Goal: Information Seeking & Learning: Learn about a topic

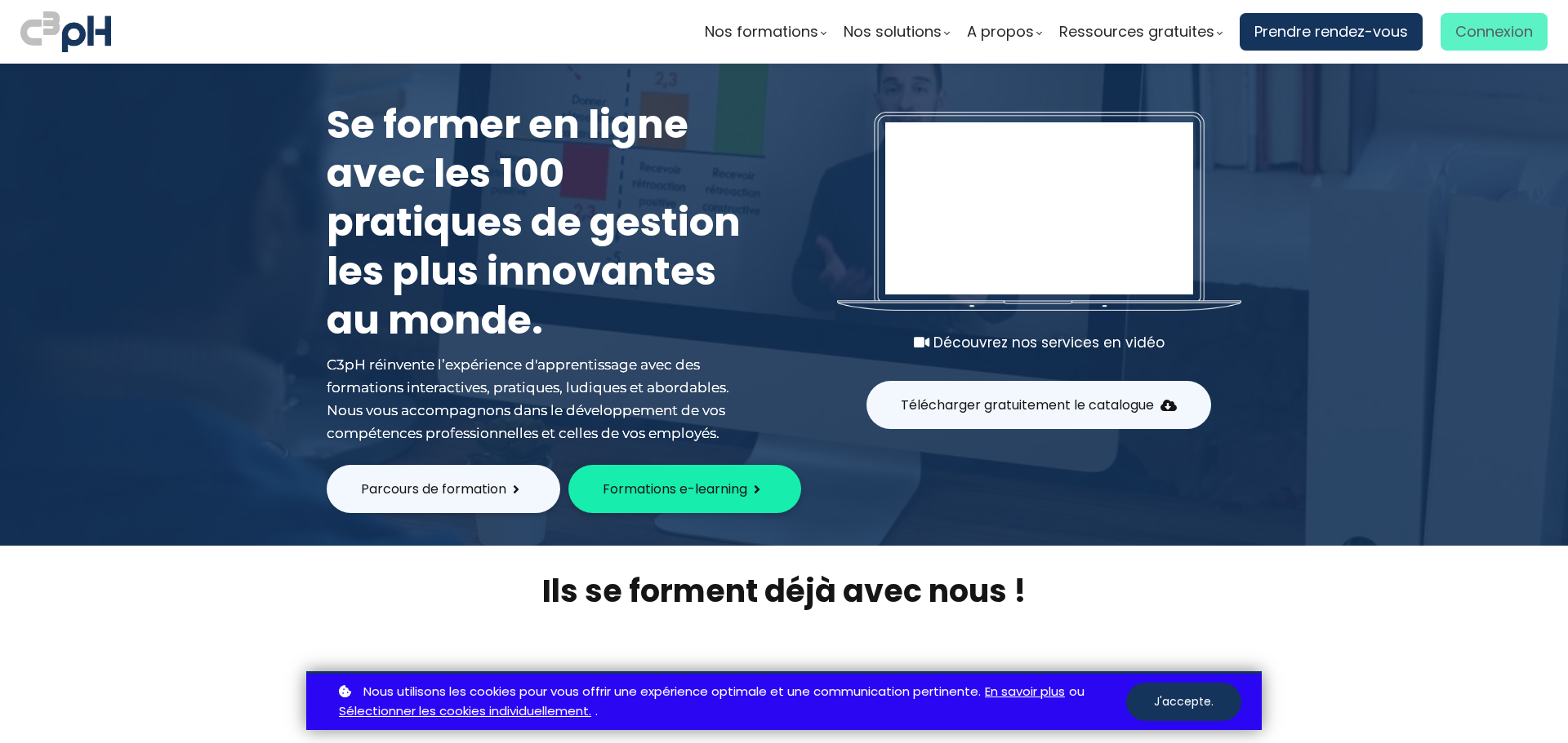
type input "[EMAIL_ADDRESS][DOMAIN_NAME]"
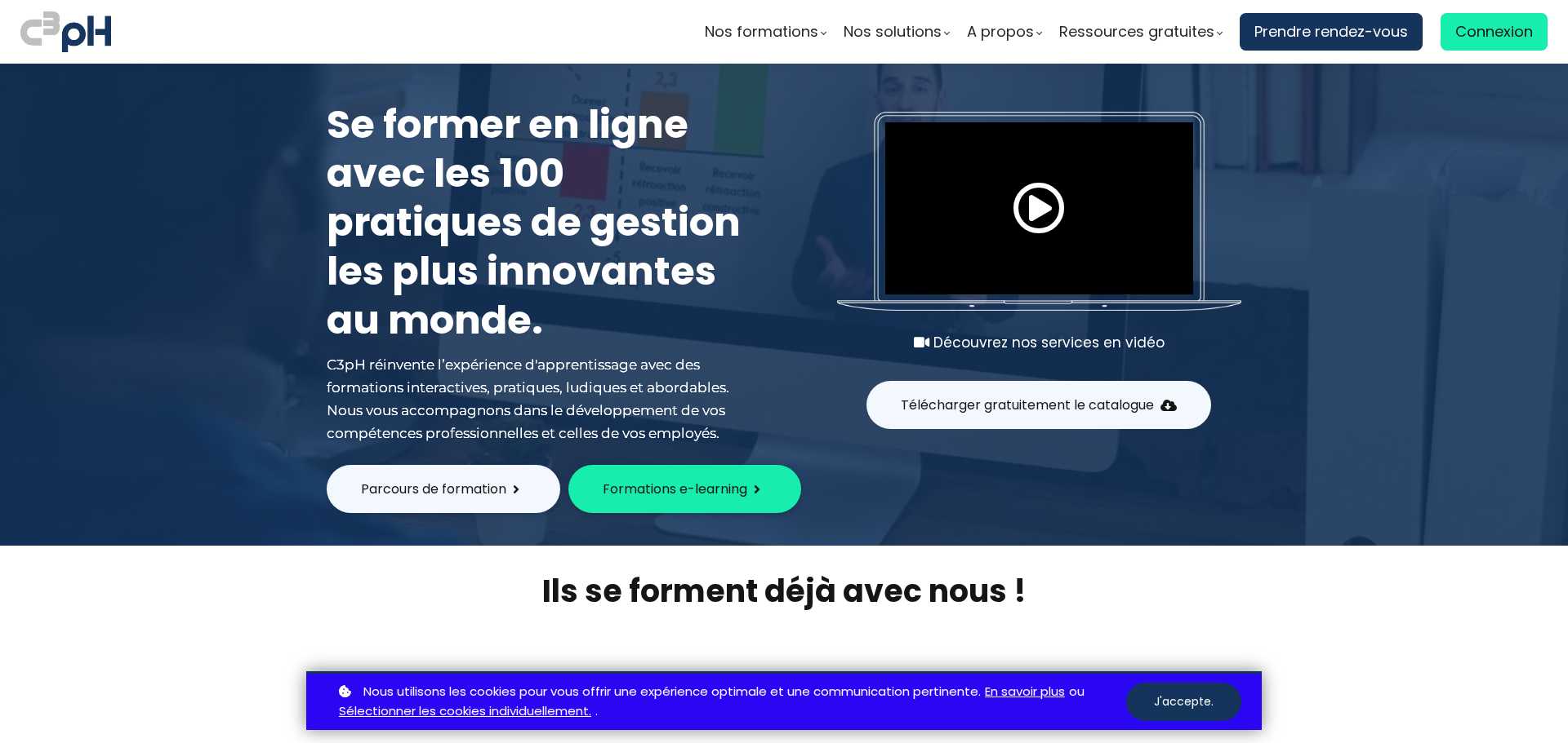
click at [1507, 33] on span "Connexion" at bounding box center [1494, 31] width 78 height 24
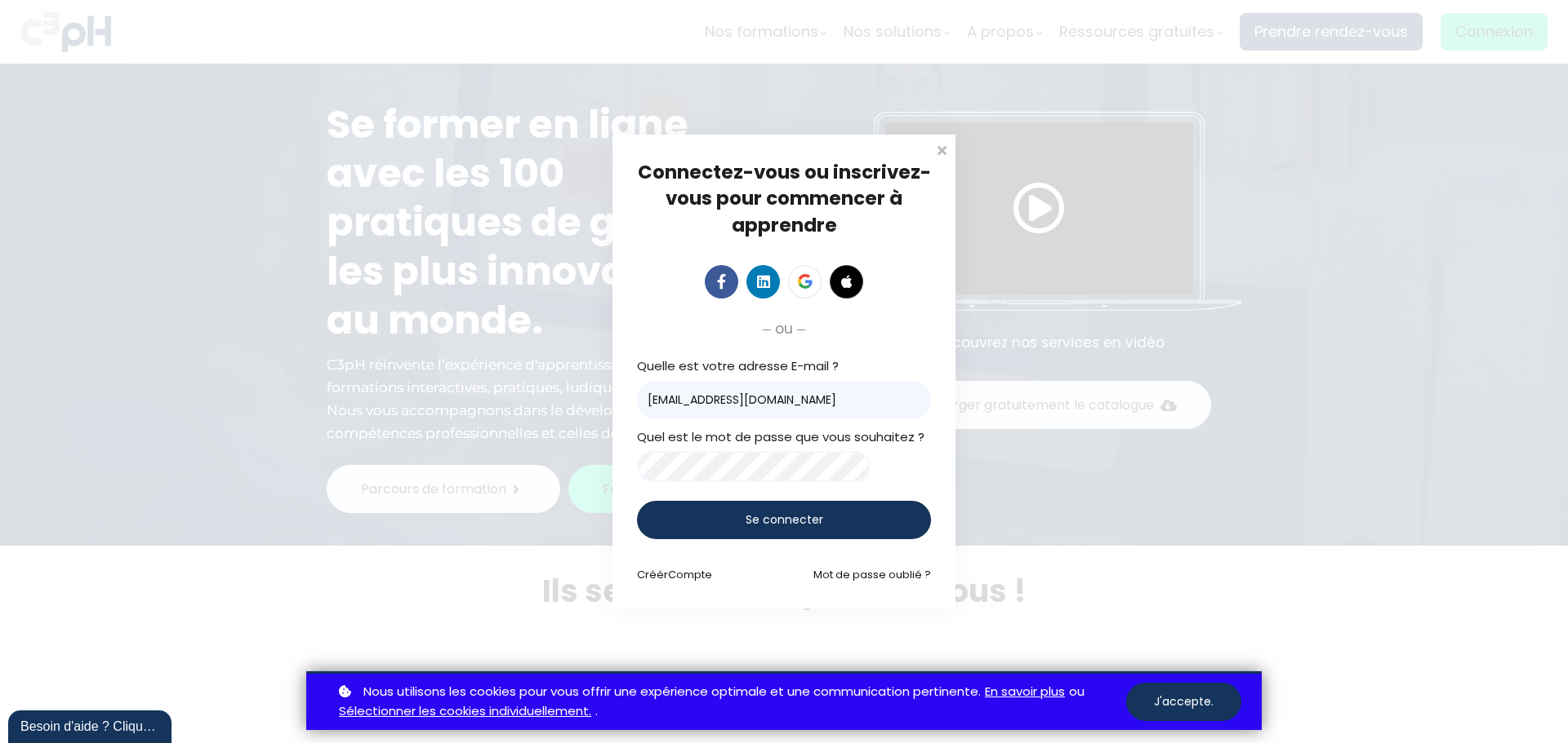
click at [795, 522] on span "Se connecter" at bounding box center [784, 520] width 78 height 18
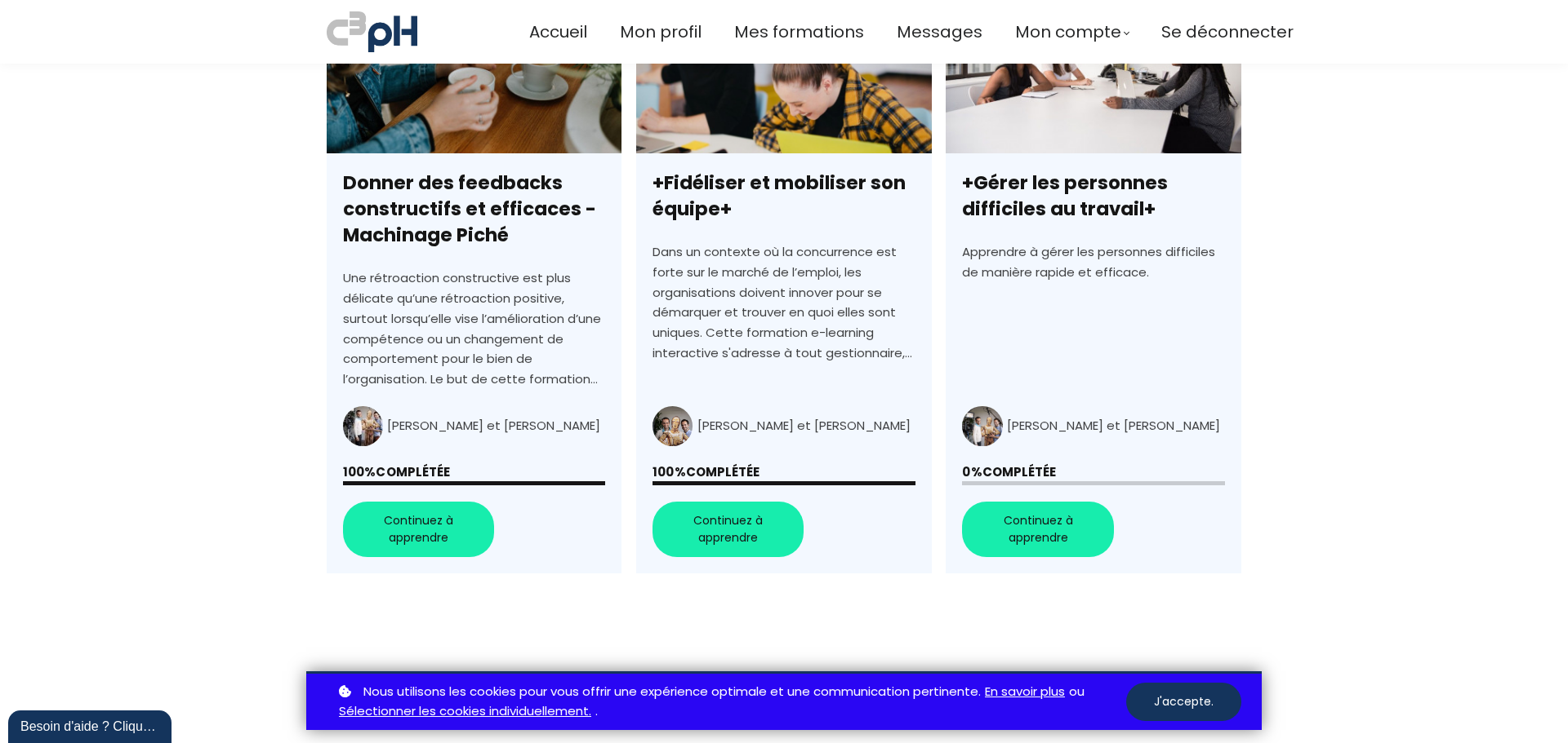
scroll to position [1142, 0]
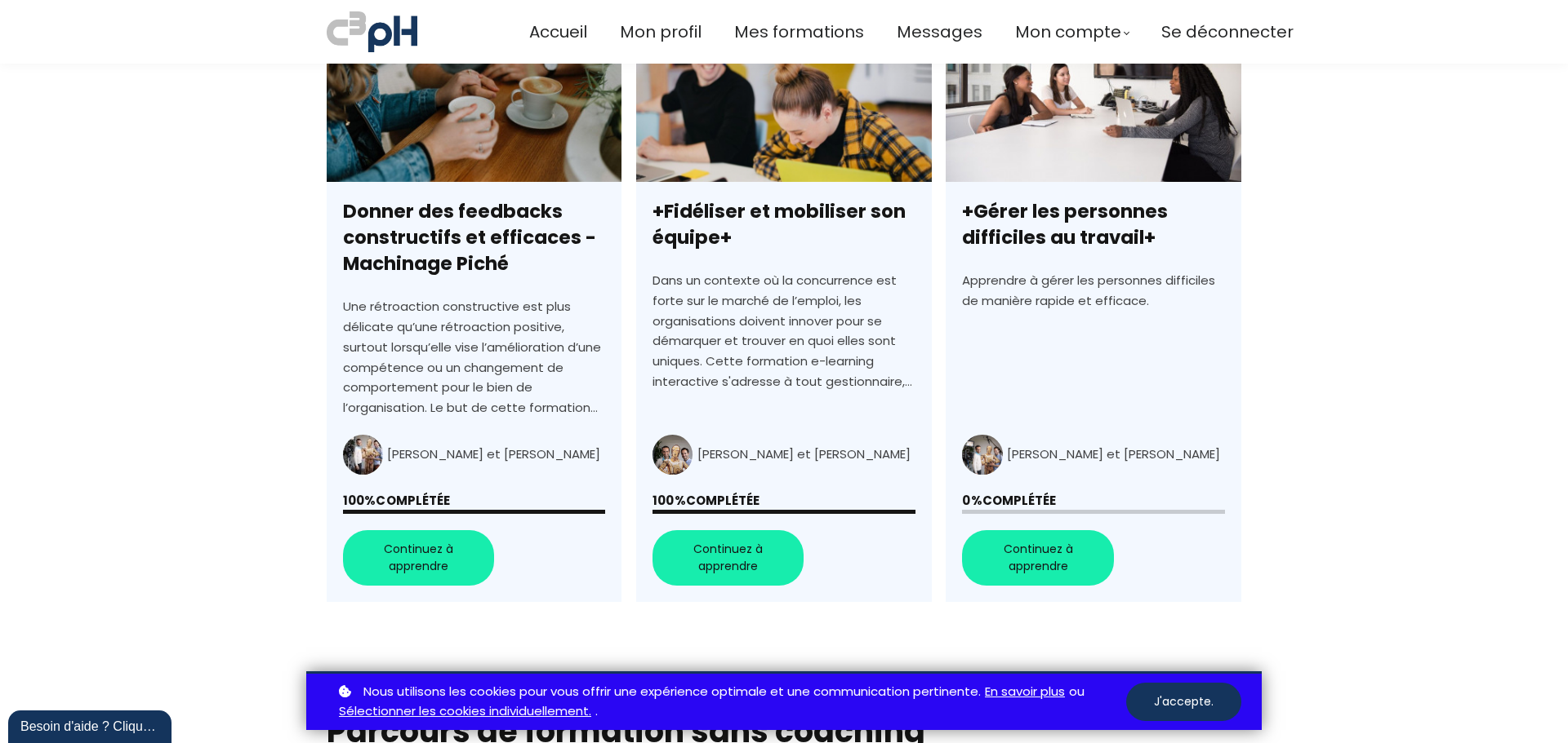
click at [1048, 550] on link "+Gérer les personnes difficiles au travail+" at bounding box center [1093, 310] width 295 height 587
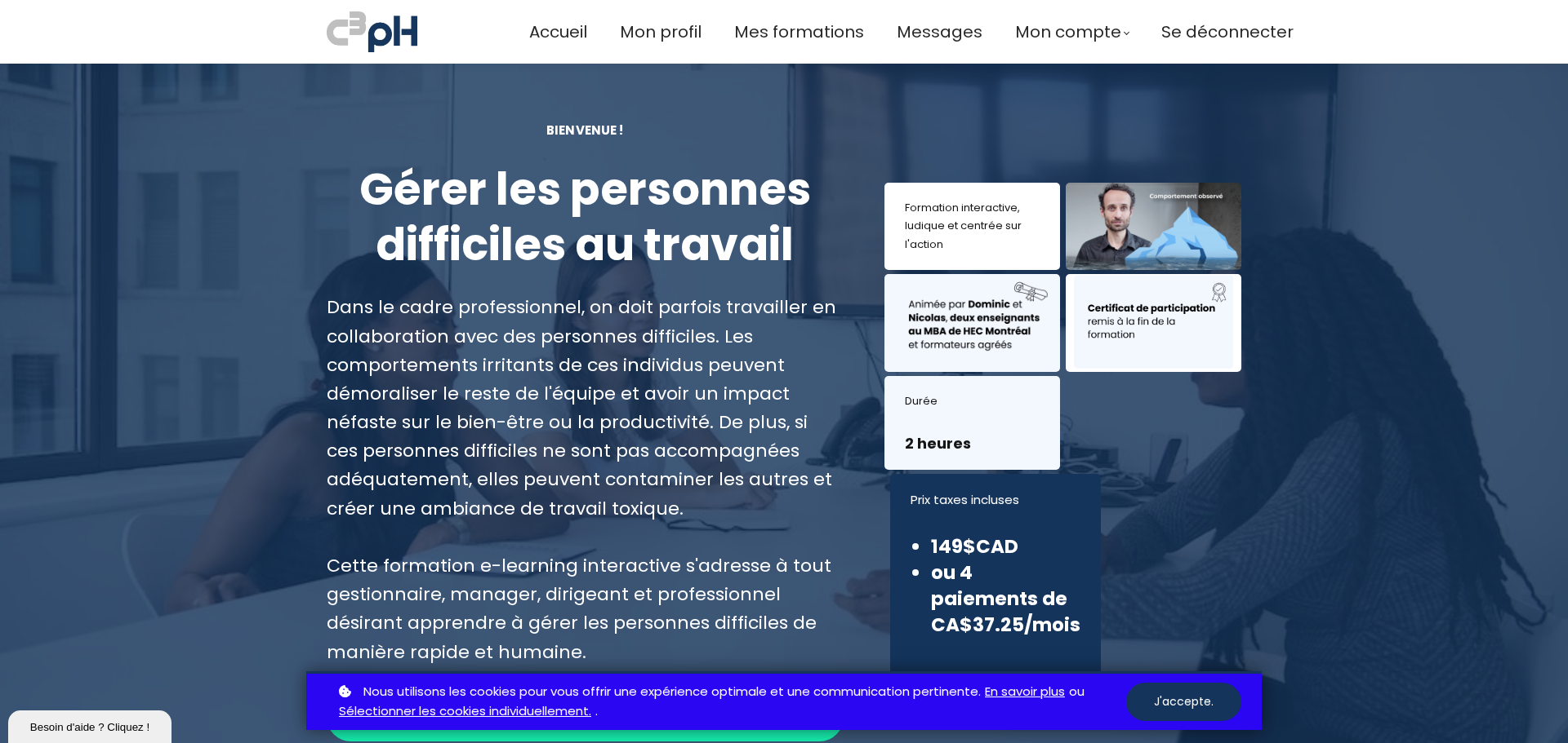
click at [1164, 695] on button "J'accepte." at bounding box center [1184, 702] width 115 height 38
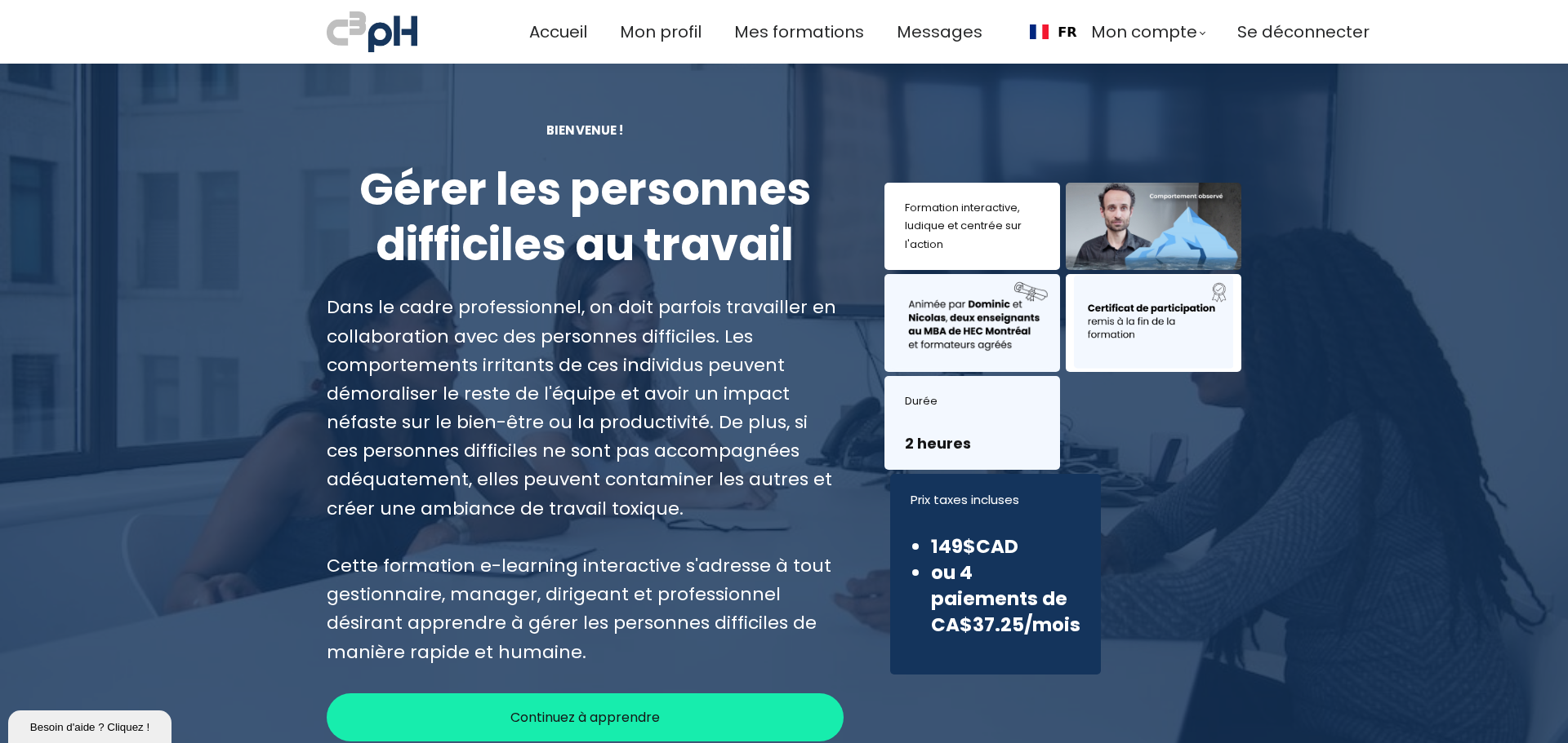
click at [600, 722] on span "Continuez à apprendre" at bounding box center [585, 717] width 150 height 20
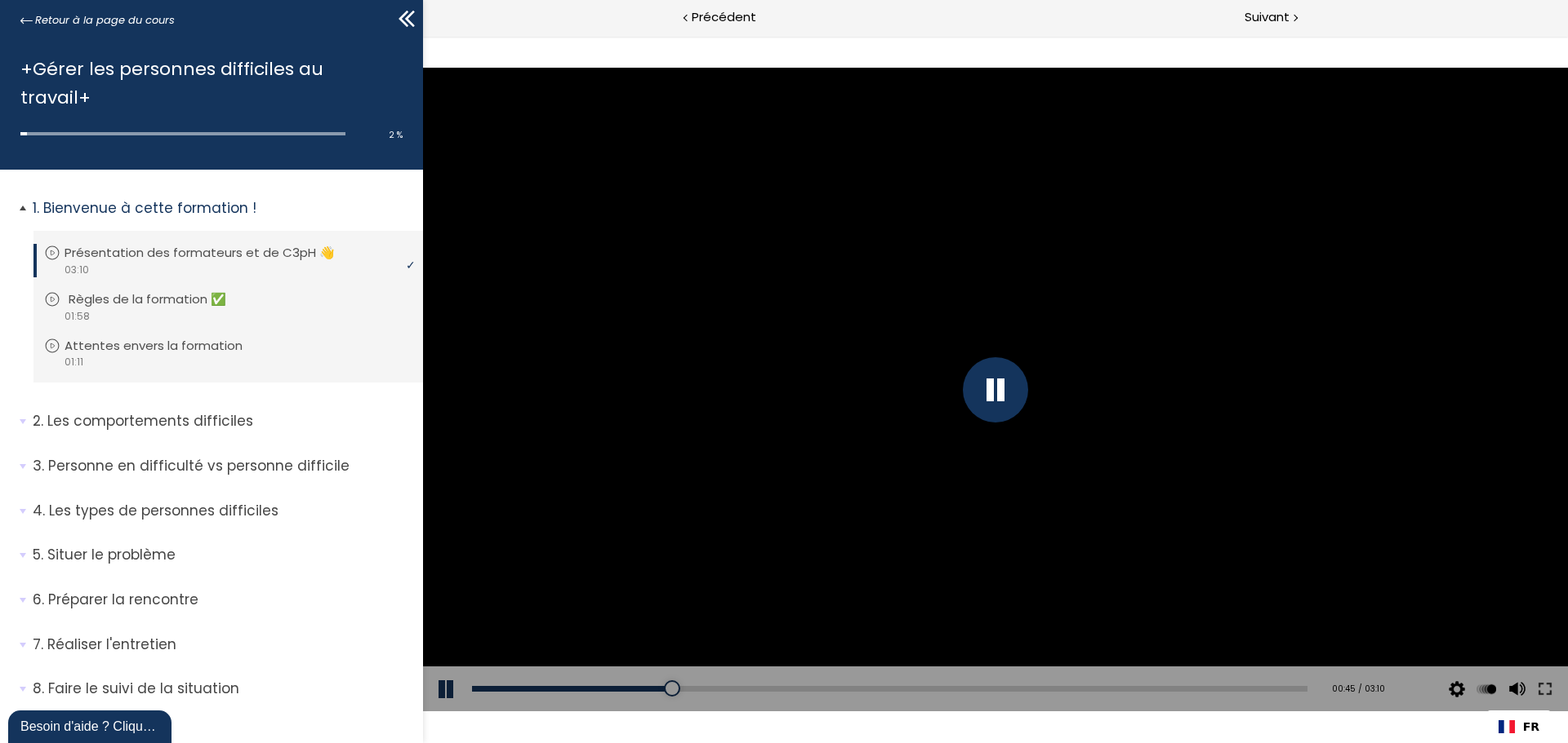
click at [140, 291] on p "Règles de la formation ✅" at bounding box center [160, 300] width 182 height 18
click at [142, 337] on p "Attentes envers la formation" at bounding box center [170, 346] width 202 height 18
click at [119, 412] on p "Les comportements difficiles" at bounding box center [221, 422] width 378 height 20
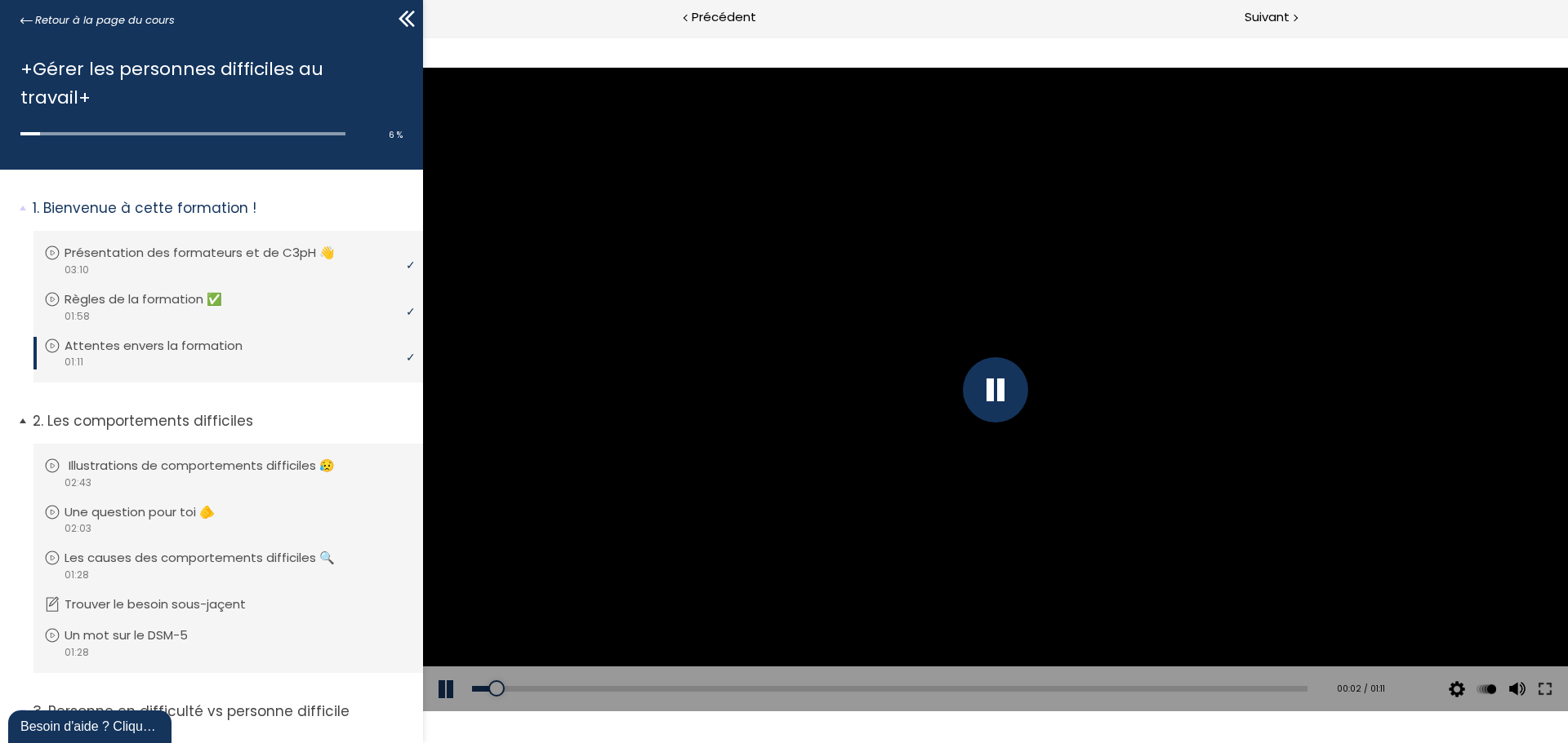
click at [126, 457] on p "Illustrations de comportements difficiles 😥" at bounding box center [214, 466] width 291 height 18
click at [714, 686] on div "00:36" at bounding box center [890, 689] width 835 height 6
click at [857, 688] on div "00:57" at bounding box center [890, 689] width 835 height 6
click at [788, 683] on div "Add chapter 00:53" at bounding box center [890, 689] width 835 height 46
click at [797, 690] on div "00:48" at bounding box center [890, 689] width 835 height 6
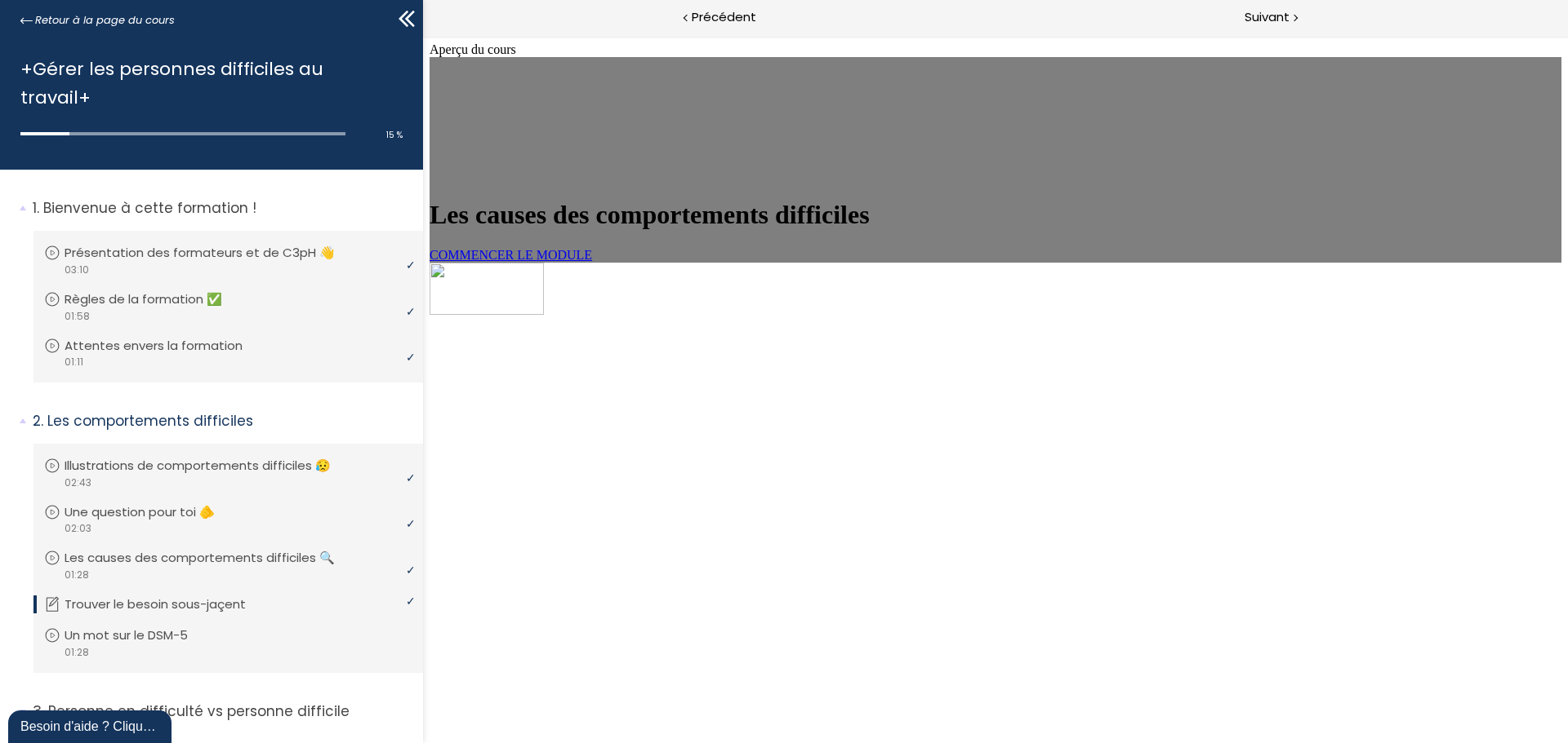
click at [592, 262] on span "COMMENCER LE MODULE" at bounding box center [510, 255] width 162 height 14
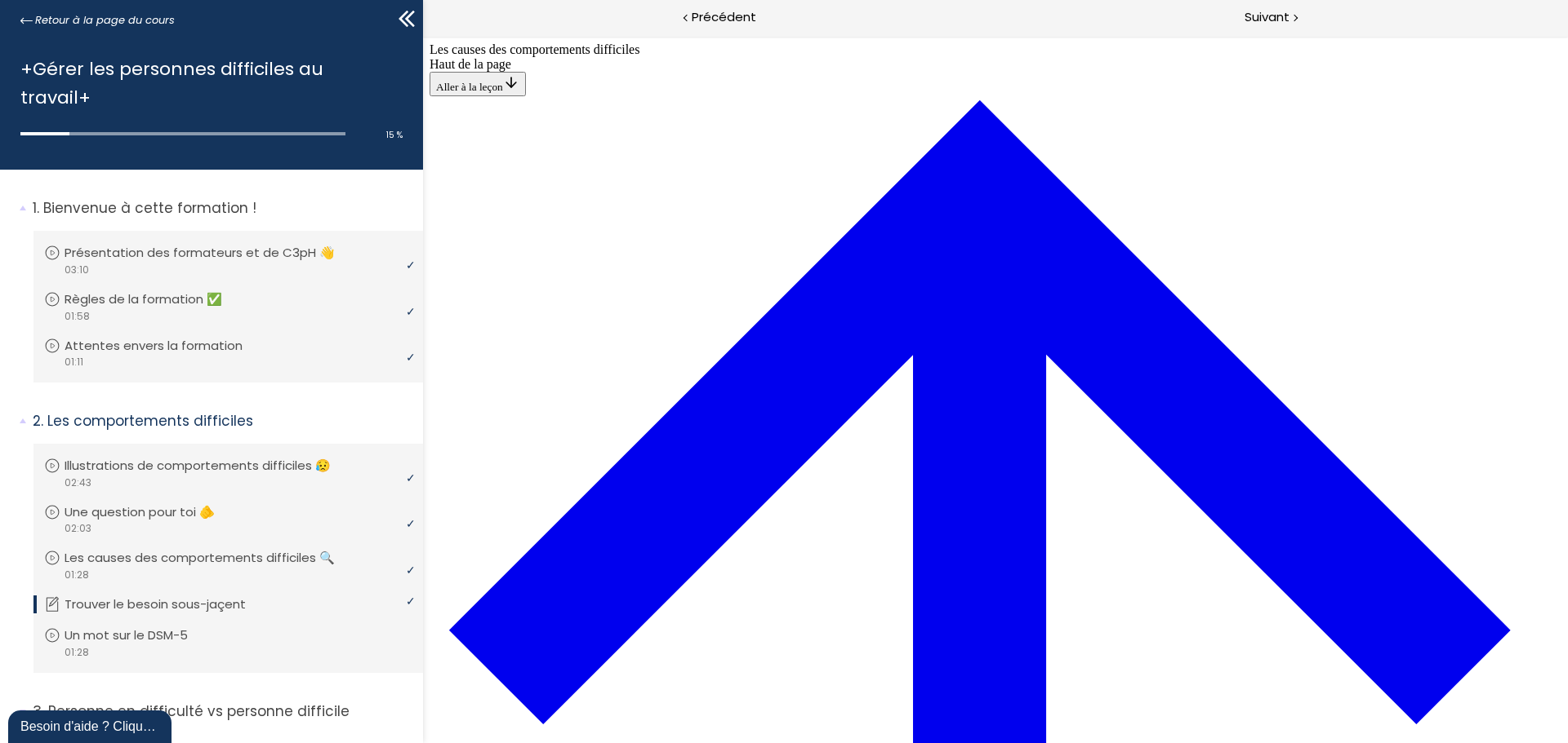
scroll to position [710, 0]
drag, startPoint x: 863, startPoint y: 435, endPoint x: 905, endPoint y: 215, distance: 224.0
drag, startPoint x: 839, startPoint y: 508, endPoint x: 882, endPoint y: 435, distance: 84.7
drag, startPoint x: 848, startPoint y: 641, endPoint x: 892, endPoint y: 641, distance: 44.0
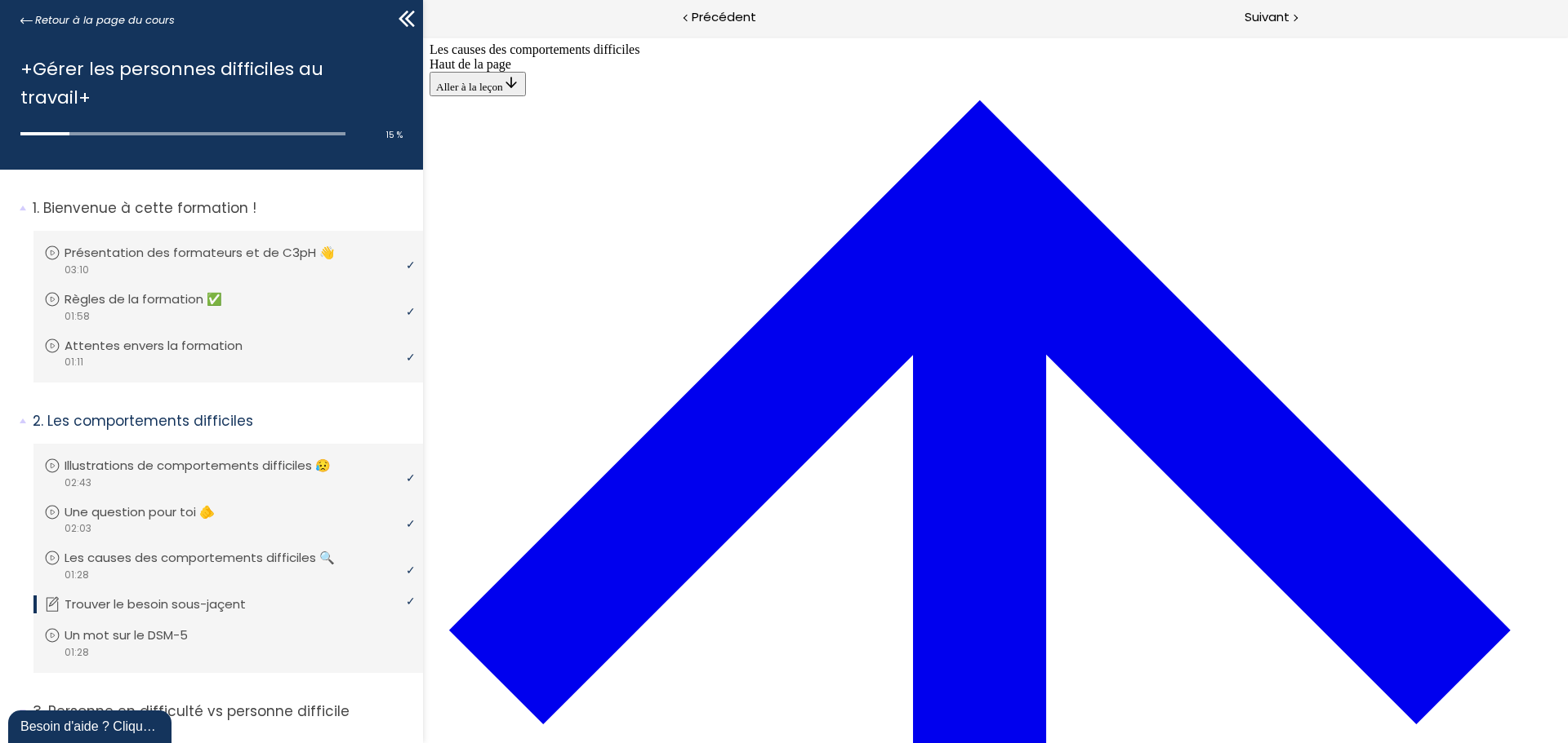
drag, startPoint x: 872, startPoint y: 363, endPoint x: 916, endPoint y: 285, distance: 89.6
drag, startPoint x: 860, startPoint y: 572, endPoint x: 903, endPoint y: 497, distance: 86.5
drag, startPoint x: 865, startPoint y: 570, endPoint x: 901, endPoint y: 345, distance: 227.9
drag, startPoint x: 864, startPoint y: 579, endPoint x: 906, endPoint y: 579, distance: 42.0
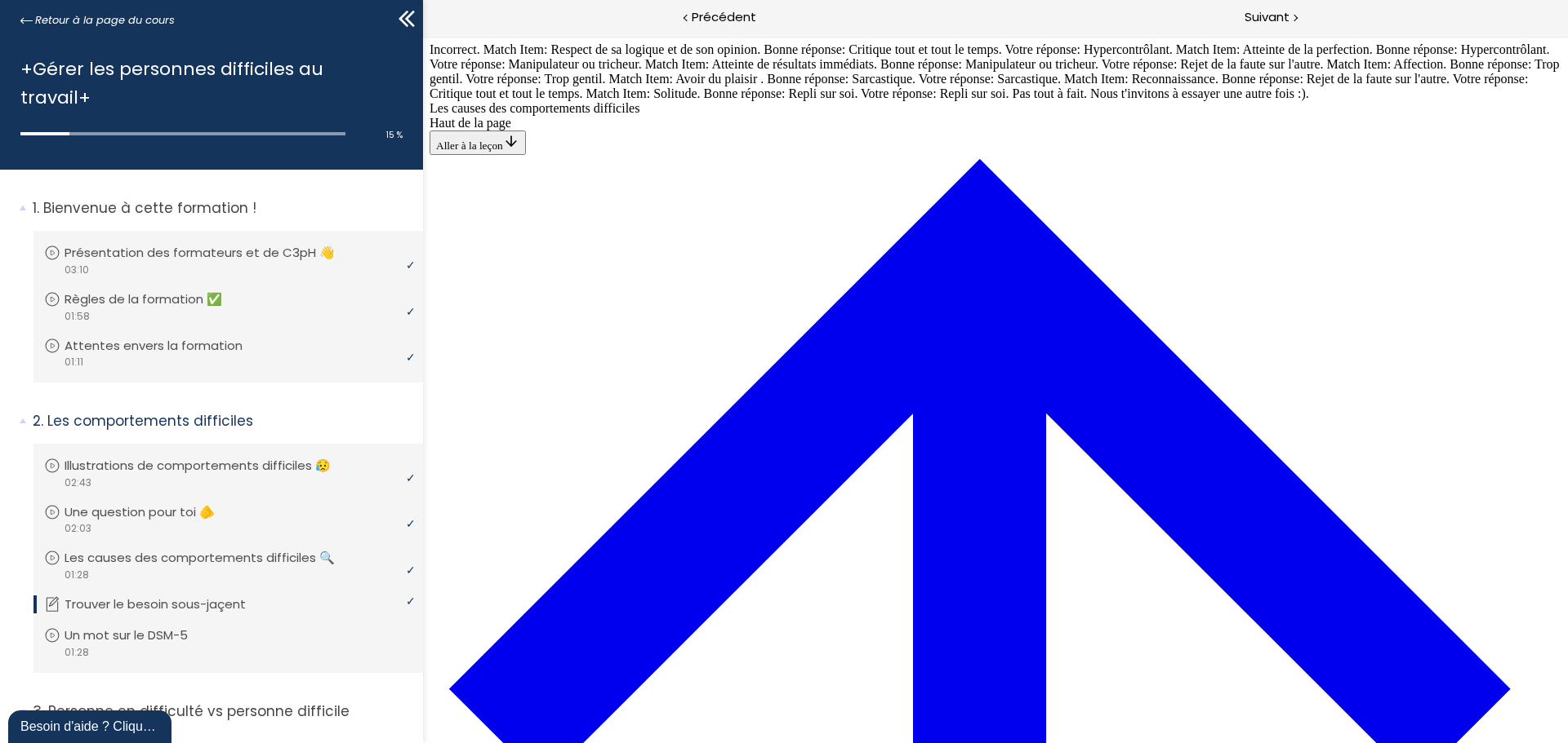
scroll to position [736, 0]
drag, startPoint x: 883, startPoint y: 402, endPoint x: 869, endPoint y: 402, distance: 14.0
drag, startPoint x: 849, startPoint y: 333, endPoint x: 824, endPoint y: 336, distance: 25.2
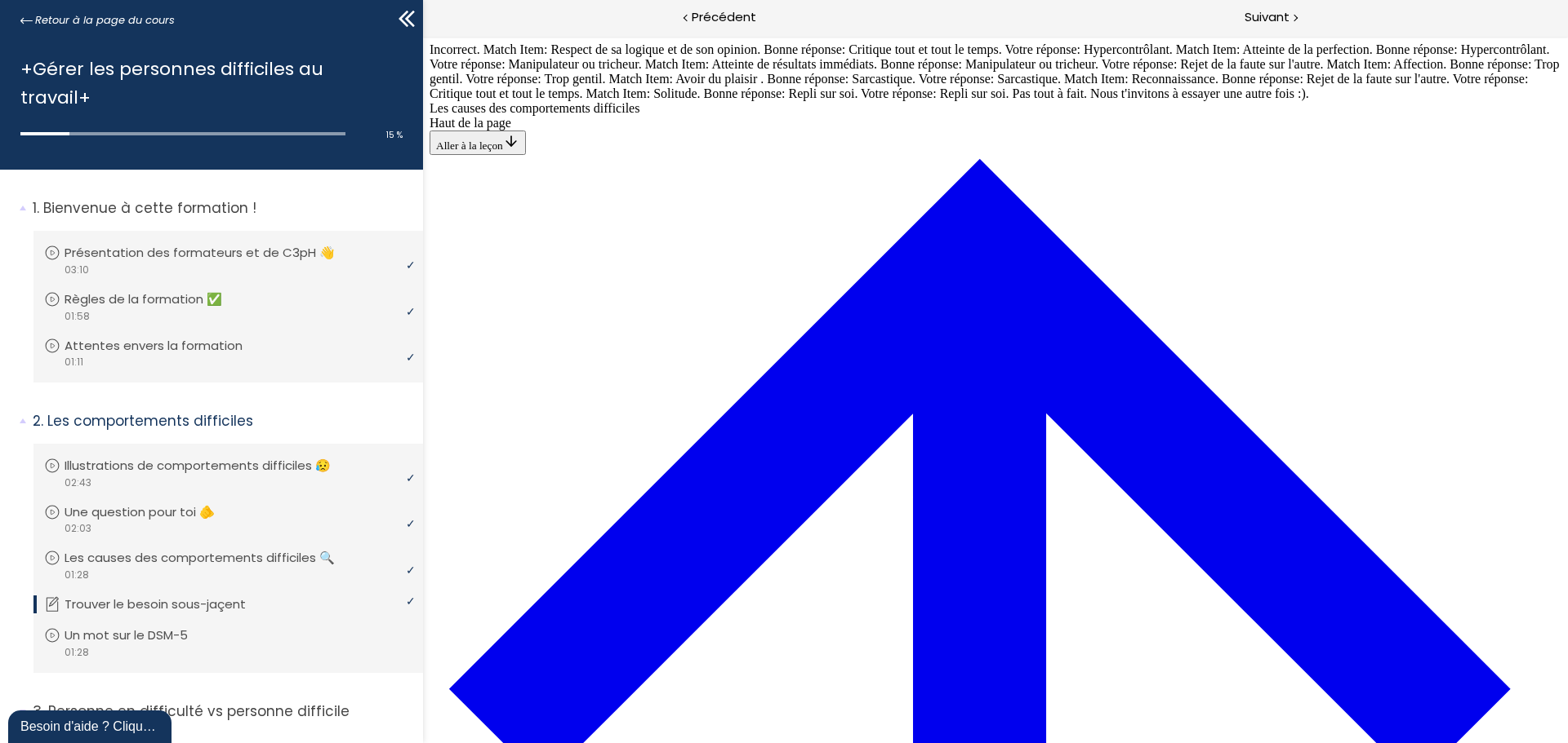
drag, startPoint x: 829, startPoint y: 245, endPoint x: 784, endPoint y: 251, distance: 45.4
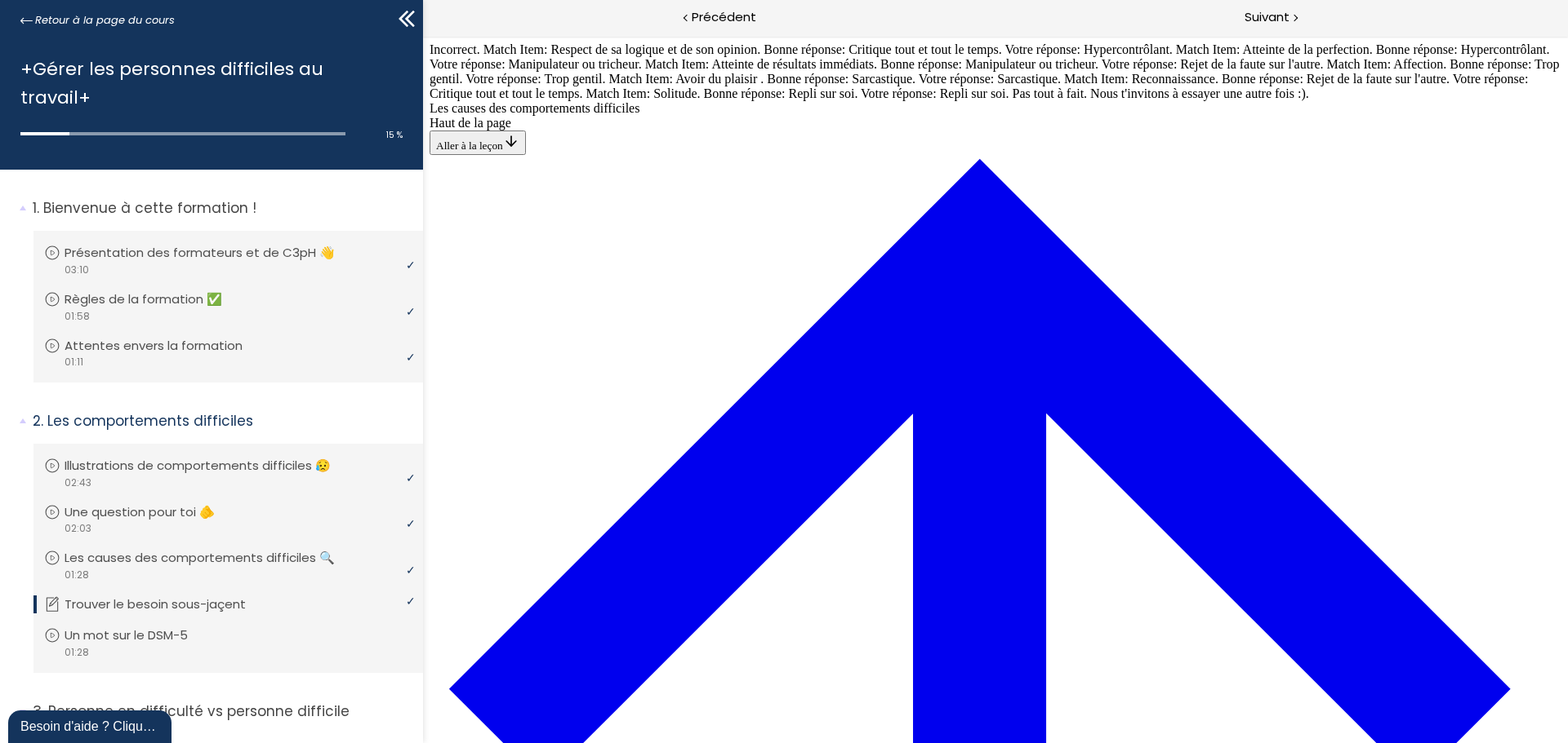
scroll to position [1063, 0]
drag, startPoint x: 916, startPoint y: 427, endPoint x: 958, endPoint y: 276, distance: 156.7
drag, startPoint x: 895, startPoint y: 361, endPoint x: 939, endPoint y: 513, distance: 158.2
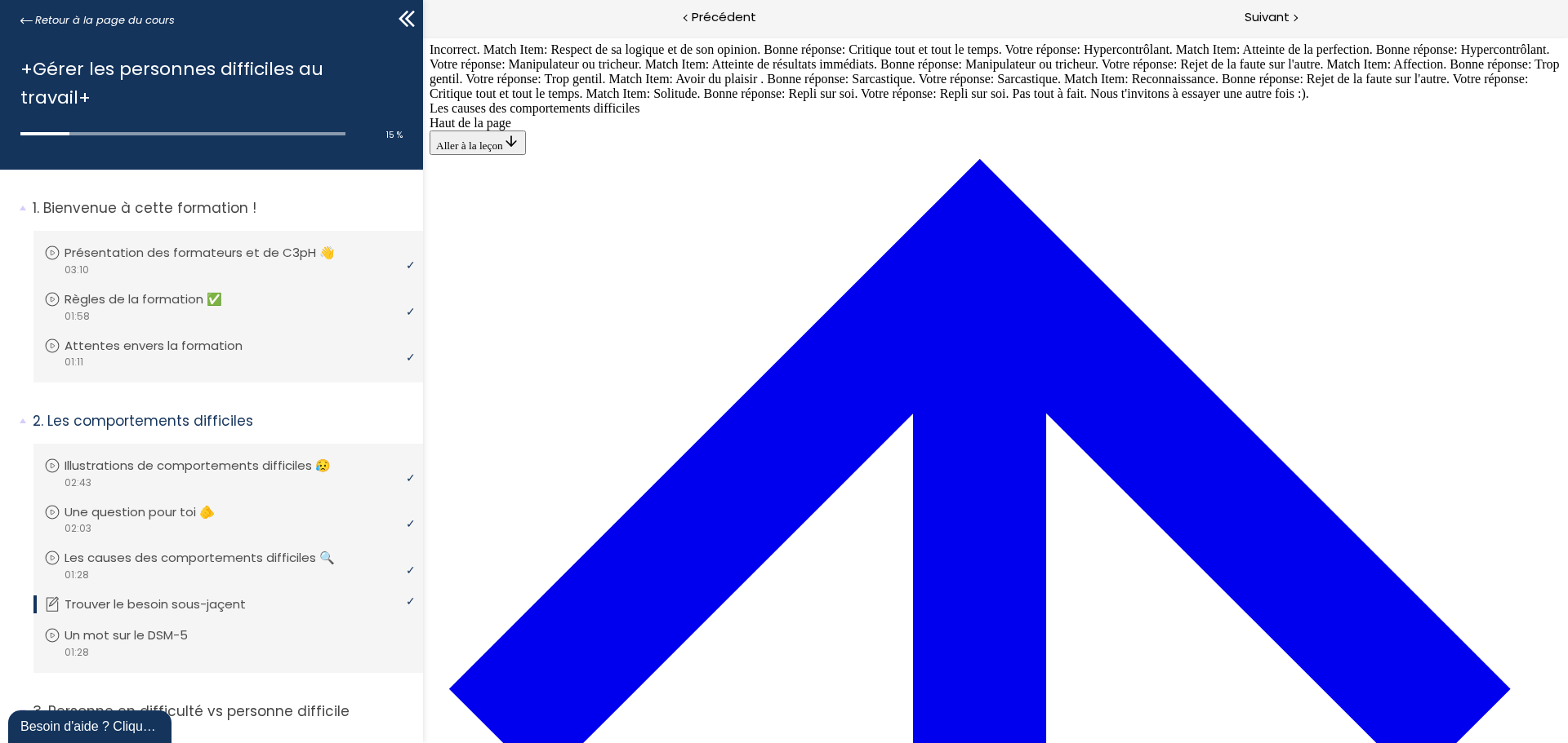
scroll to position [766, 0]
drag, startPoint x: 935, startPoint y: 441, endPoint x: 977, endPoint y: 442, distance: 42.0
drag, startPoint x: 885, startPoint y: 525, endPoint x: 926, endPoint y: 228, distance: 299.8
drag, startPoint x: 885, startPoint y: 296, endPoint x: 928, endPoint y: 146, distance: 156.0
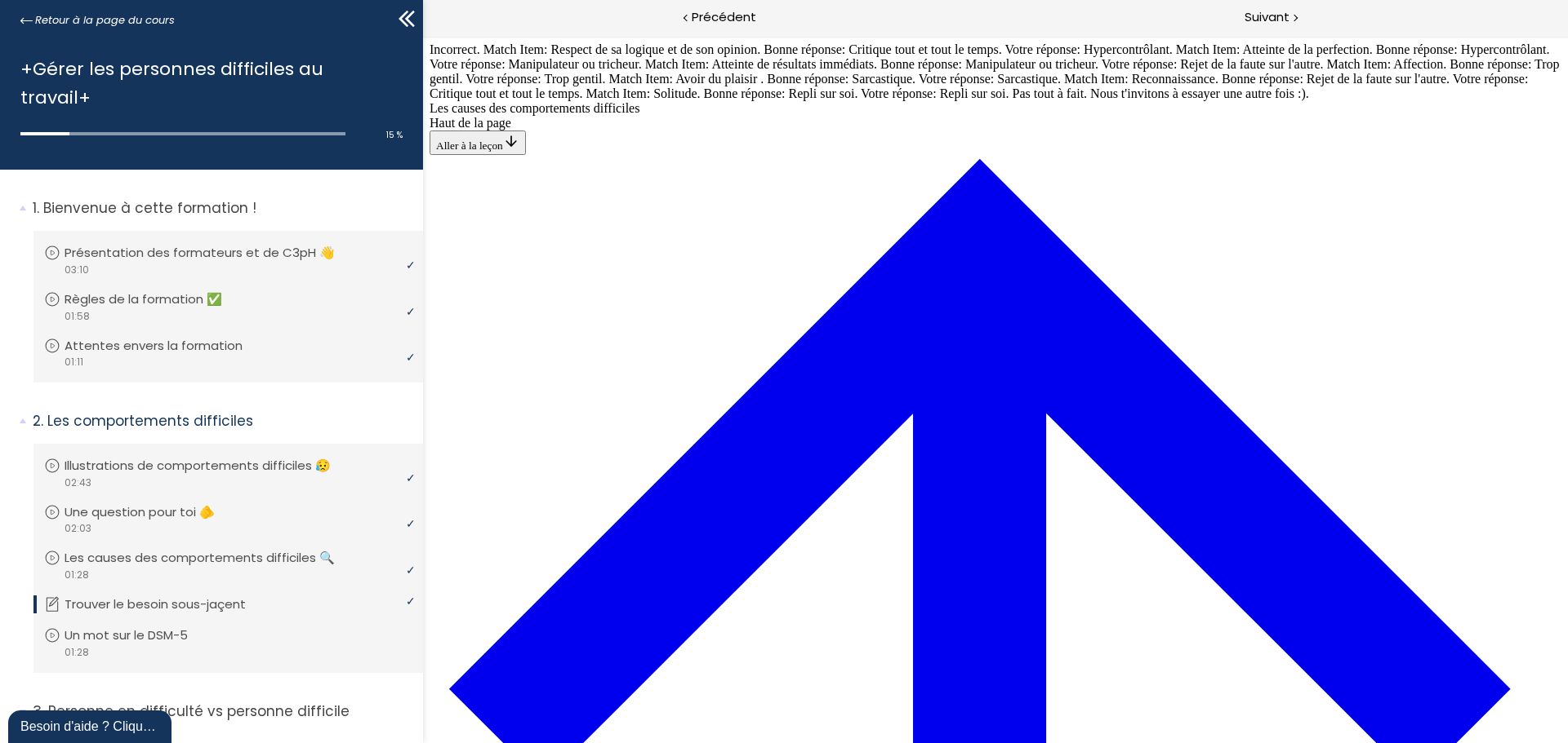
drag, startPoint x: 885, startPoint y: 310, endPoint x: 921, endPoint y: 308, distance: 36.1
drag, startPoint x: 896, startPoint y: 513, endPoint x: 942, endPoint y: 512, distance: 46.0
drag, startPoint x: 916, startPoint y: 314, endPoint x: 961, endPoint y: 316, distance: 45.0
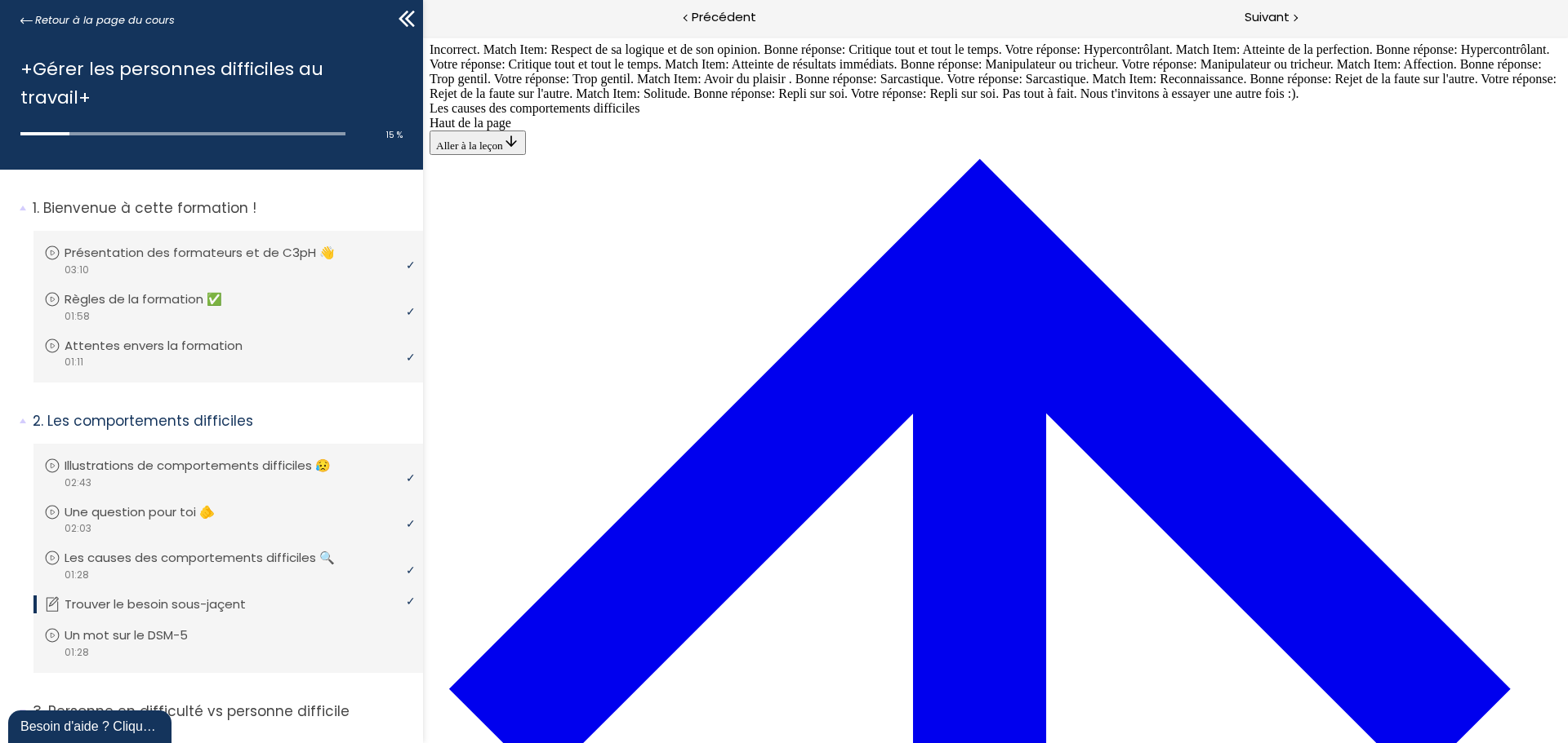
drag, startPoint x: 848, startPoint y: 140, endPoint x: 895, endPoint y: 514, distance: 376.9
drag, startPoint x: 883, startPoint y: 536, endPoint x: 926, endPoint y: 315, distance: 225.1
drag, startPoint x: 883, startPoint y: 246, endPoint x: 921, endPoint y: 249, distance: 38.1
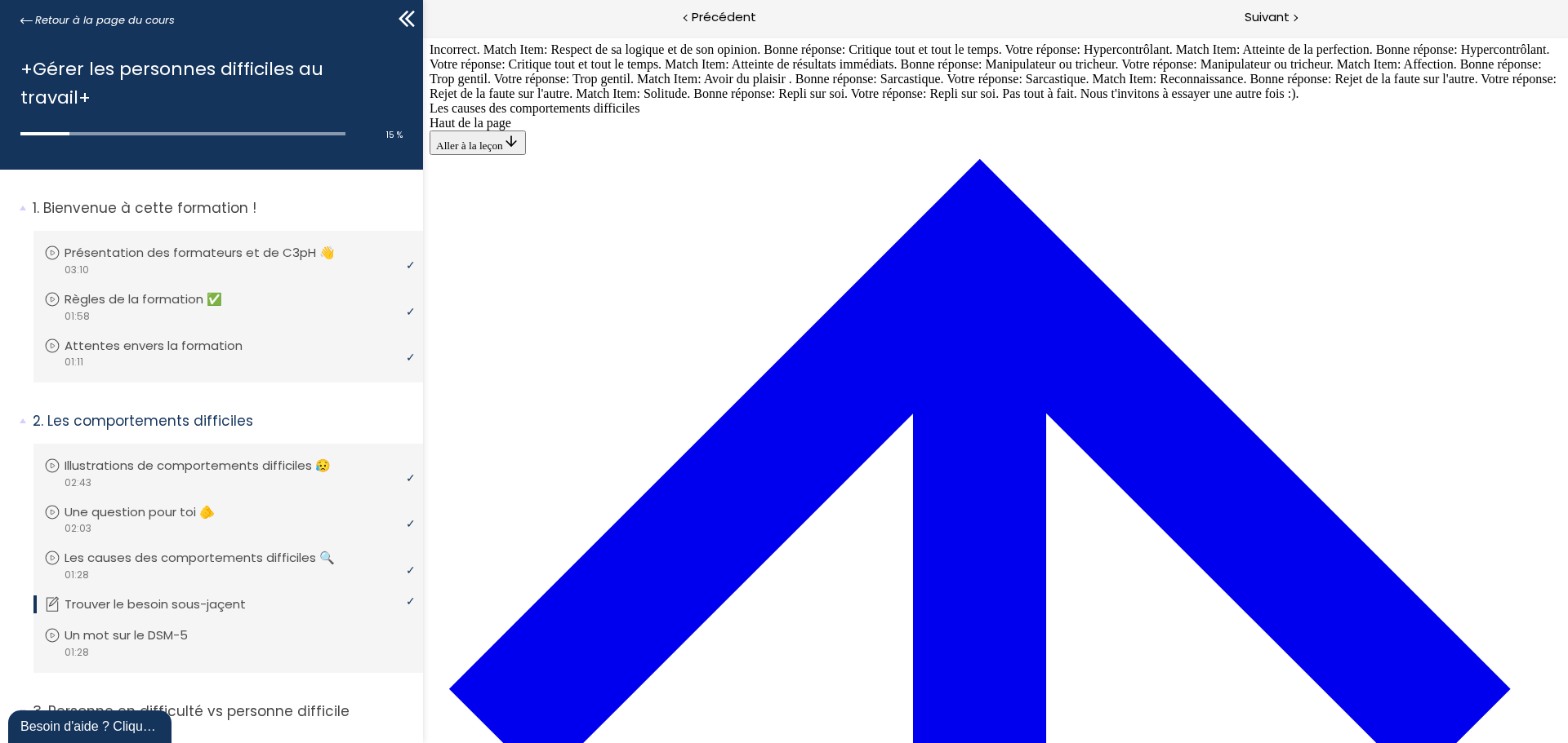
scroll to position [847, 0]
drag, startPoint x: 916, startPoint y: 286, endPoint x: 956, endPoint y: 290, distance: 40.2
drag, startPoint x: 891, startPoint y: 213, endPoint x: 934, endPoint y: 363, distance: 156.0
drag, startPoint x: 906, startPoint y: 436, endPoint x: 939, endPoint y: 437, distance: 33.0
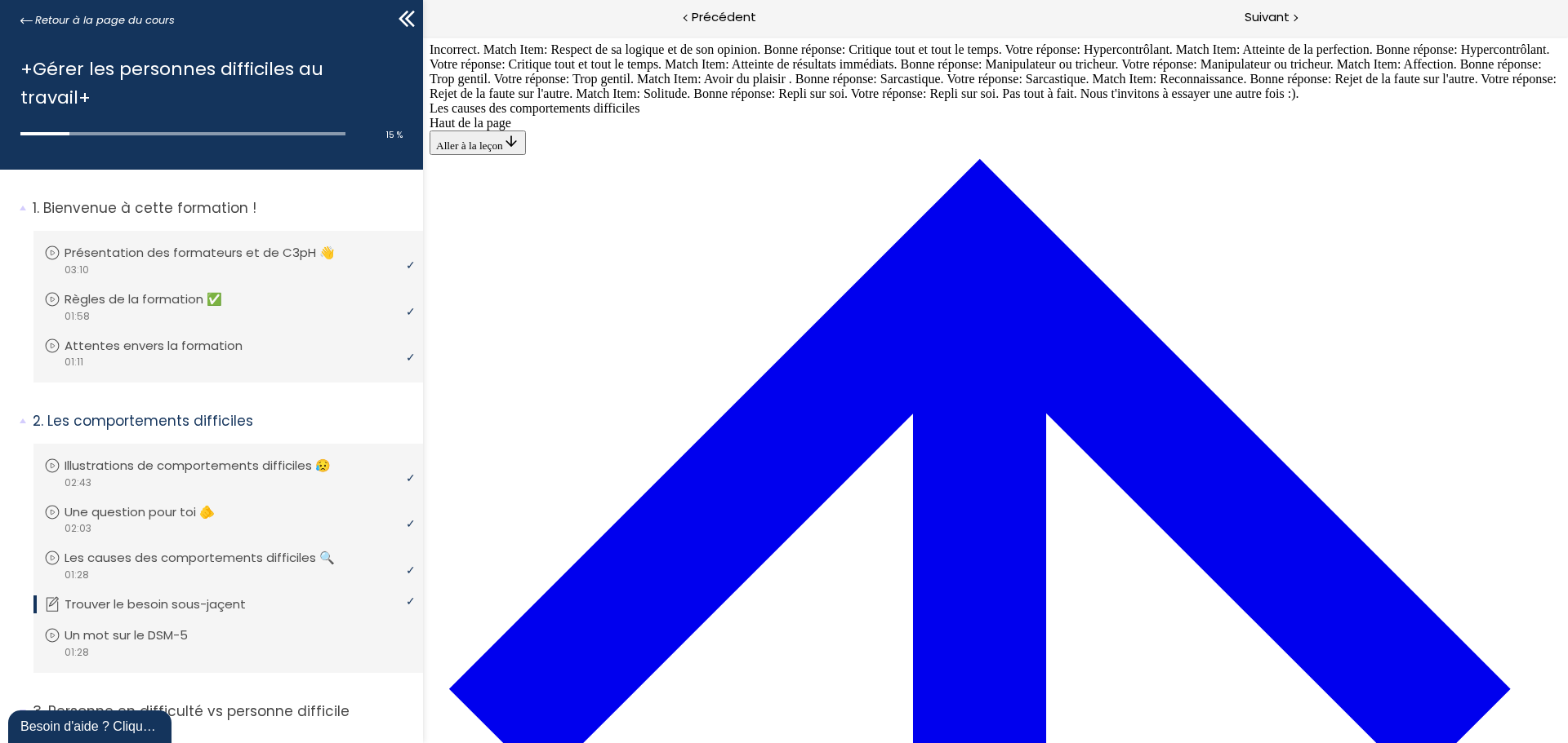
drag, startPoint x: 875, startPoint y: 226, endPoint x: 916, endPoint y: 229, distance: 41.1
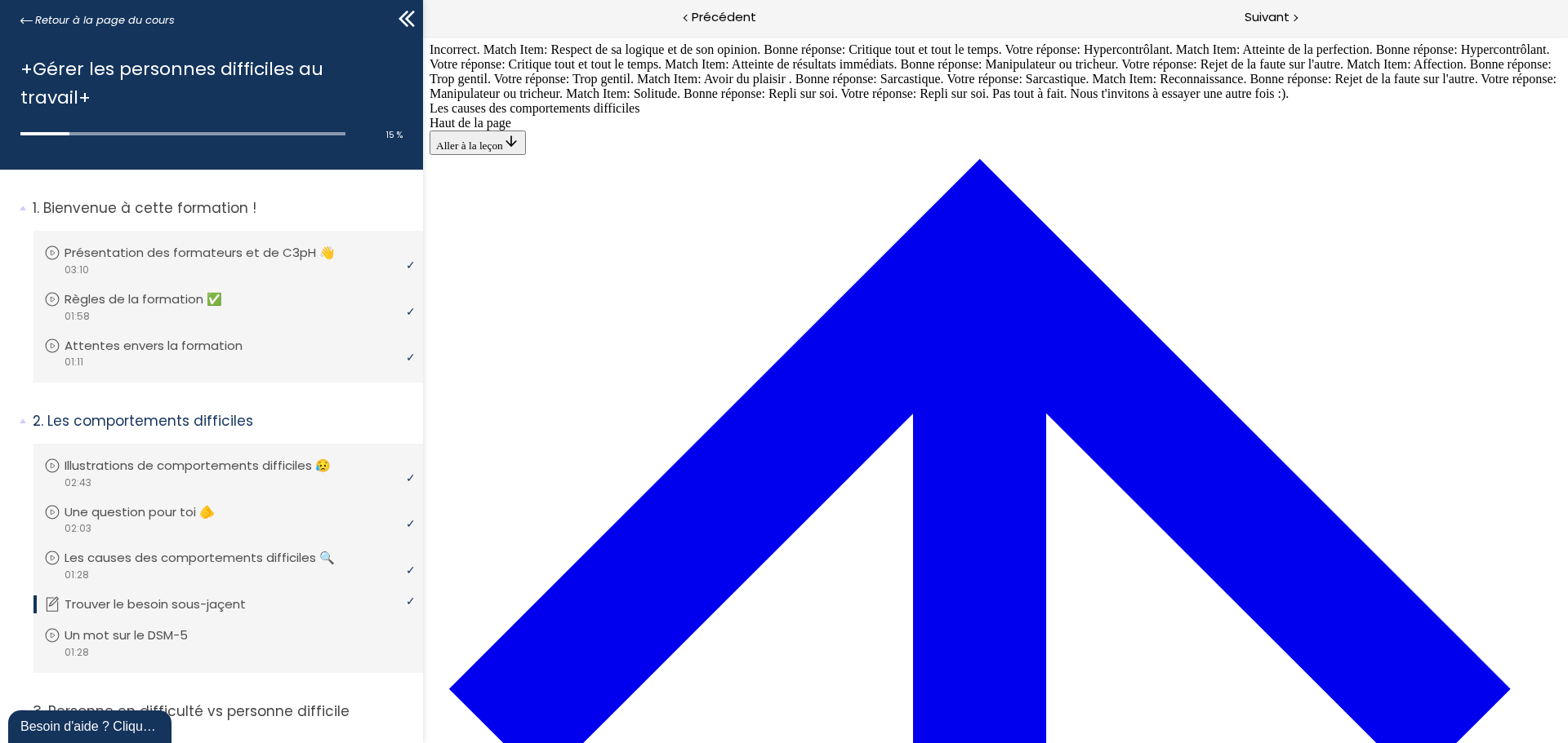
drag, startPoint x: 911, startPoint y: 449, endPoint x: 955, endPoint y: 597, distance: 154.4
drag, startPoint x: 821, startPoint y: 292, endPoint x: 866, endPoint y: 441, distance: 155.6
drag, startPoint x: 844, startPoint y: 220, endPoint x: 888, endPoint y: 372, distance: 158.2
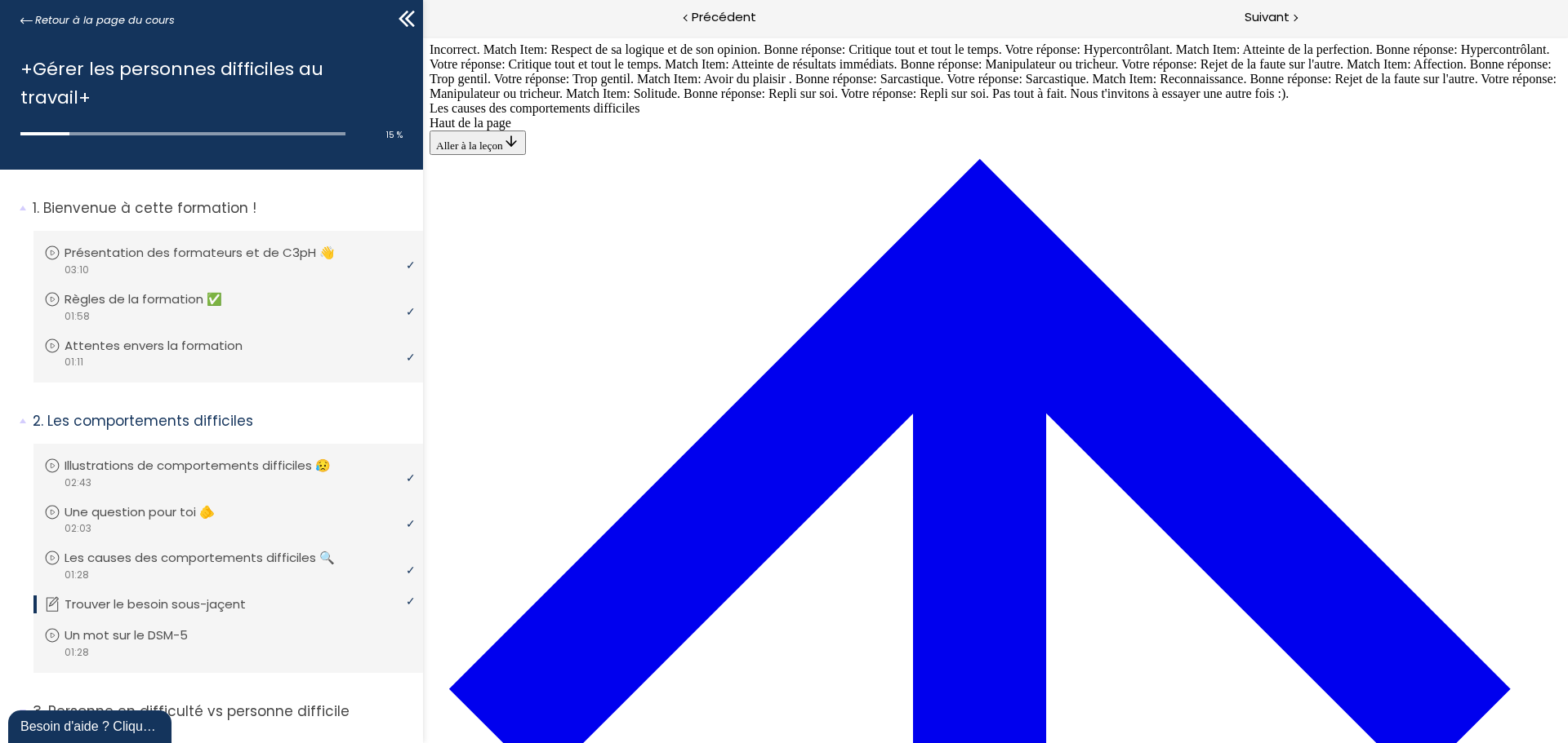
drag, startPoint x: 959, startPoint y: 227, endPoint x: 1005, endPoint y: 229, distance: 46.0
drag, startPoint x: 900, startPoint y: 309, endPoint x: 939, endPoint y: 536, distance: 230.3
drag, startPoint x: 893, startPoint y: 153, endPoint x: 938, endPoint y: 153, distance: 45.0
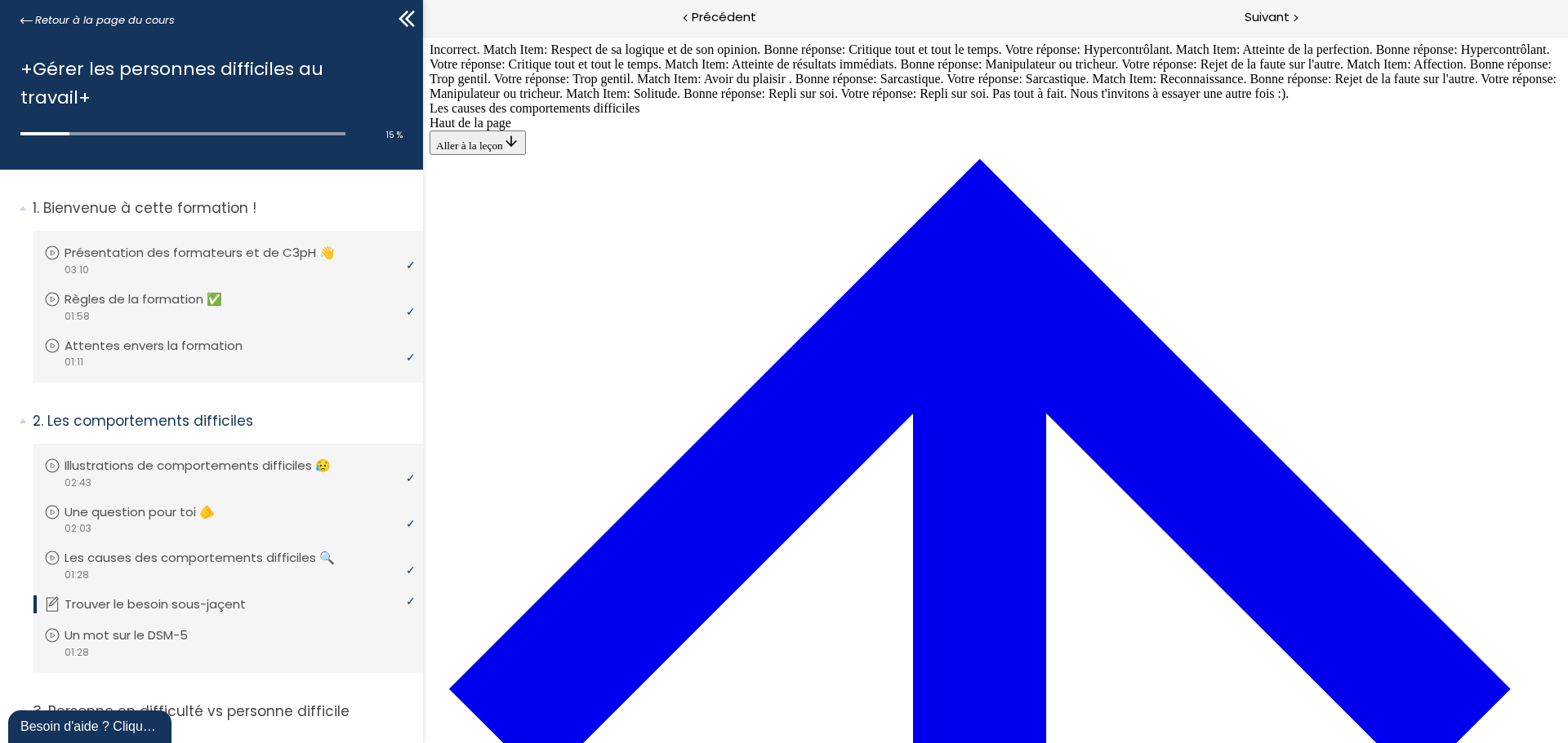
drag, startPoint x: 919, startPoint y: 300, endPoint x: 966, endPoint y: 302, distance: 47.0
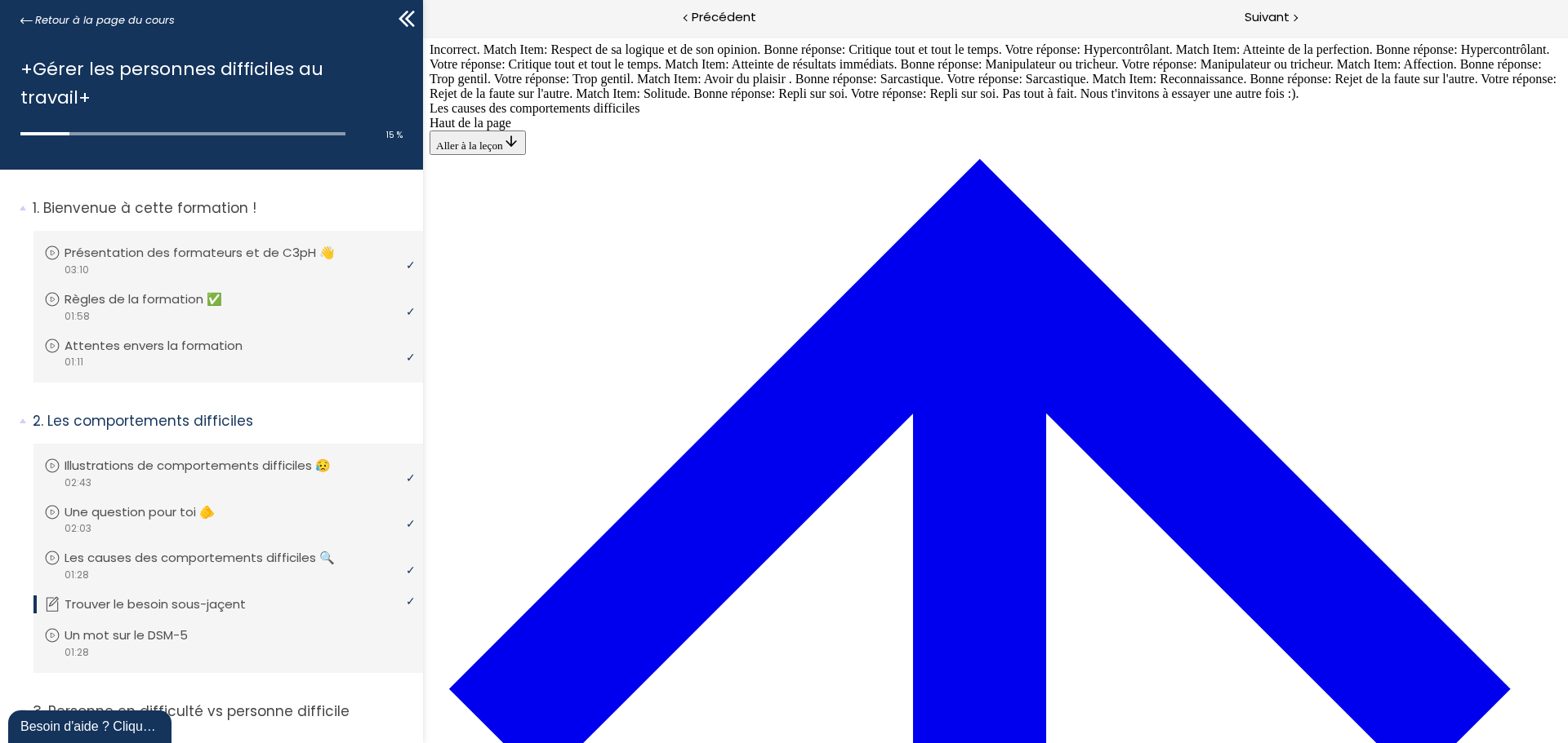
scroll to position [684, 0]
drag, startPoint x: 893, startPoint y: 450, endPoint x: 939, endPoint y: 227, distance: 227.7
drag, startPoint x: 875, startPoint y: 381, endPoint x: 914, endPoint y: 306, distance: 84.5
drag, startPoint x: 879, startPoint y: 452, endPoint x: 925, endPoint y: 378, distance: 87.1
drag, startPoint x: 905, startPoint y: 438, endPoint x: 953, endPoint y: 434, distance: 48.2
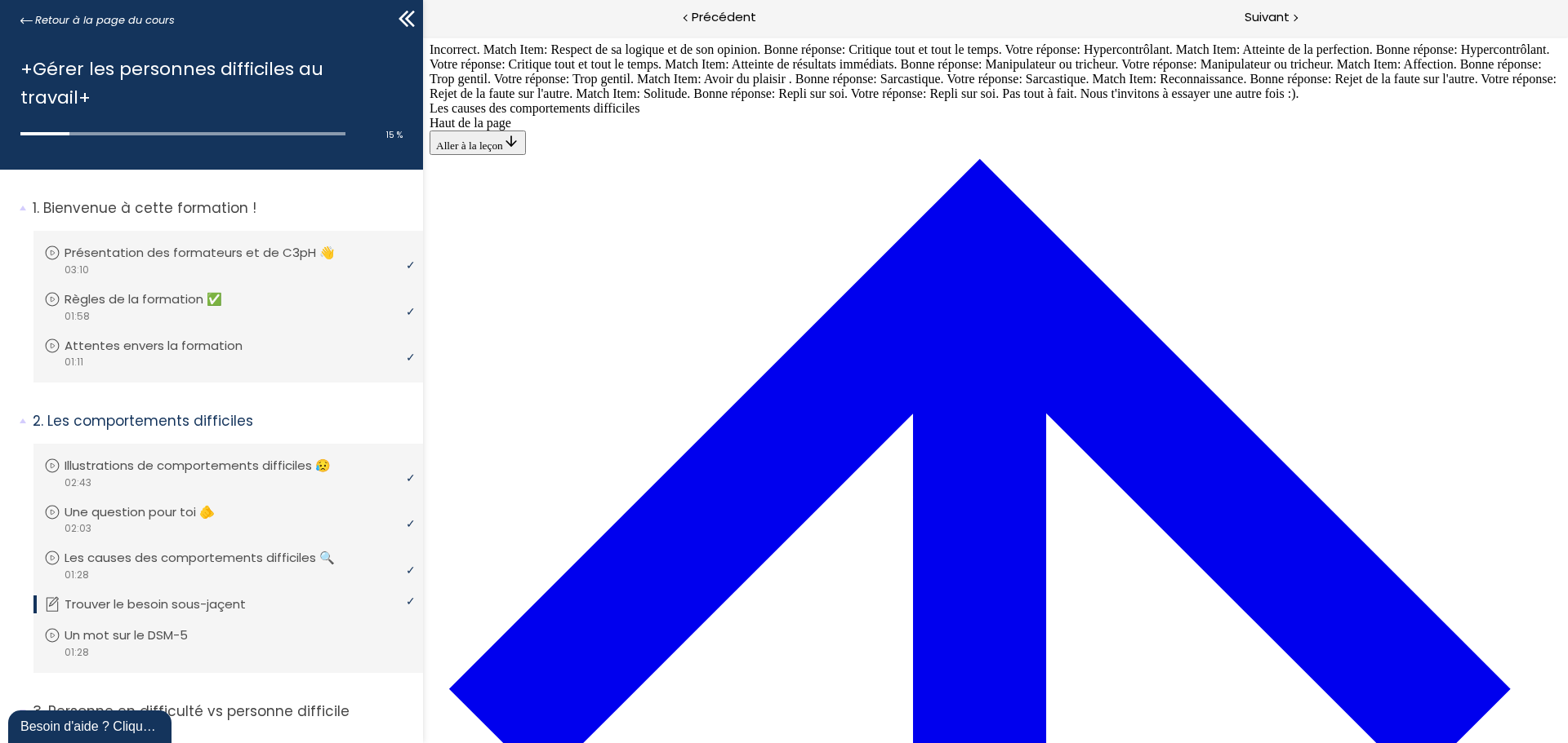
drag, startPoint x: 890, startPoint y: 681, endPoint x: 934, endPoint y: 526, distance: 161.1
drag, startPoint x: 904, startPoint y: 346, endPoint x: 944, endPoint y: 347, distance: 40.0
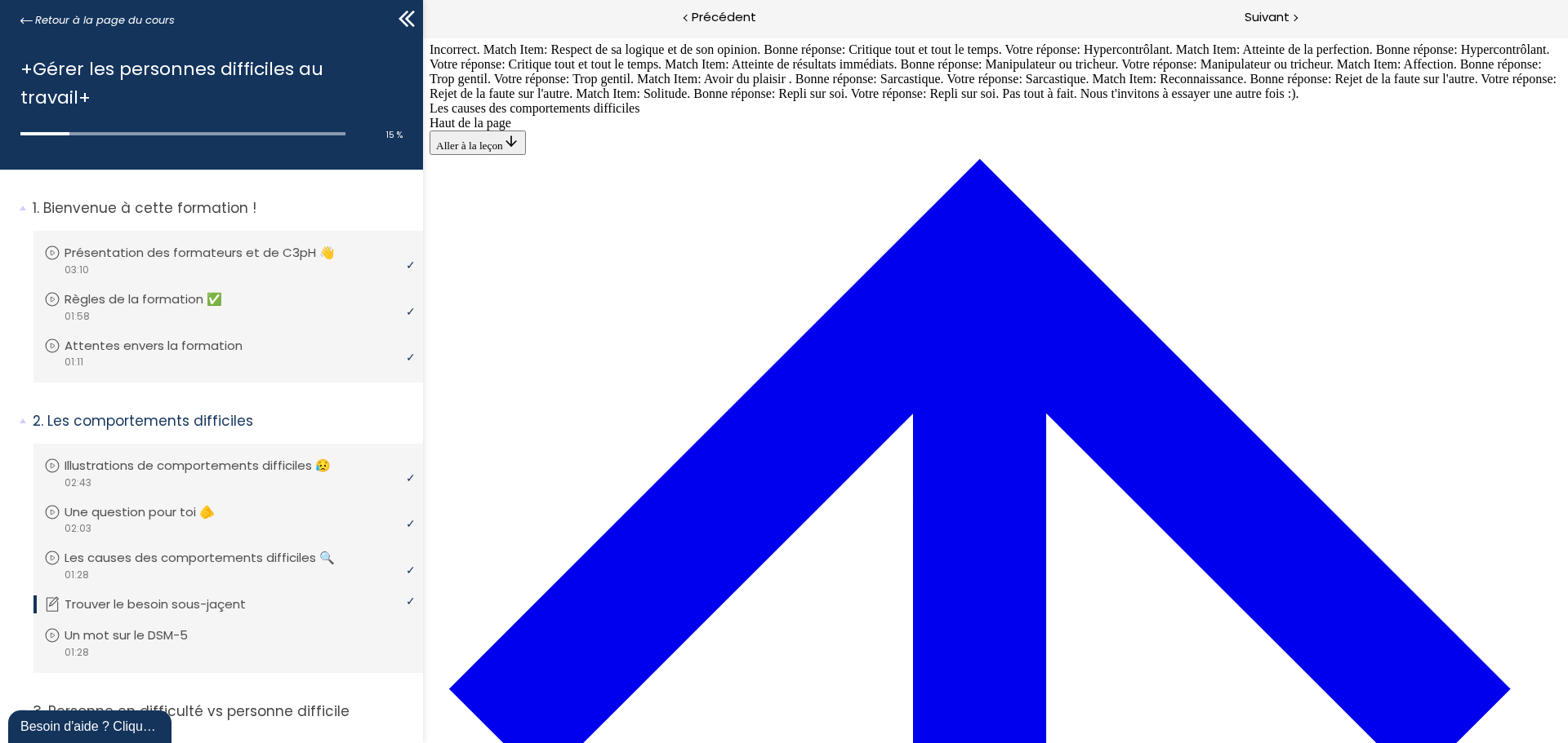
drag, startPoint x: 896, startPoint y: 440, endPoint x: 942, endPoint y: 439, distance: 46.0
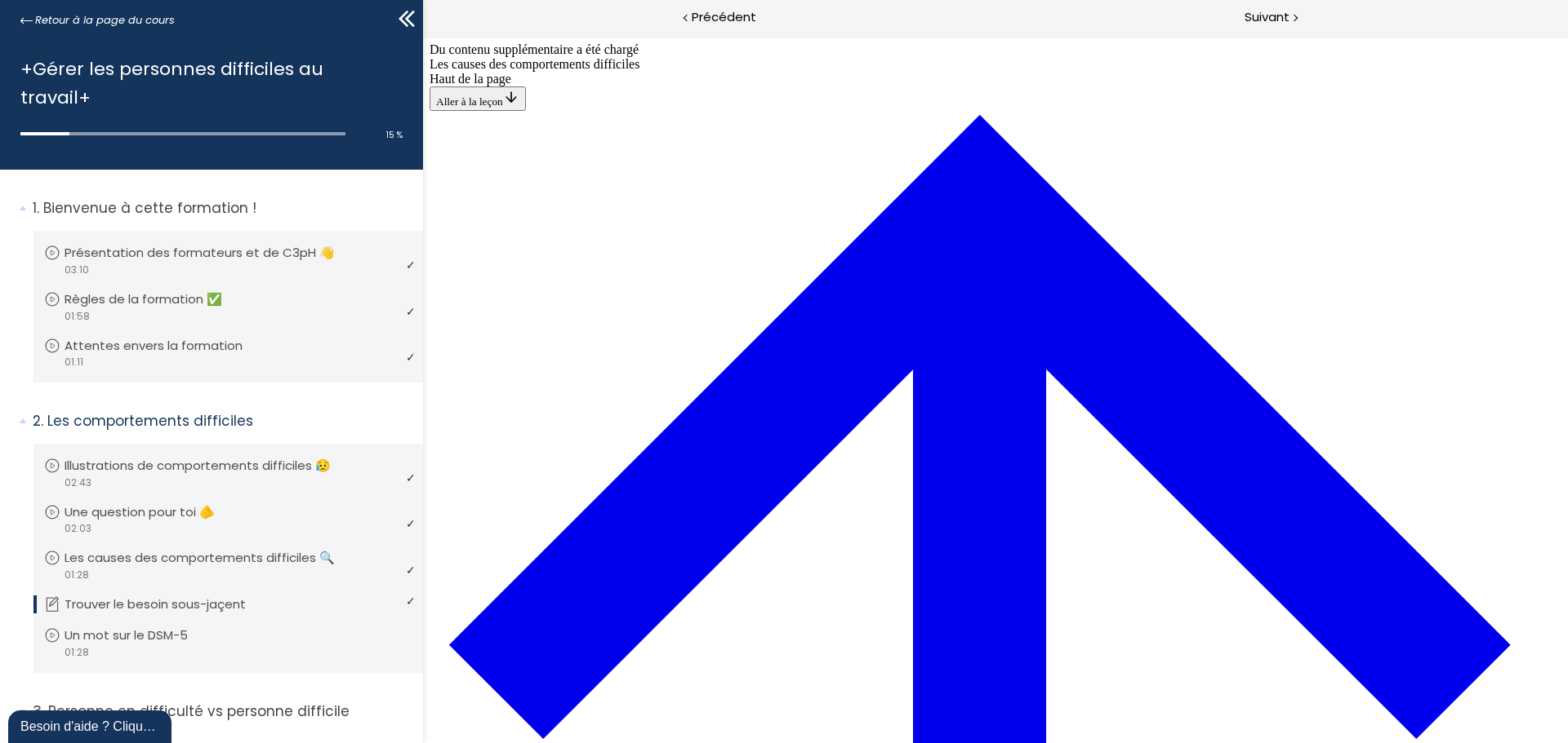
scroll to position [1351, 0]
click at [167, 644] on div "video 01:28" at bounding box center [226, 652] width 364 height 16
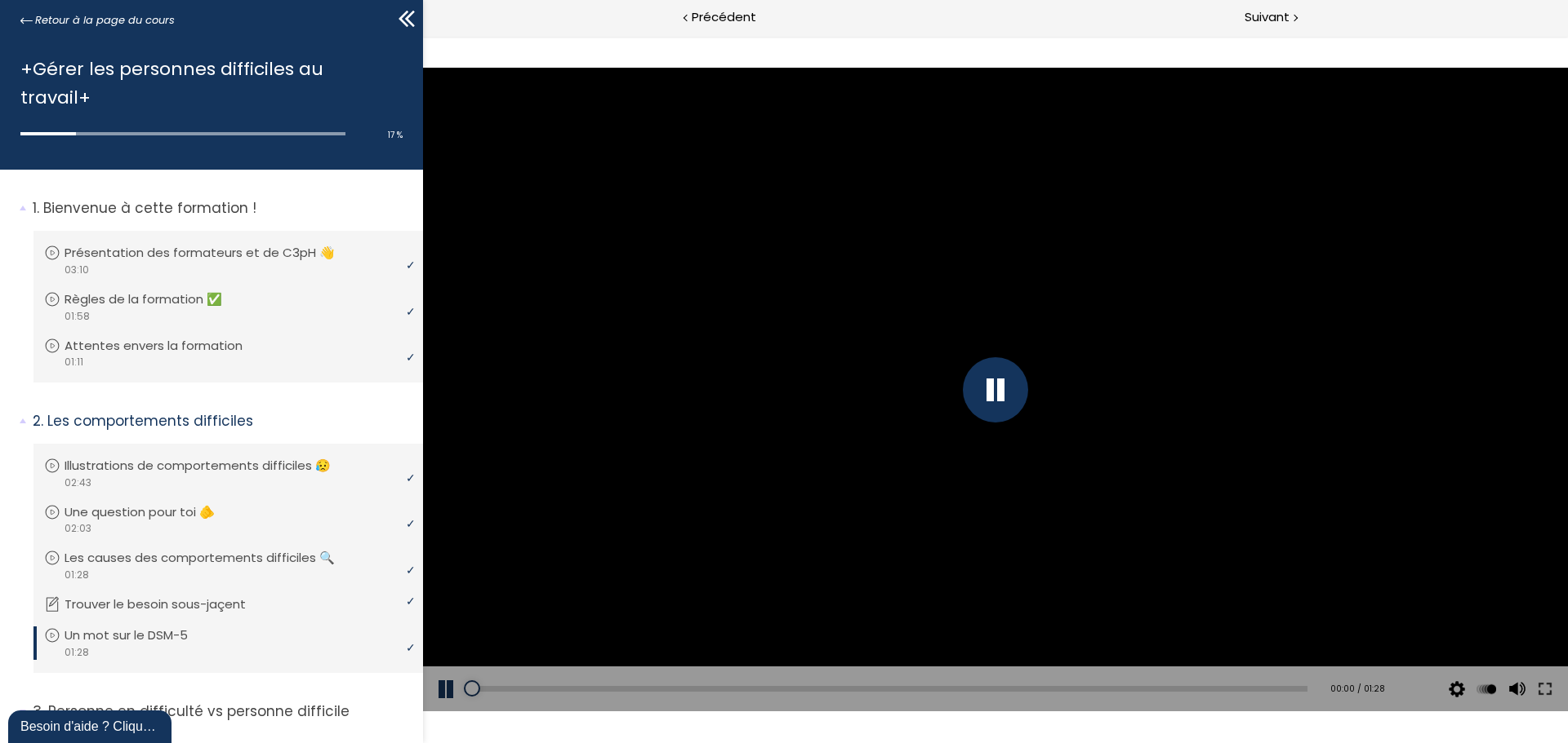
click at [994, 402] on div at bounding box center [995, 390] width 65 height 65
click at [998, 392] on div at bounding box center [995, 390] width 65 height 65
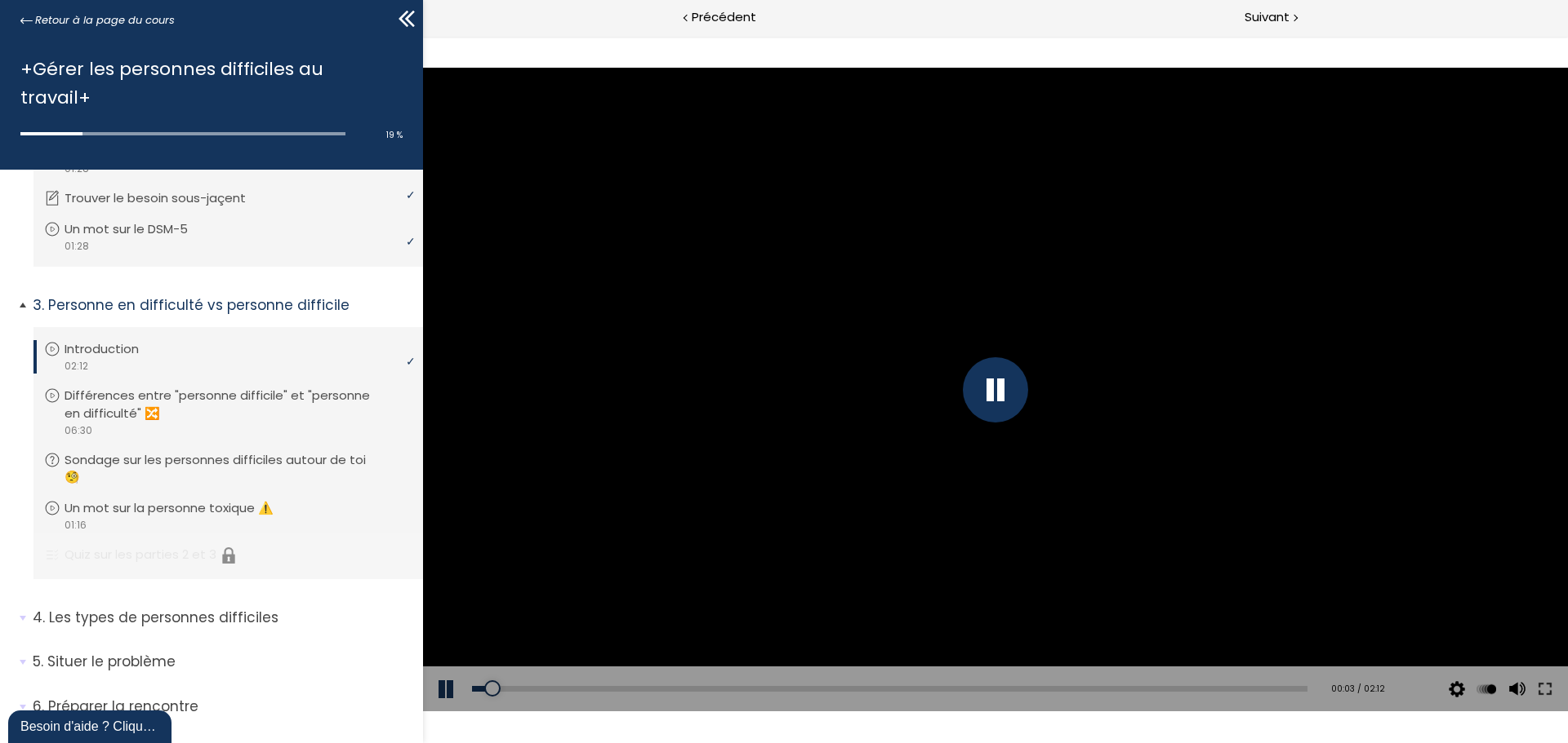
scroll to position [408, 0]
click at [890, 686] on div "01:07" at bounding box center [890, 689] width 835 height 6
click at [1059, 690] on div "01:34" at bounding box center [890, 689] width 835 height 6
click at [1121, 686] on div "01:44" at bounding box center [890, 689] width 835 height 6
click at [1154, 688] on div "01:49" at bounding box center [890, 689] width 835 height 6
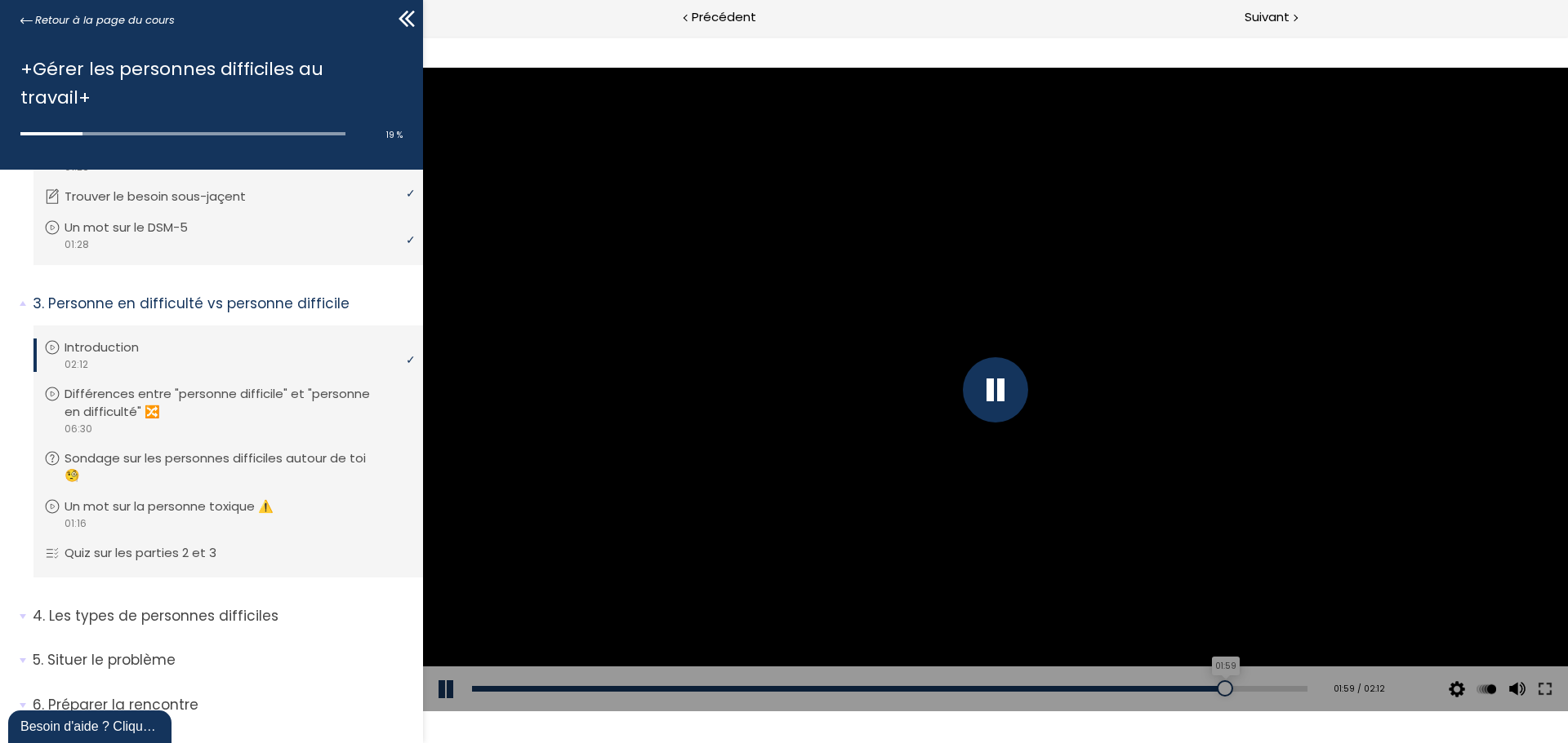
click at [1213, 690] on div "01:59" at bounding box center [890, 689] width 835 height 6
click at [1264, 689] on div "02:07" at bounding box center [890, 689] width 835 height 6
click at [1029, 687] on div "04:24" at bounding box center [890, 689] width 835 height 6
click at [1192, 690] on div "05:41" at bounding box center [890, 689] width 835 height 6
click at [1259, 686] on div "06:13" at bounding box center [890, 689] width 835 height 6
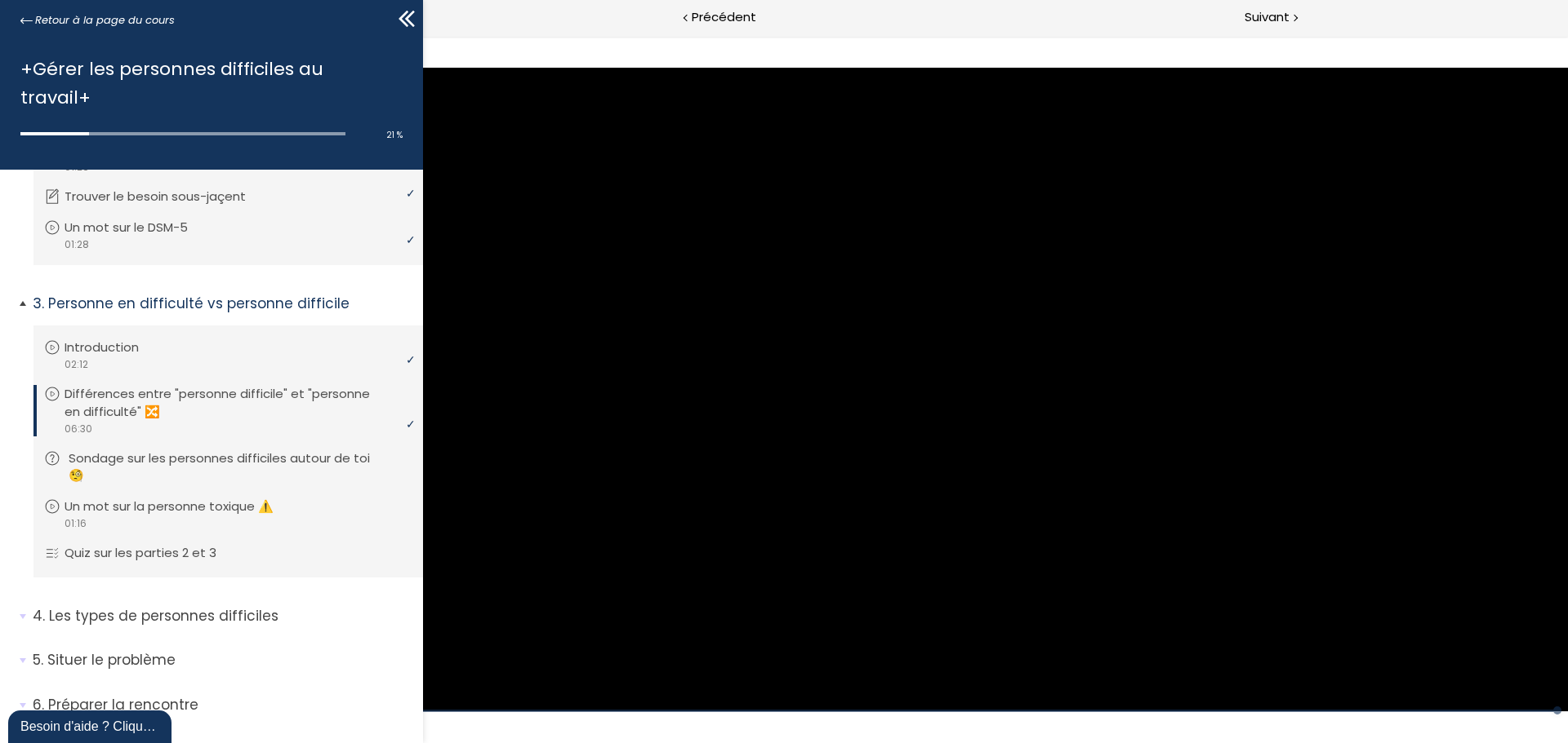
click at [322, 450] on p "Sondage sur les personnes difficiles autour de toi 🧐" at bounding box center [240, 468] width 343 height 36
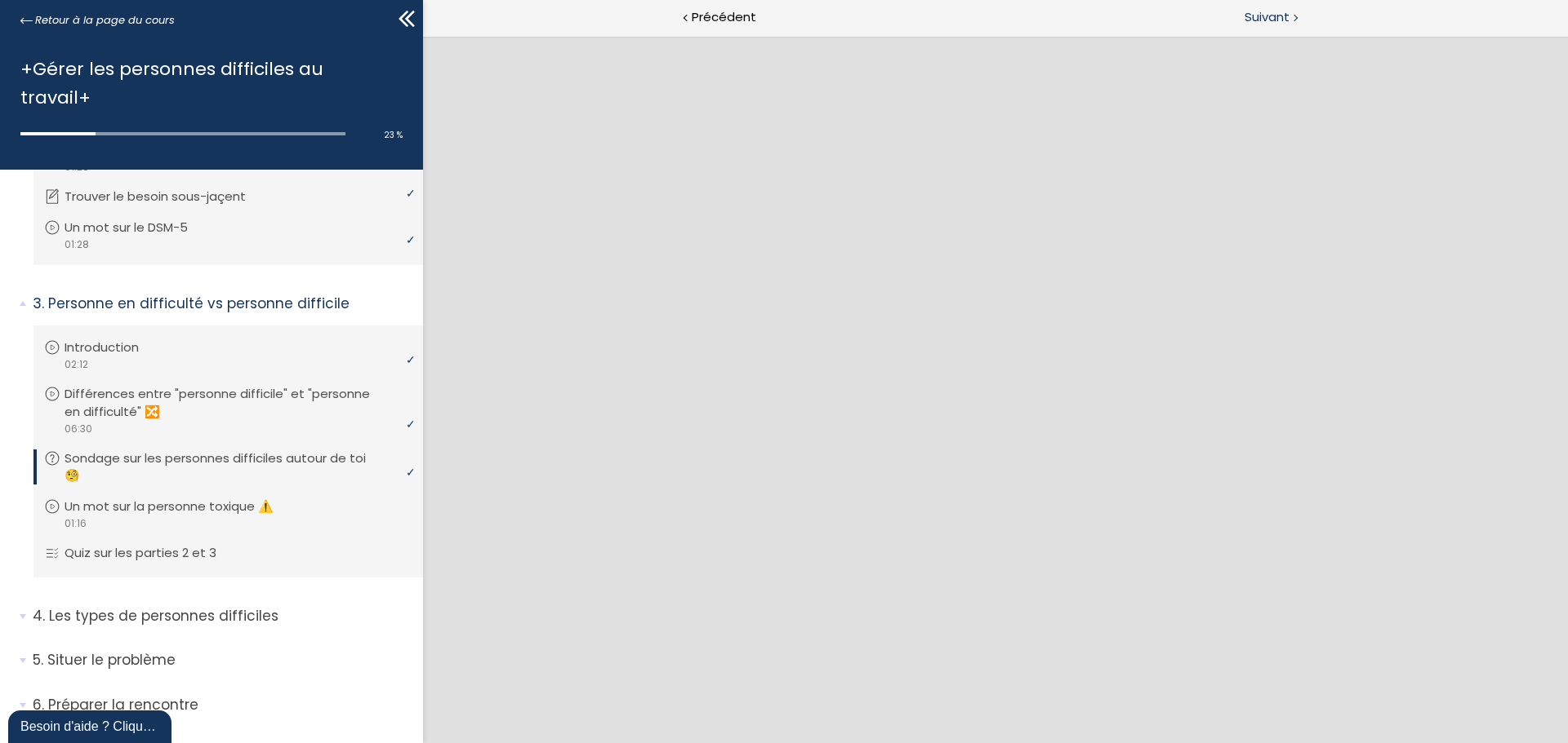
click at [1264, 21] on span "Suivant" at bounding box center [1266, 18] width 45 height 20
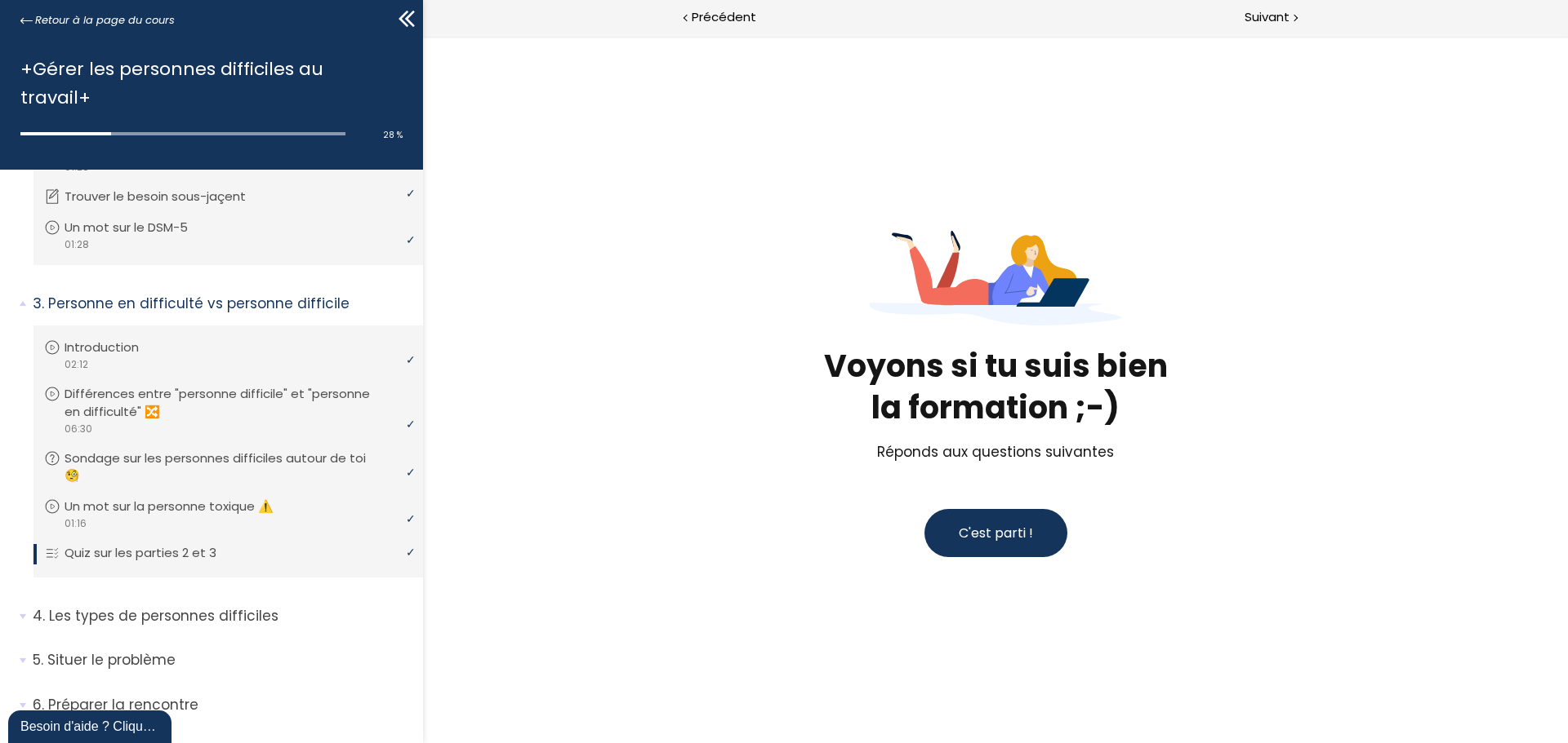
click at [1012, 542] on span "C'est parti !" at bounding box center [995, 533] width 74 height 18
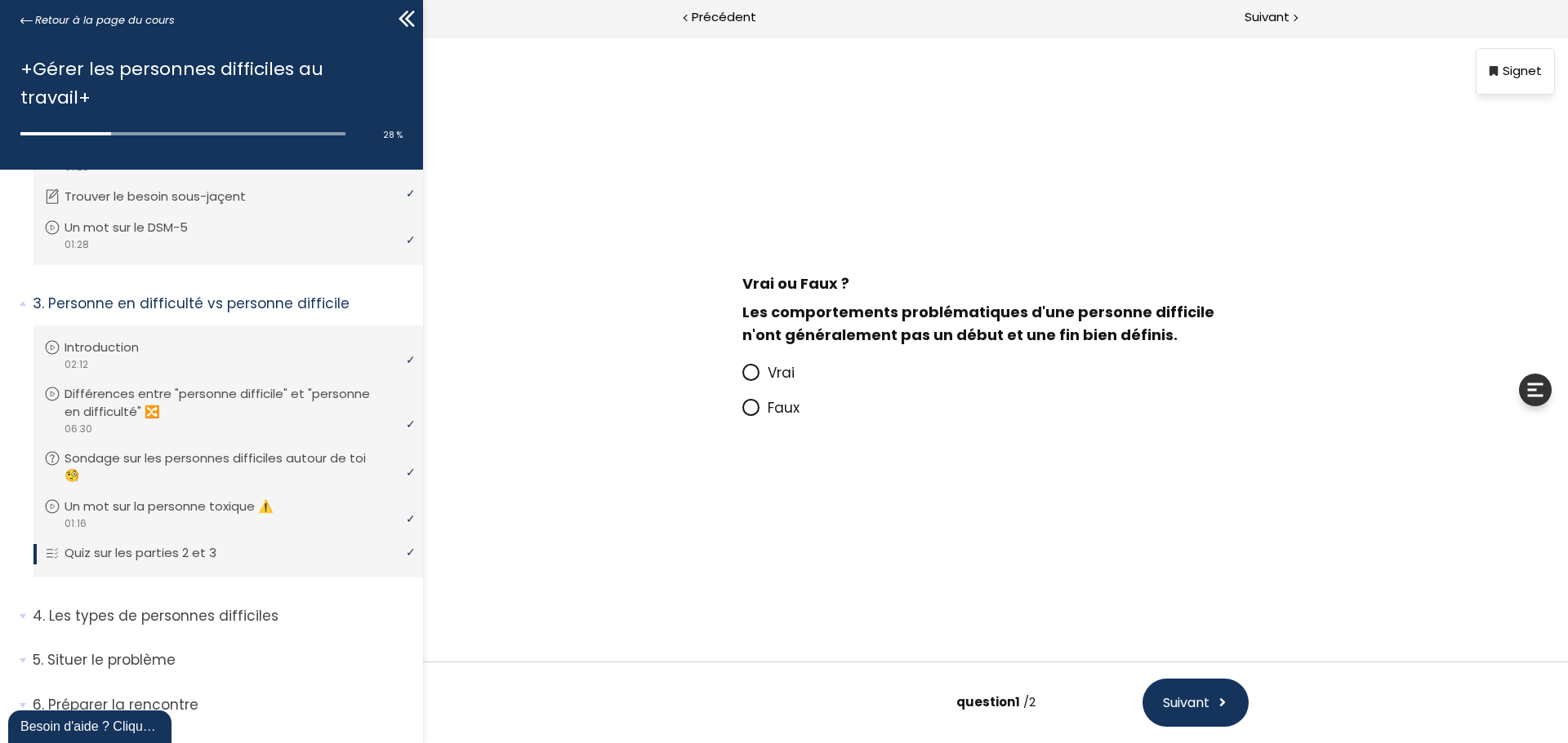
click at [789, 375] on span "Vrai" at bounding box center [781, 372] width 27 height 19
click at [742, 378] on input "Vrai" at bounding box center [742, 378] width 0 height 0
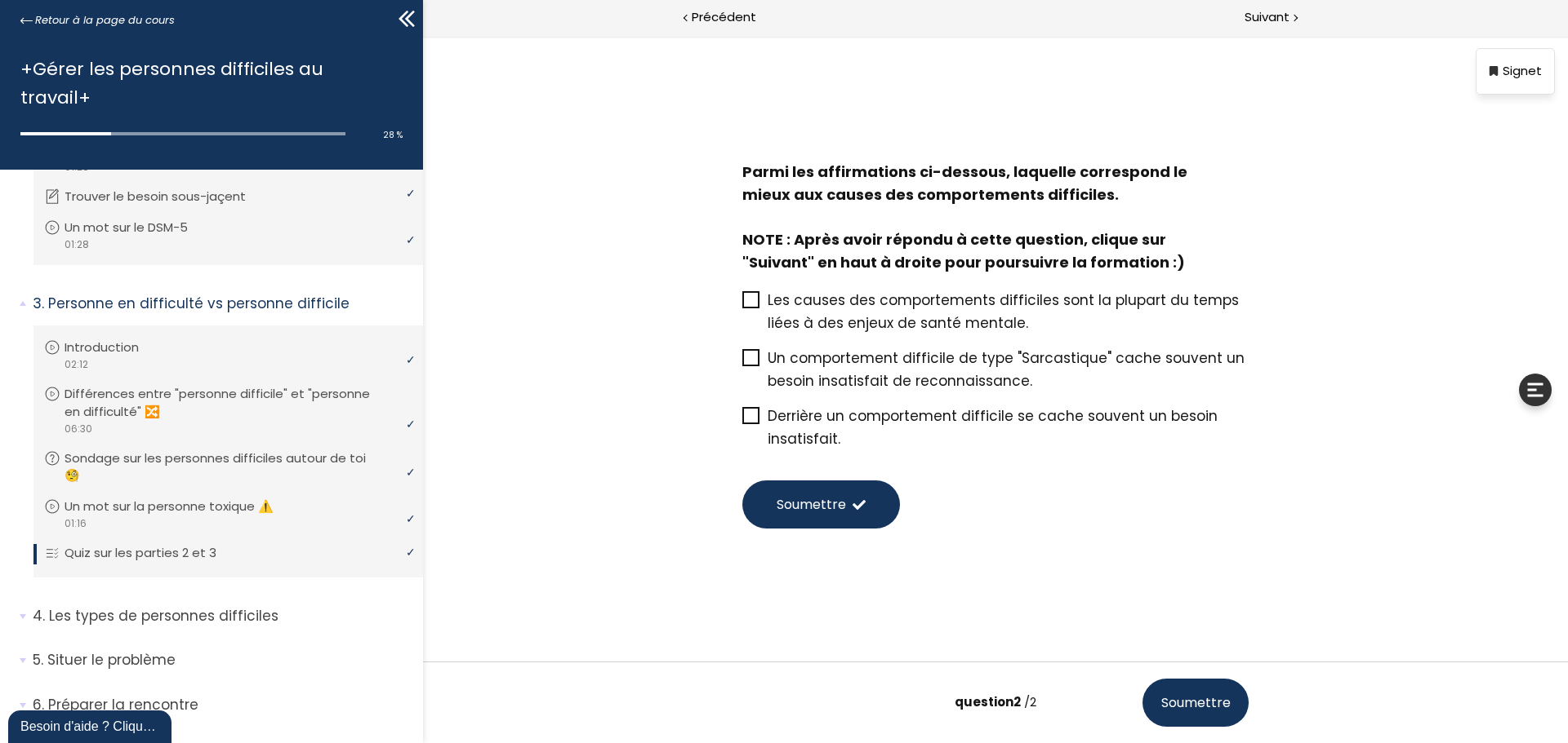
click at [789, 381] on span "Un comportement difficile de type "Sarcastique" cache souvent un besoin insatis…" at bounding box center [1006, 369] width 477 height 43
click at [742, 363] on input "Un comportement difficile de type "Sarcastique" cache souvent un besoin insatis…" at bounding box center [742, 363] width 0 height 0
click at [754, 412] on icon at bounding box center [751, 417] width 13 height 13
click at [742, 421] on input "Derrière un comportement difficile se cache souvent un besoin insatisfait." at bounding box center [742, 421] width 0 height 0
click at [755, 363] on icon at bounding box center [750, 357] width 14 height 14
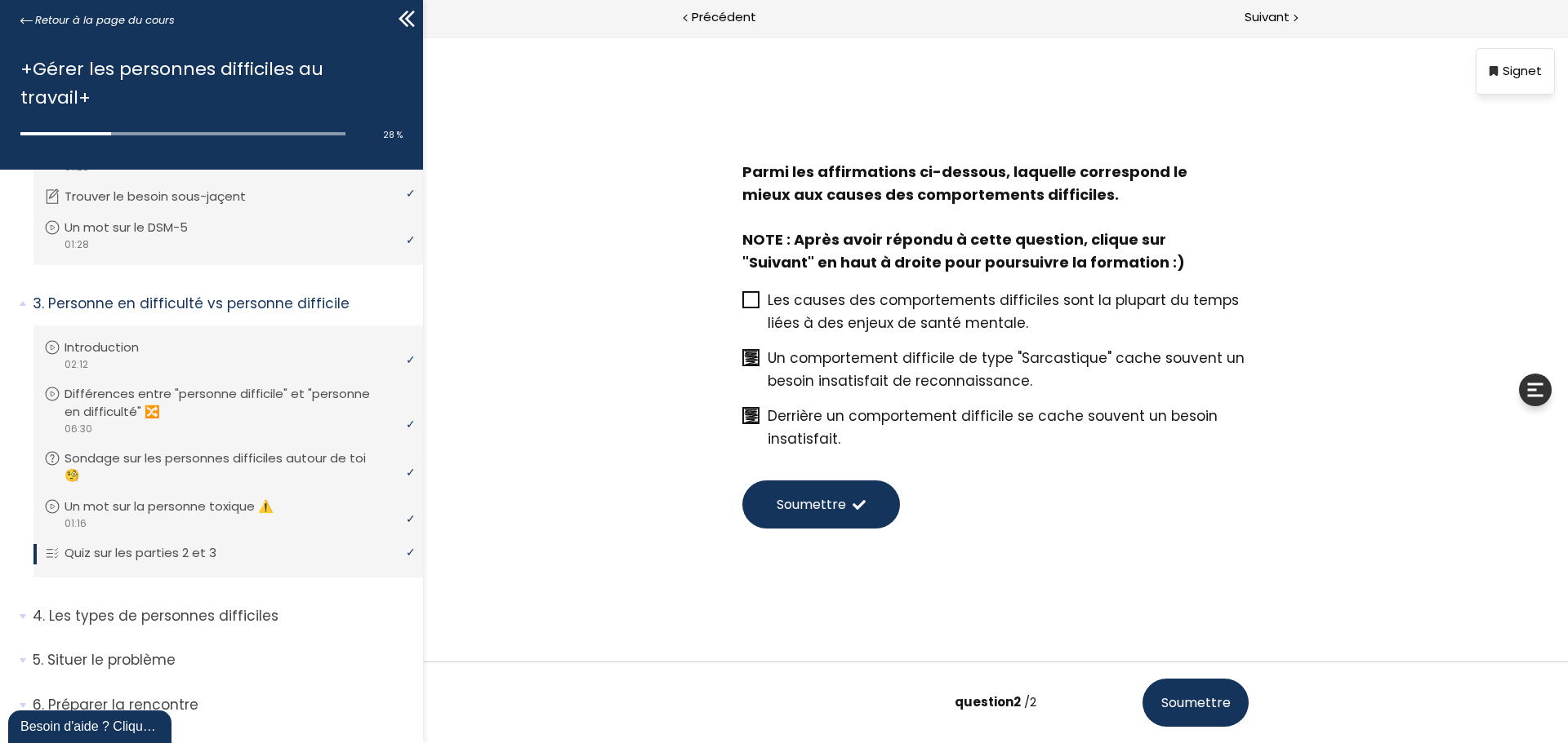
click at [742, 363] on input "Un comportement difficile de type "Sarcastique" cache souvent un besoin insatis…" at bounding box center [742, 363] width 0 height 0
click at [844, 508] on span "Soumettre" at bounding box center [810, 504] width 69 height 20
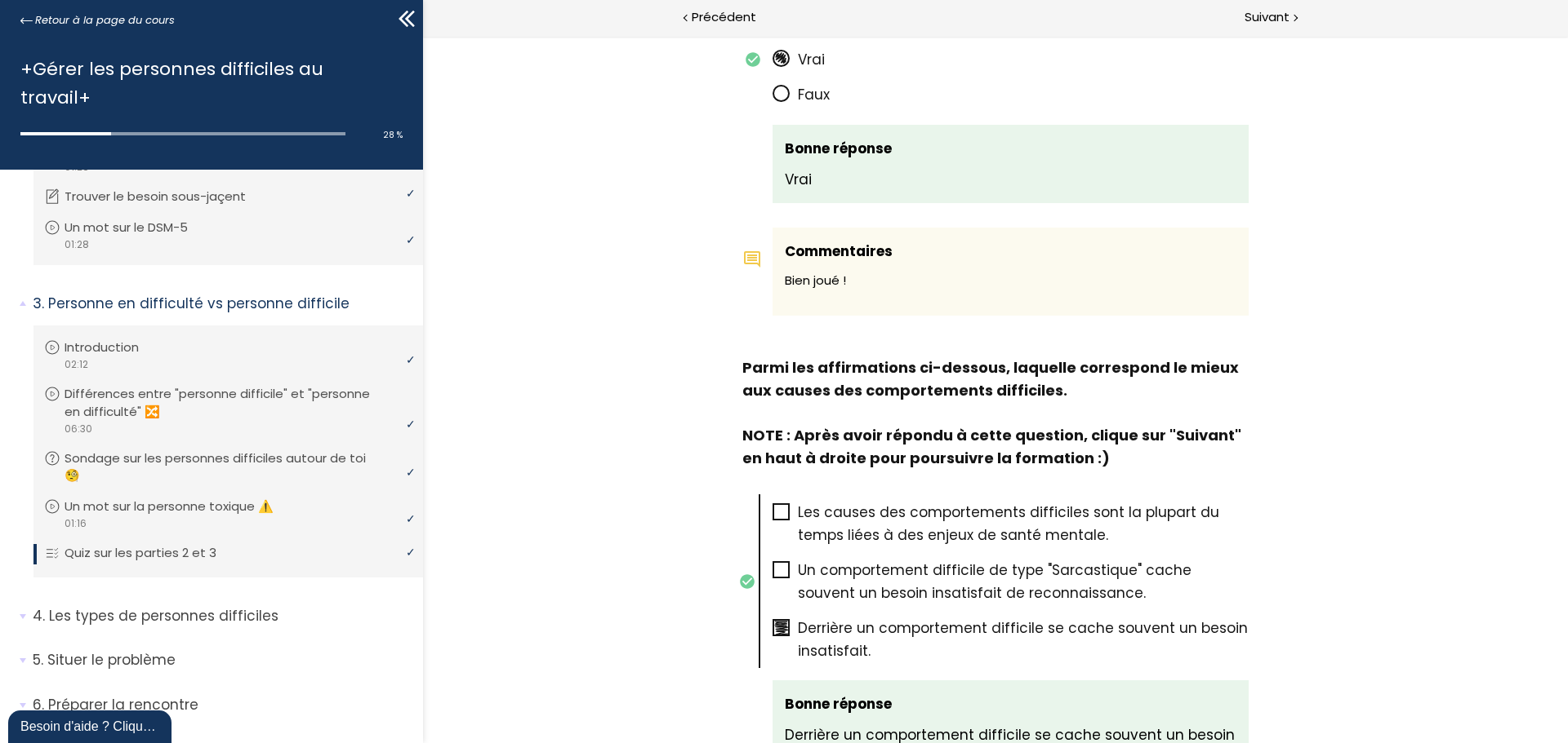
scroll to position [335, 0]
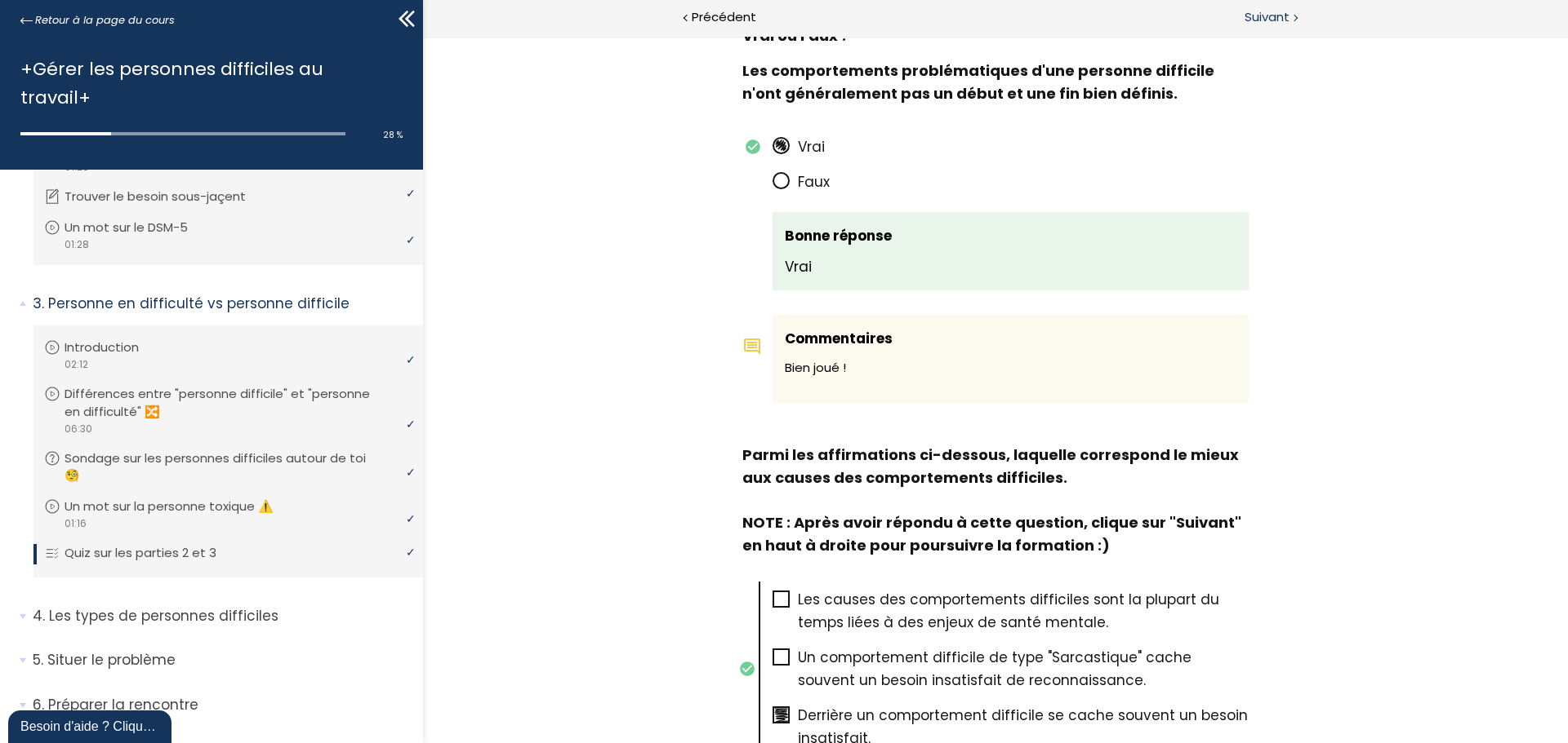
click at [1271, 22] on span "Suivant" at bounding box center [1266, 18] width 45 height 20
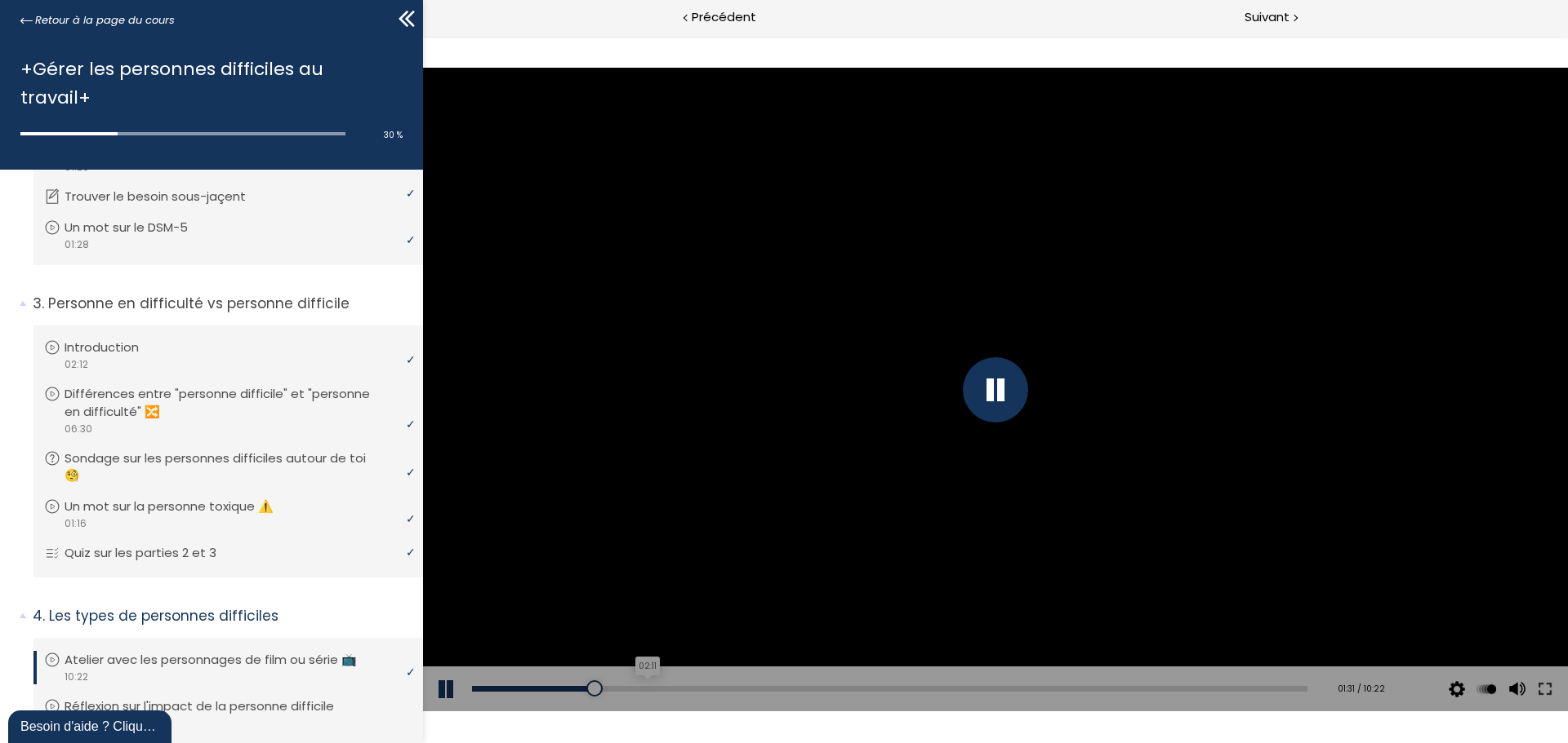
click at [645, 688] on div "02:11" at bounding box center [890, 689] width 835 height 6
click at [800, 688] on div "04:08" at bounding box center [890, 689] width 835 height 6
click at [916, 691] on div "05:36" at bounding box center [890, 689] width 835 height 6
click at [1032, 689] on div "07:03" at bounding box center [890, 689] width 835 height 6
click at [1137, 688] on div "08:23" at bounding box center [890, 689] width 835 height 6
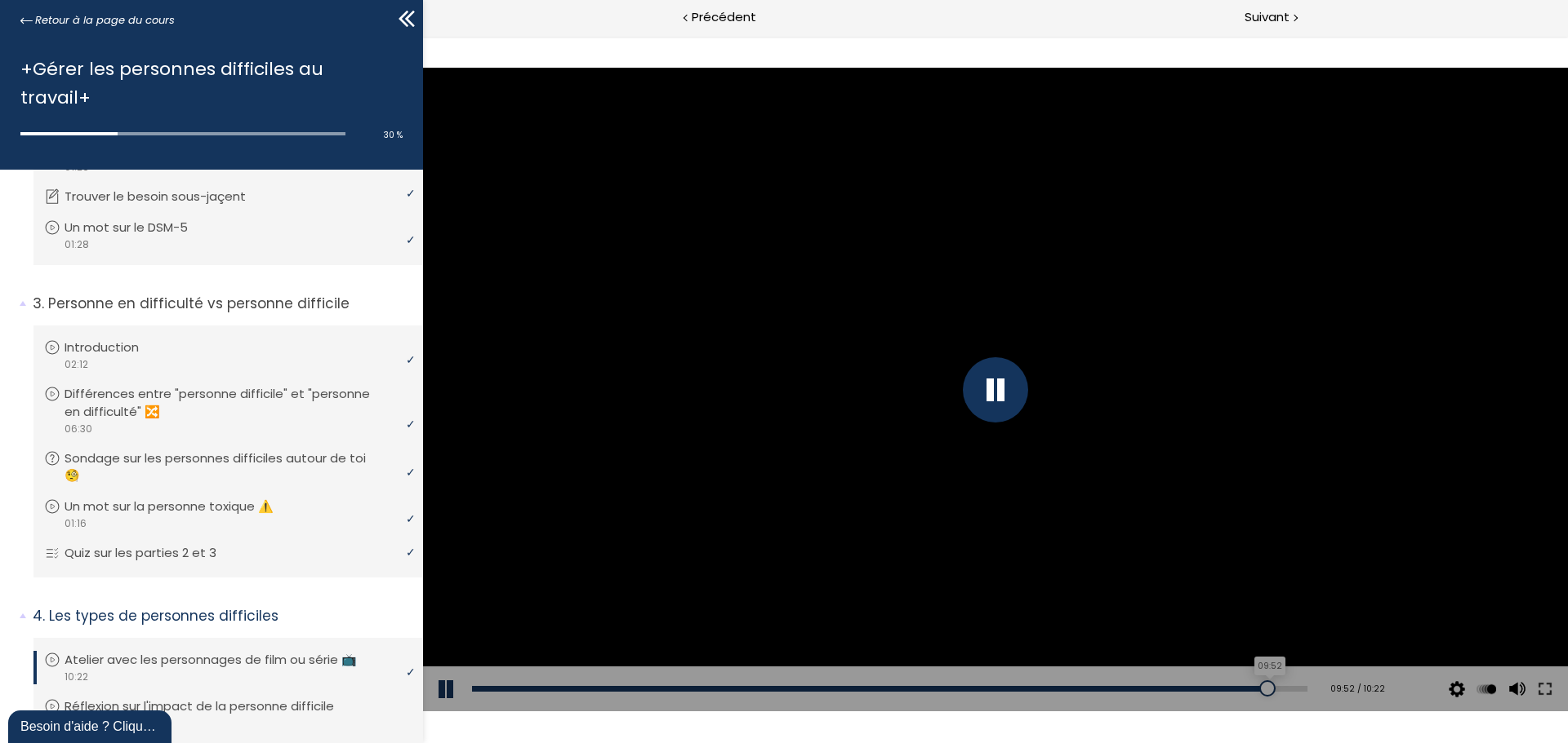
click at [1256, 690] on div "09:52" at bounding box center [890, 689] width 835 height 6
click at [1287, 686] on div "10:17" at bounding box center [890, 689] width 835 height 6
click at [287, 698] on p "Réflexion sur l'impact de la personne difficile" at bounding box center [216, 707] width 294 height 18
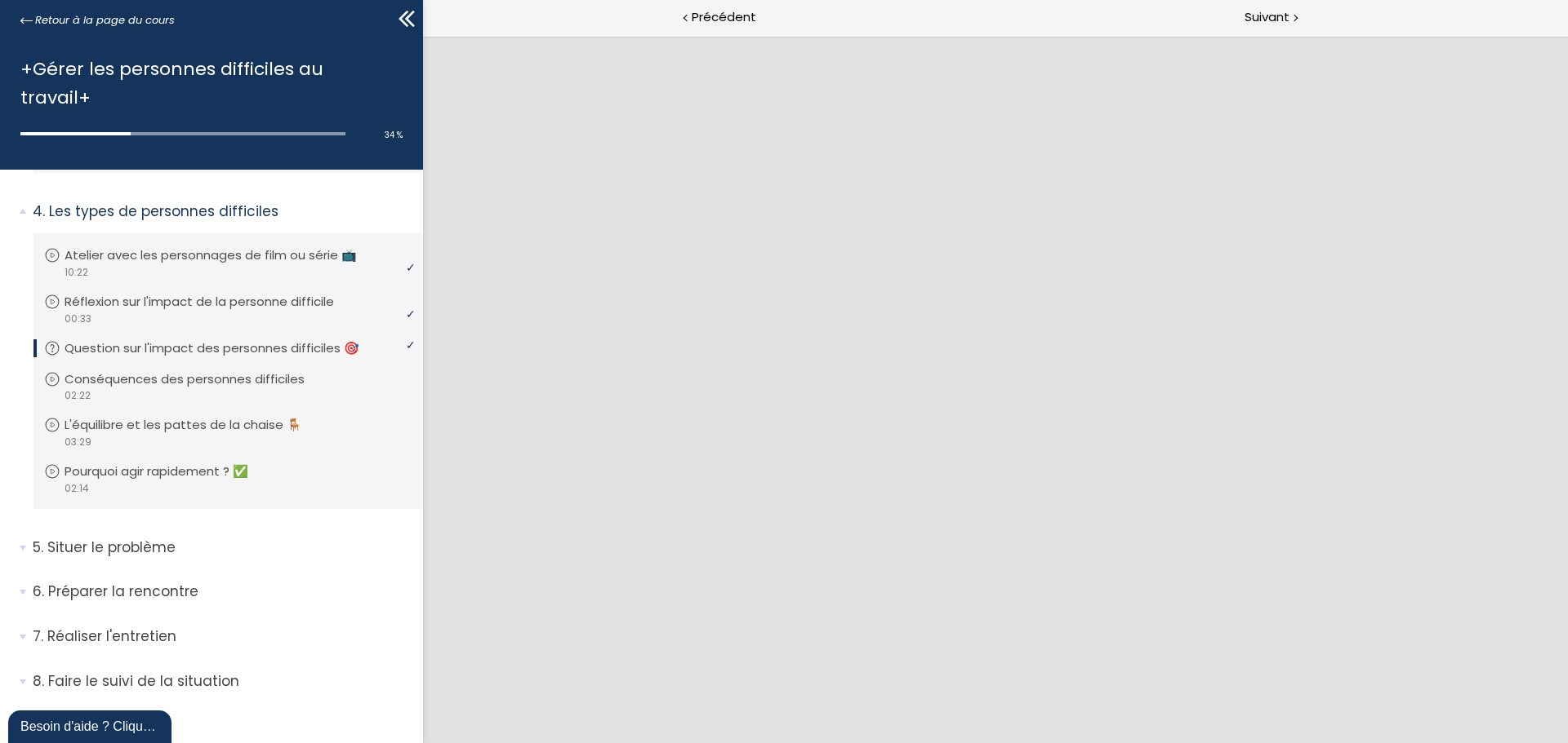
scroll to position [816, 0]
click at [161, 367] on p "Conséquences des personnes difficiles" at bounding box center [200, 377] width 265 height 18
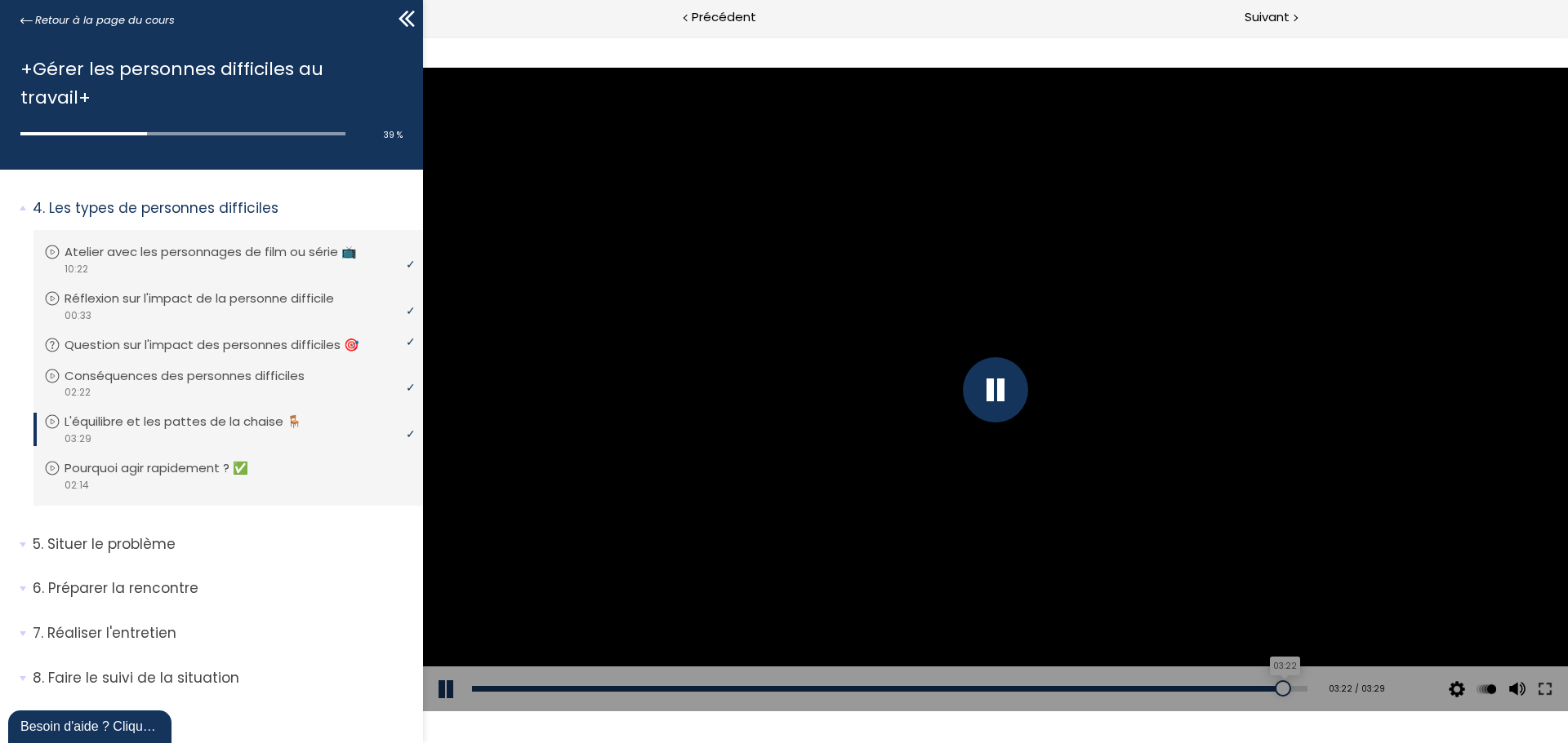
click at [1271, 689] on div "03:22" at bounding box center [890, 689] width 835 height 6
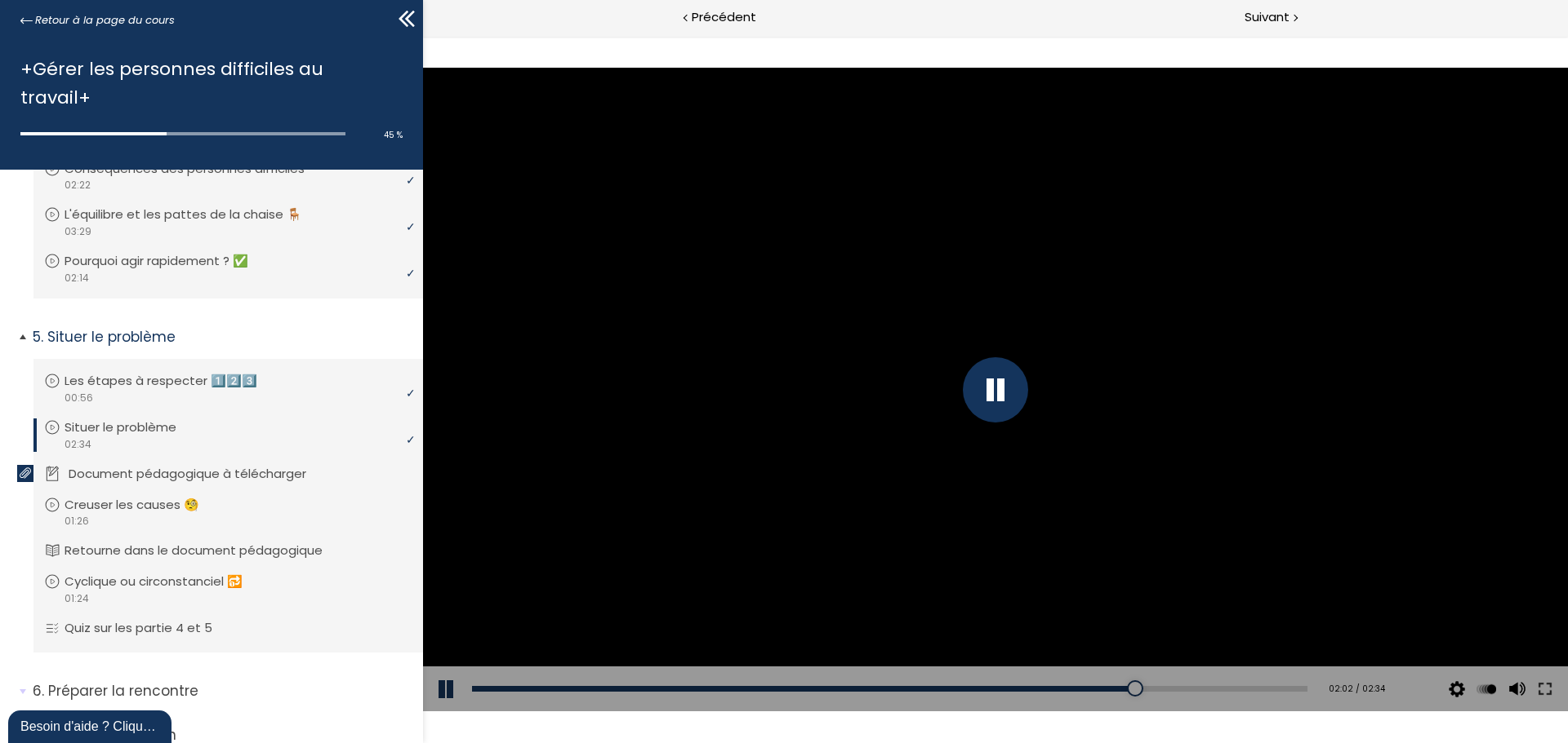
scroll to position [1061, 0]
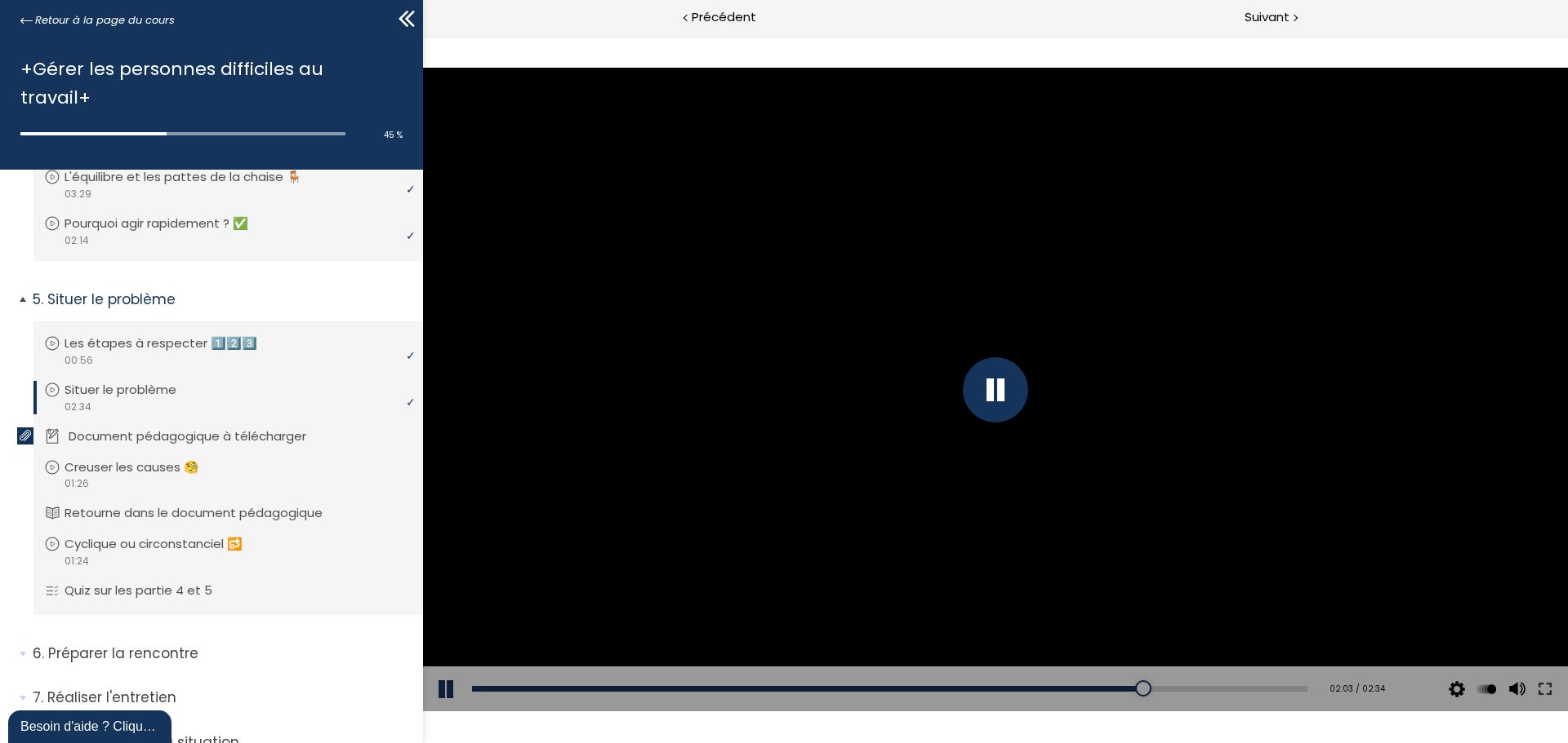
click at [140, 427] on p "Document pédagogique à télécharger" at bounding box center [200, 437] width 262 height 18
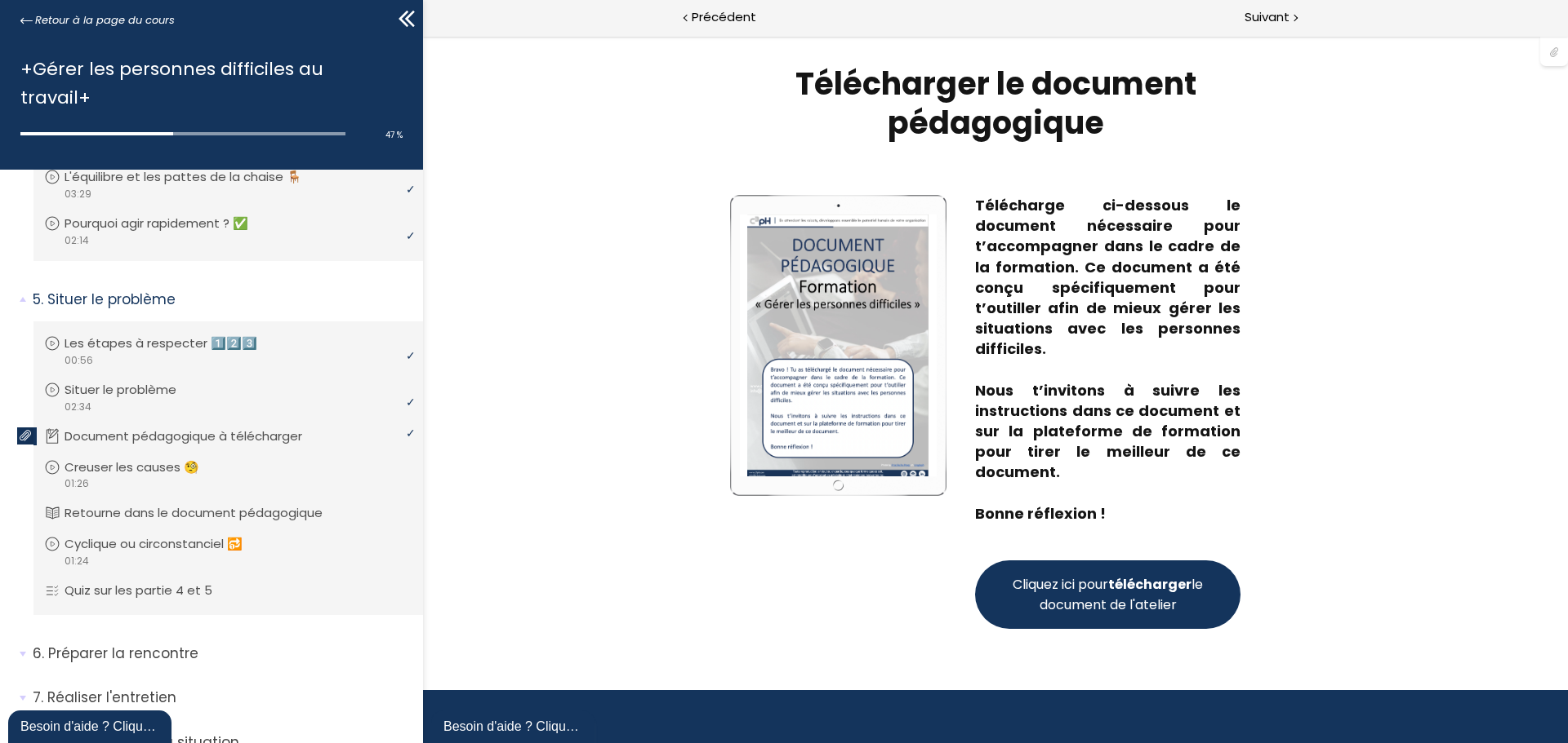
click at [1130, 594] on span "Cliquez ici pour télécharger le document de l'atelier" at bounding box center [1108, 594] width 197 height 41
click at [109, 458] on p "Creuser les causes 🧐" at bounding box center [148, 468] width 160 height 18
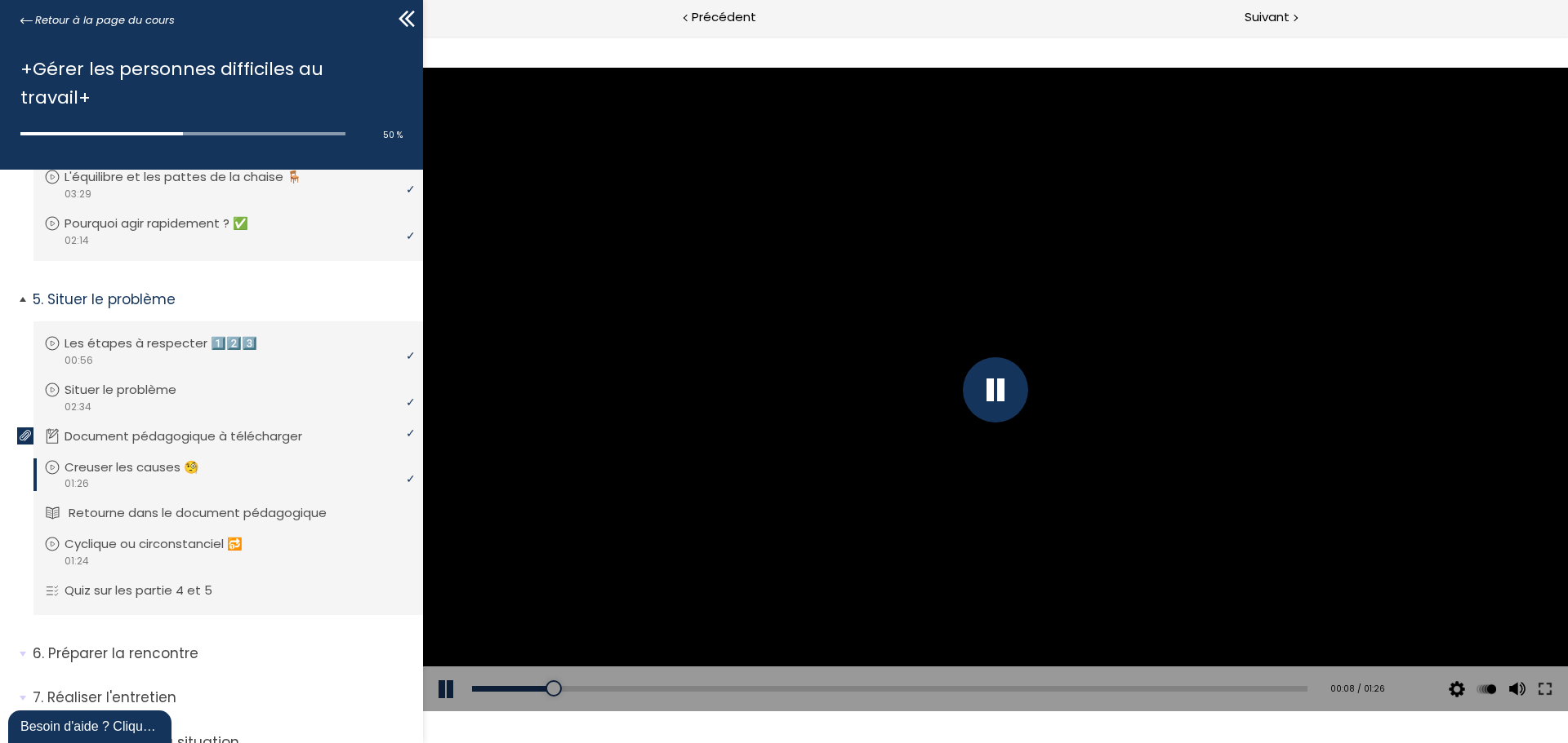
click at [237, 504] on p "Retourne dans le document pédagogique" at bounding box center [210, 513] width 282 height 18
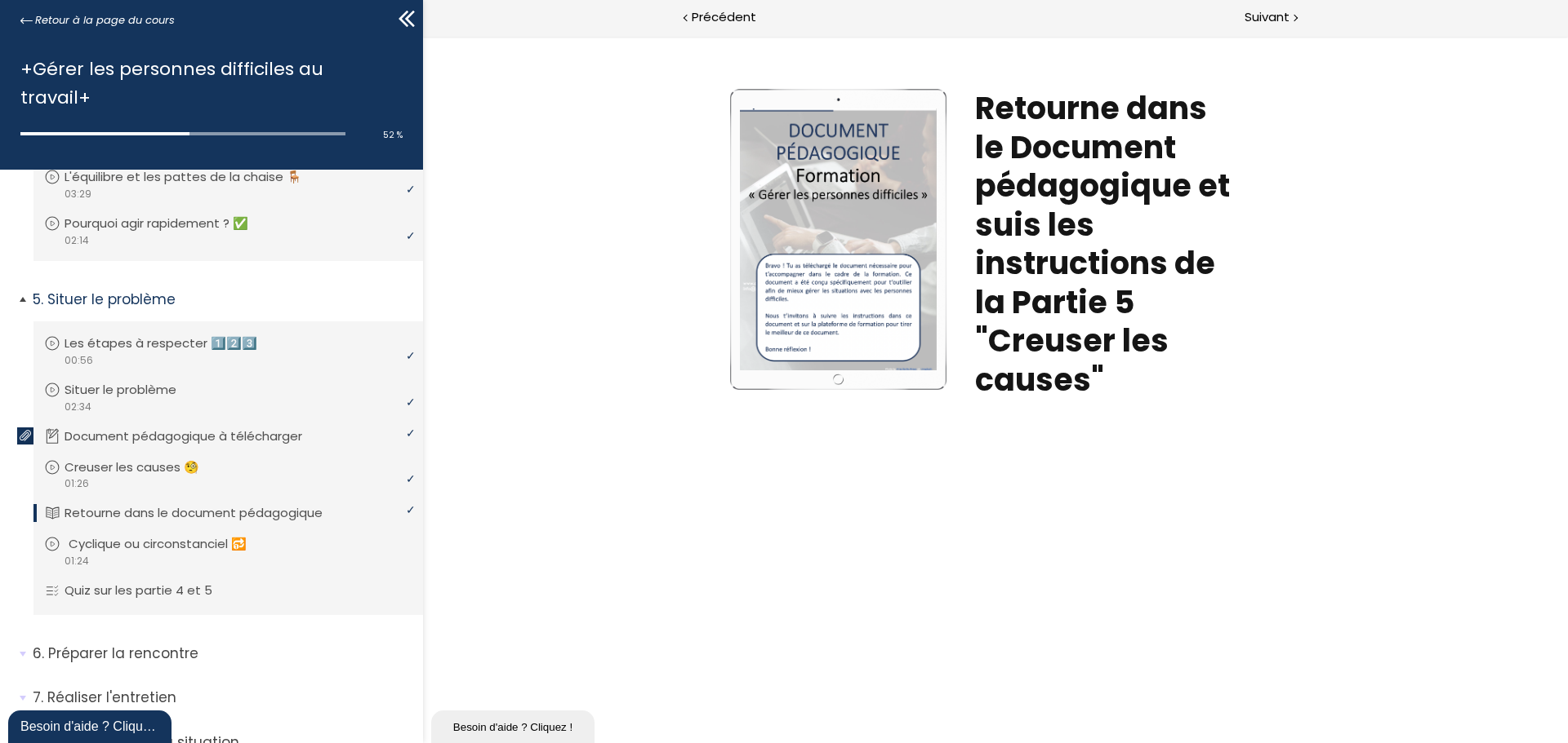
click at [161, 535] on p "Cyclique ou circonstanciel 🔂" at bounding box center [170, 544] width 202 height 18
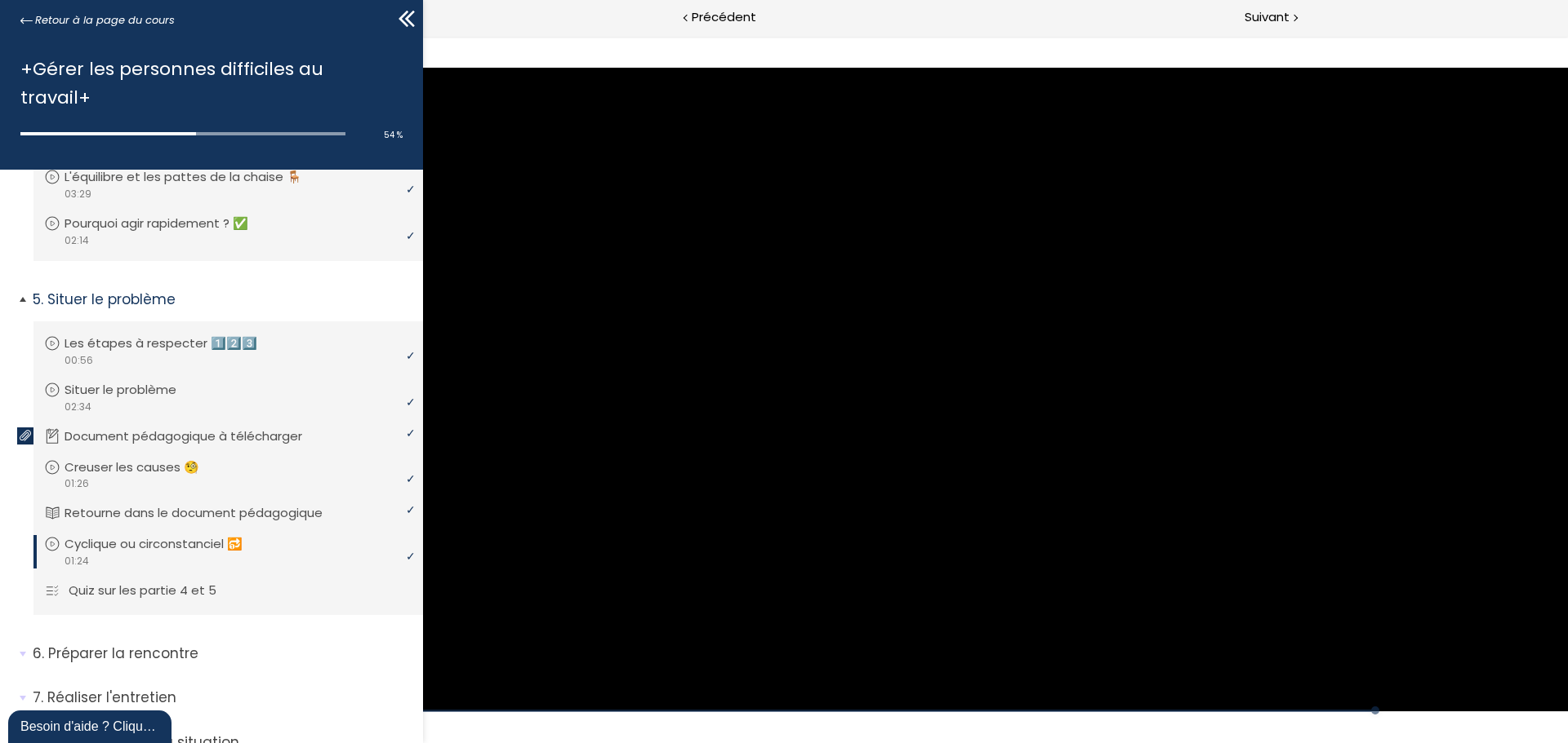
click at [170, 582] on p "Quiz sur les partie 4 et 5" at bounding box center [155, 591] width 172 height 18
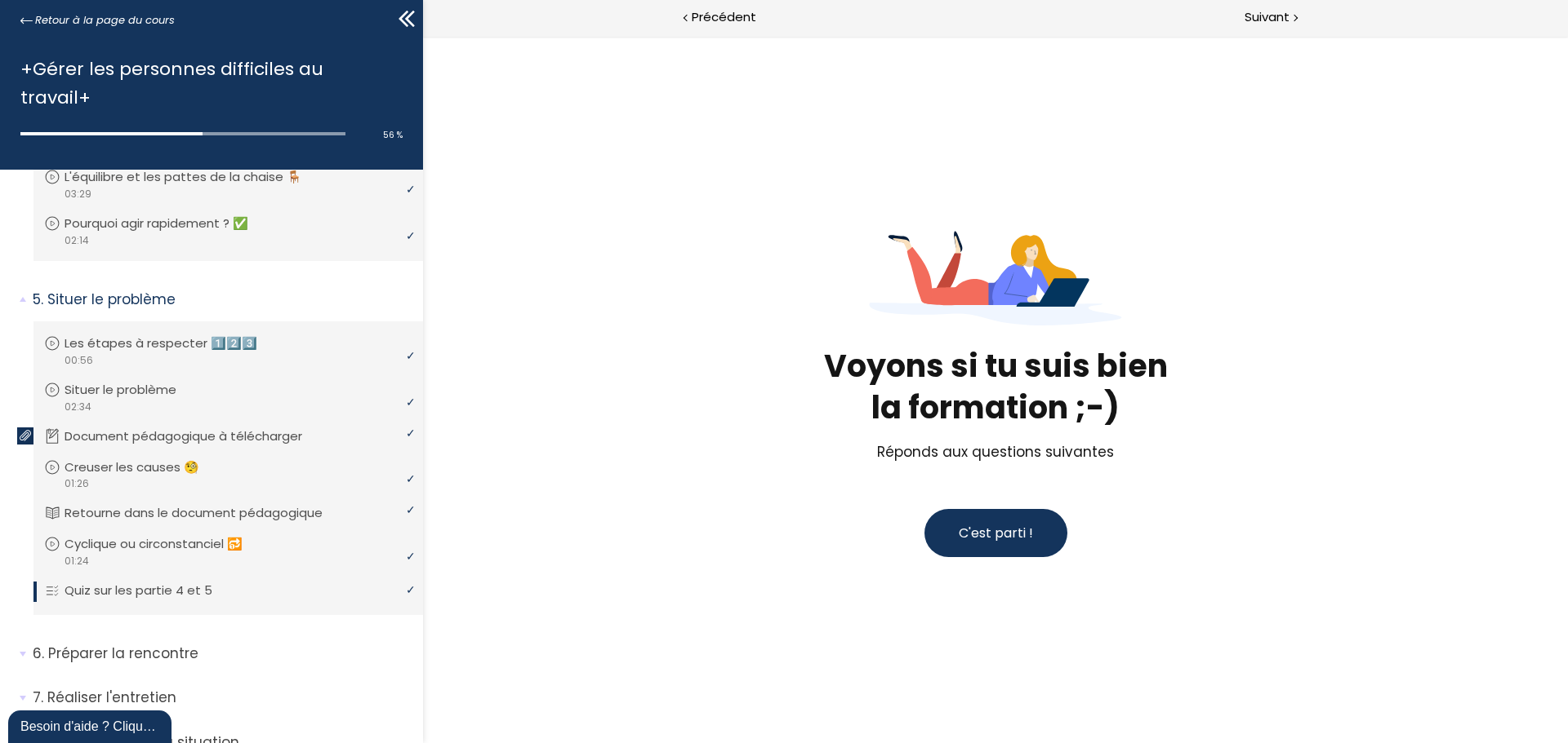
click at [972, 523] on span "C'est parti !" at bounding box center [995, 533] width 74 height 18
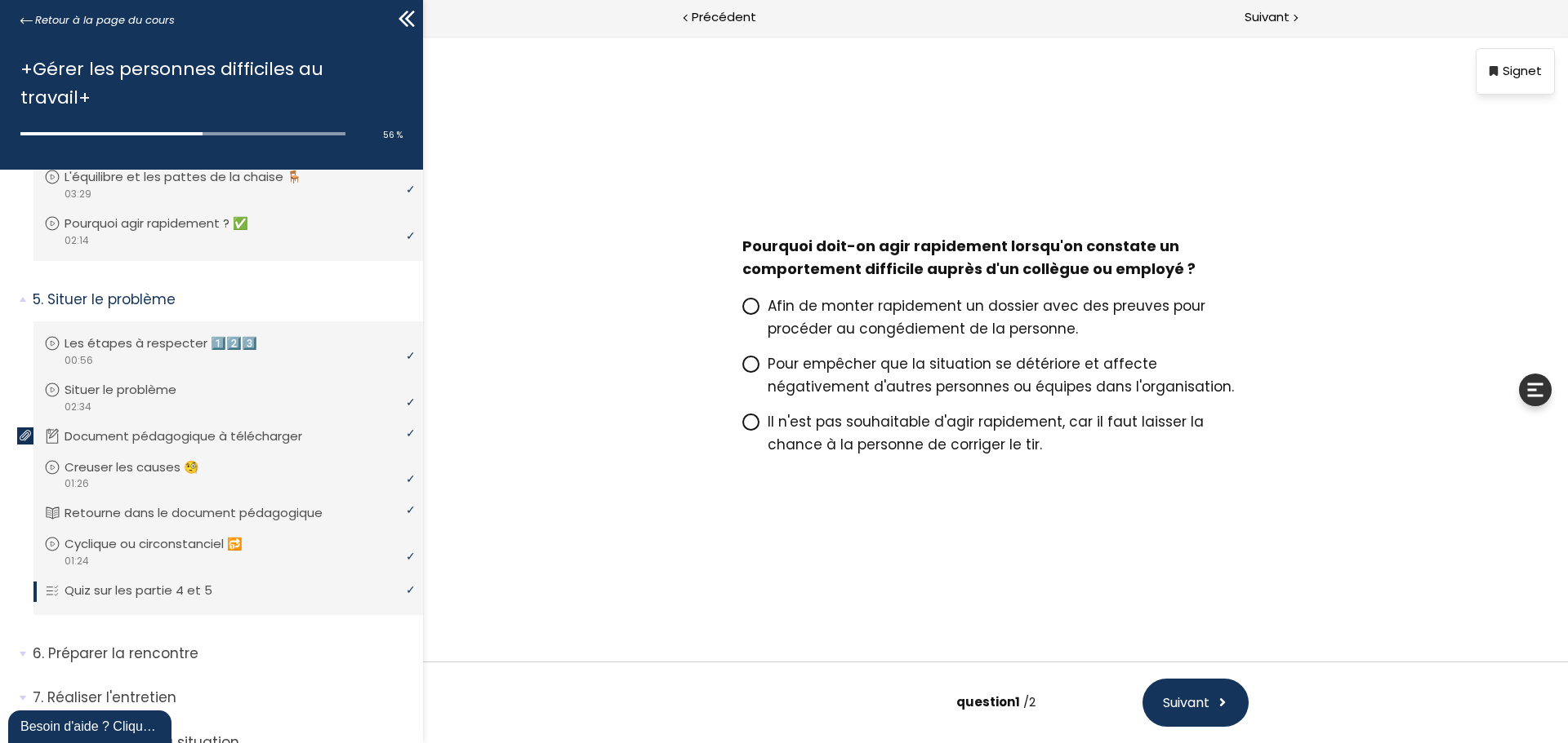
click at [926, 378] on span "Pour empêcher que la situation se détériore et affecte négativement d'autres pe…" at bounding box center [1001, 375] width 466 height 43
click at [742, 369] on input "Pour empêcher que la situation se détériore et affecte négativement d'autres pe…" at bounding box center [742, 369] width 0 height 0
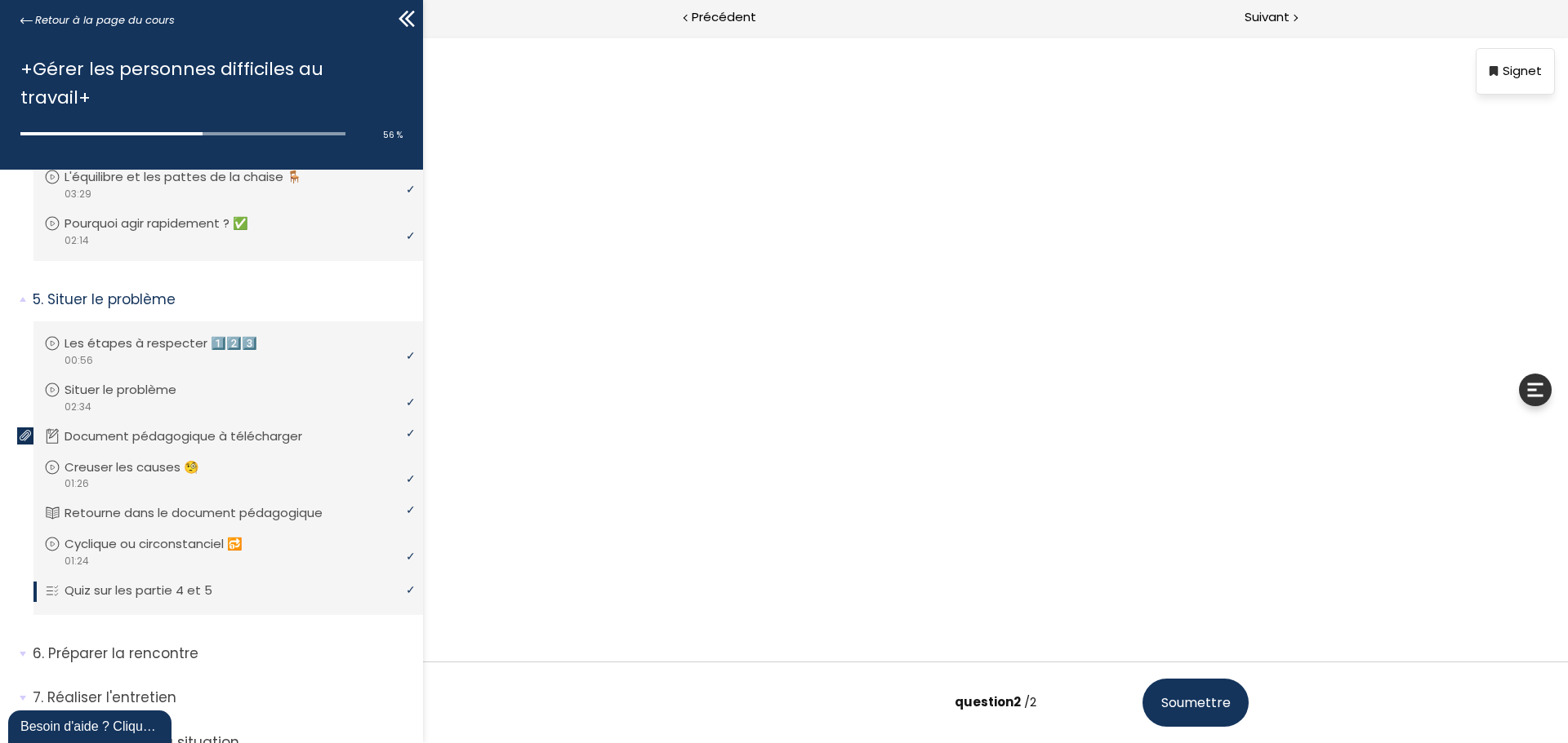
scroll to position [31, 0]
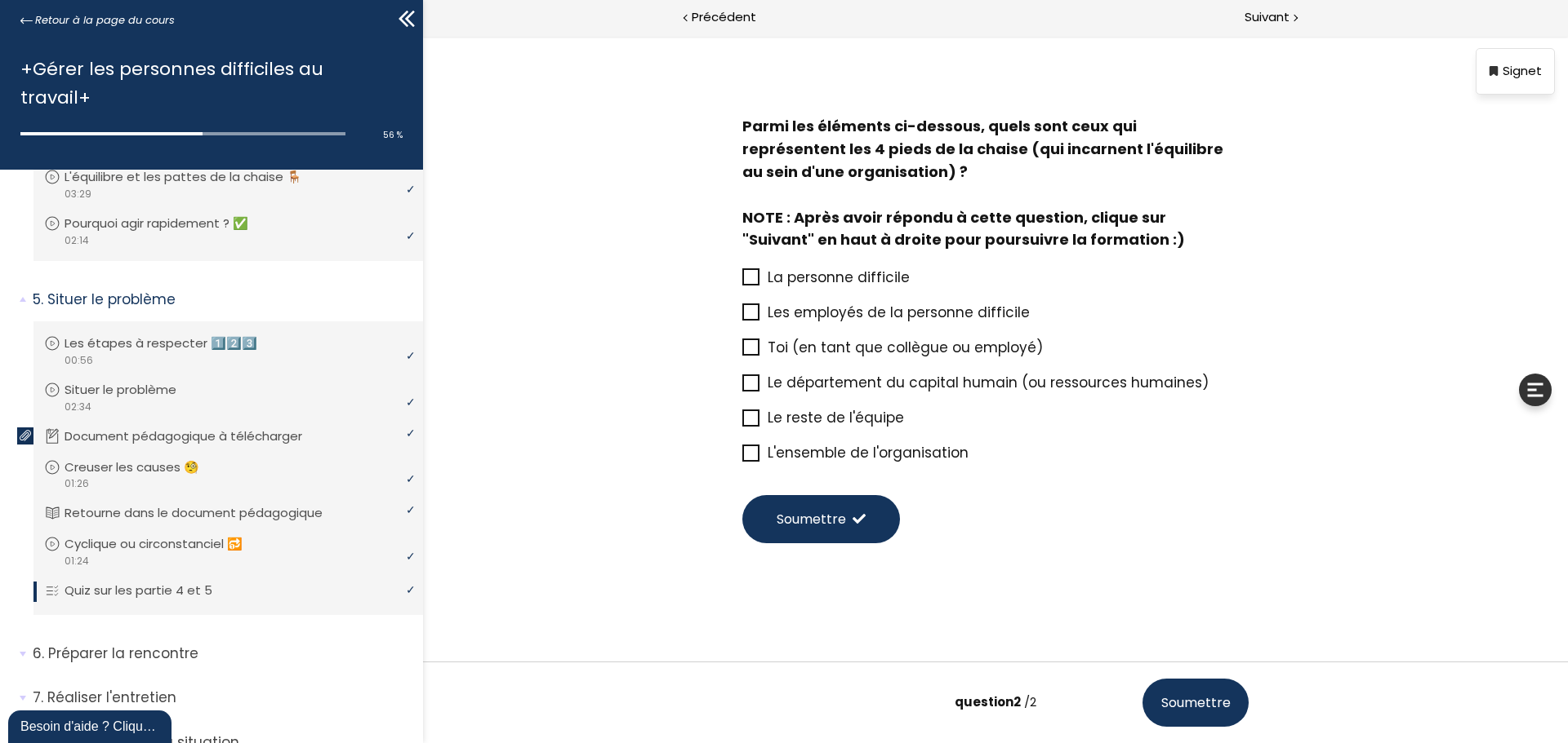
click at [744, 344] on icon at bounding box center [751, 348] width 13 height 13
click at [742, 352] on input "Toi (en tant que collègue ou employé)" at bounding box center [742, 352] width 0 height 0
click at [745, 386] on icon at bounding box center [751, 383] width 13 height 13
click at [742, 387] on input "Le département du capital humain (ou ressources humaines)" at bounding box center [742, 387] width 0 height 0
click at [748, 417] on icon at bounding box center [751, 418] width 13 height 13
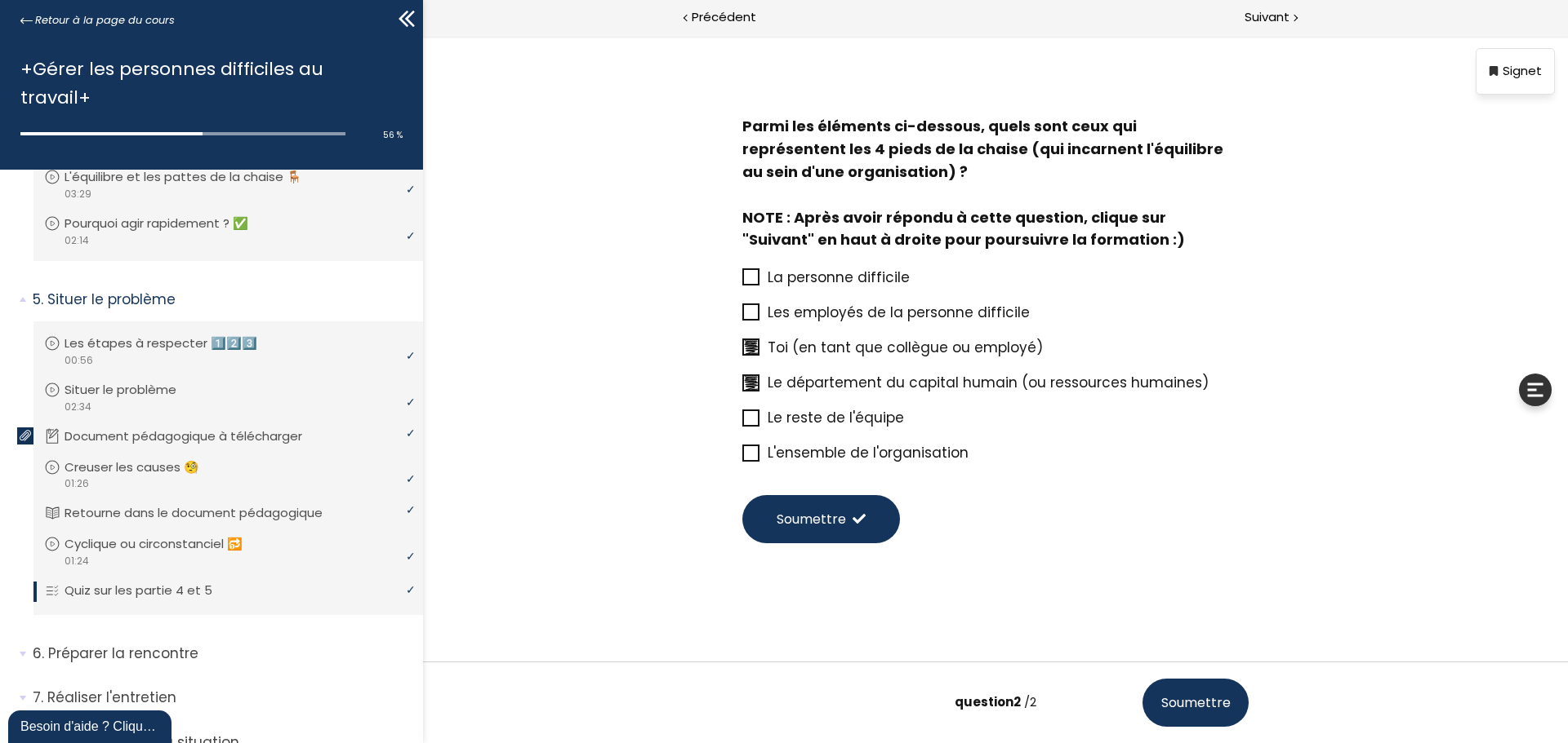
click at [742, 422] on input "Le reste de l'équipe" at bounding box center [742, 422] width 0 height 0
click at [751, 448] on icon at bounding box center [750, 453] width 14 height 14
click at [742, 457] on input "L'ensemble de l'organisation" at bounding box center [742, 457] width 0 height 0
click at [800, 520] on span "Soumettre" at bounding box center [810, 519] width 69 height 20
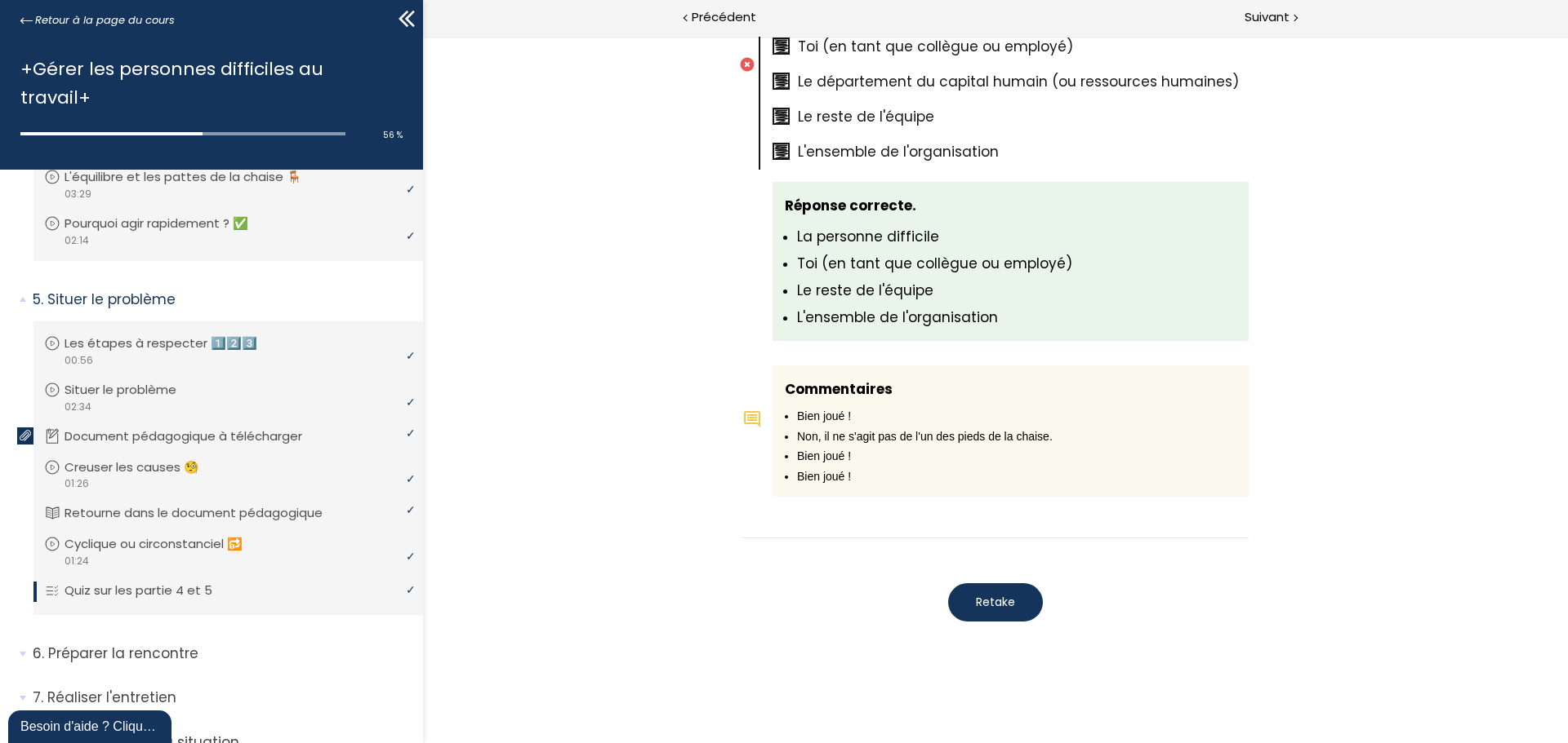
scroll to position [1123, 0]
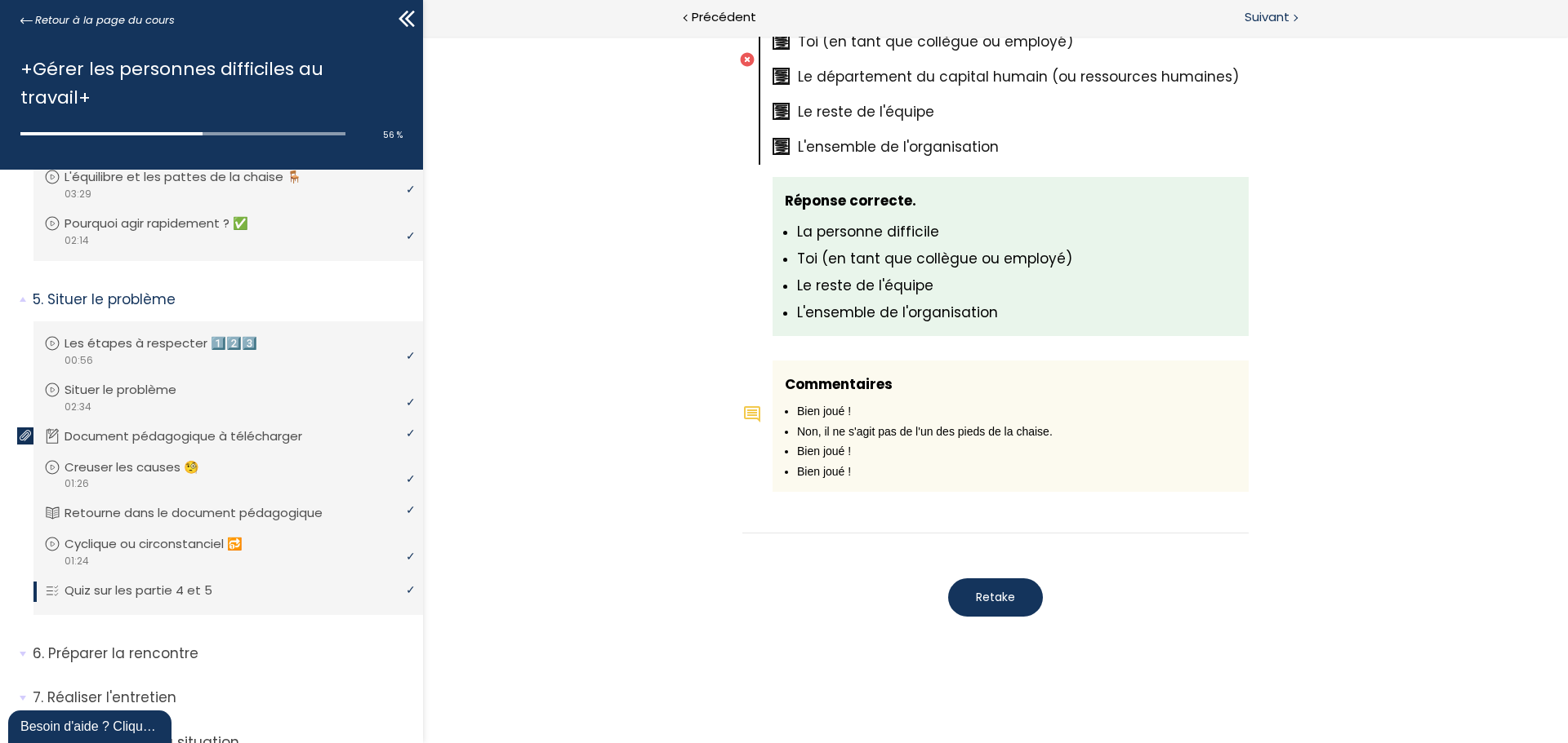
click at [1251, 18] on span "Suivant" at bounding box center [1266, 18] width 45 height 20
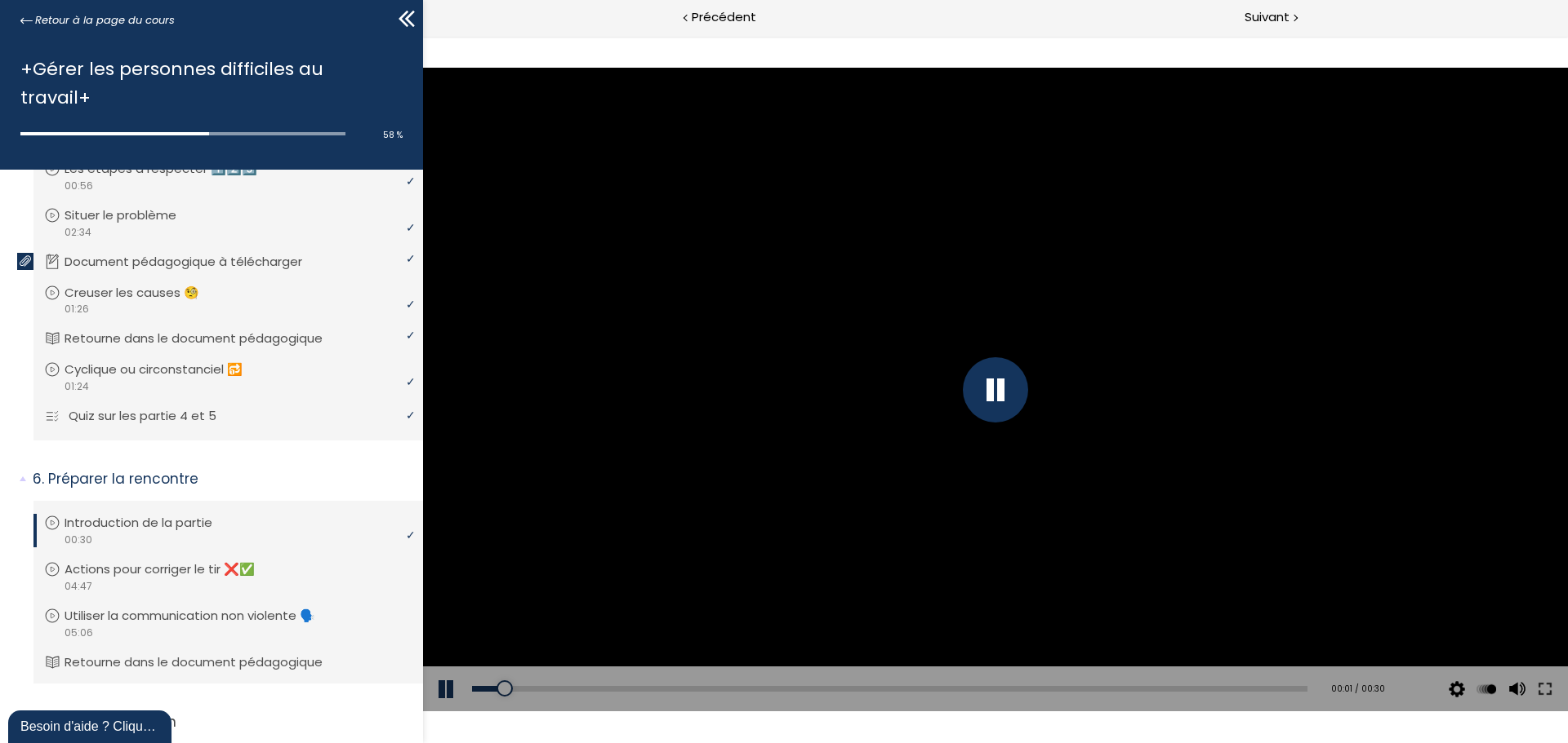
scroll to position [1351, 0]
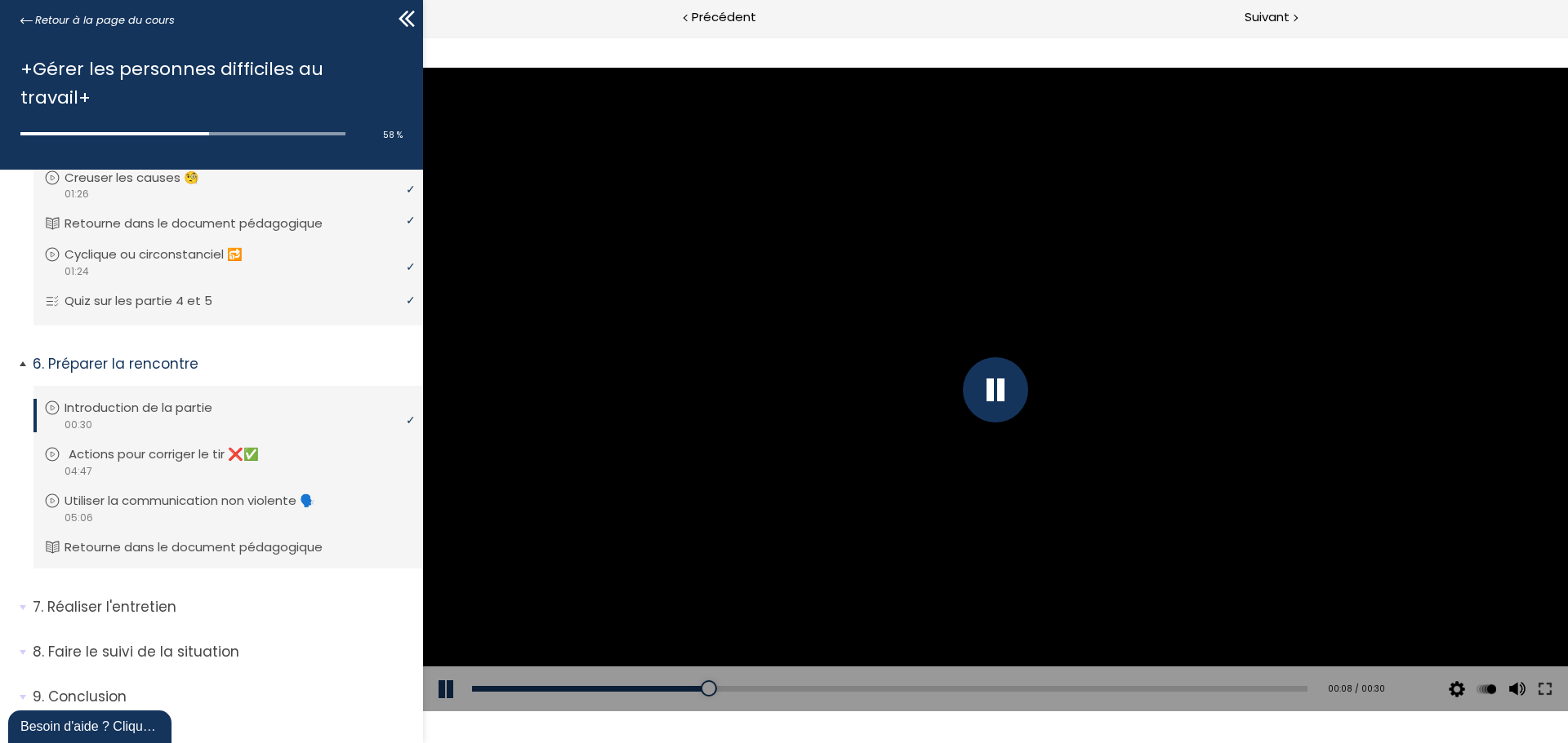
click at [153, 446] on p "Actions pour corriger le tir ❌✅" at bounding box center [175, 455] width 215 height 18
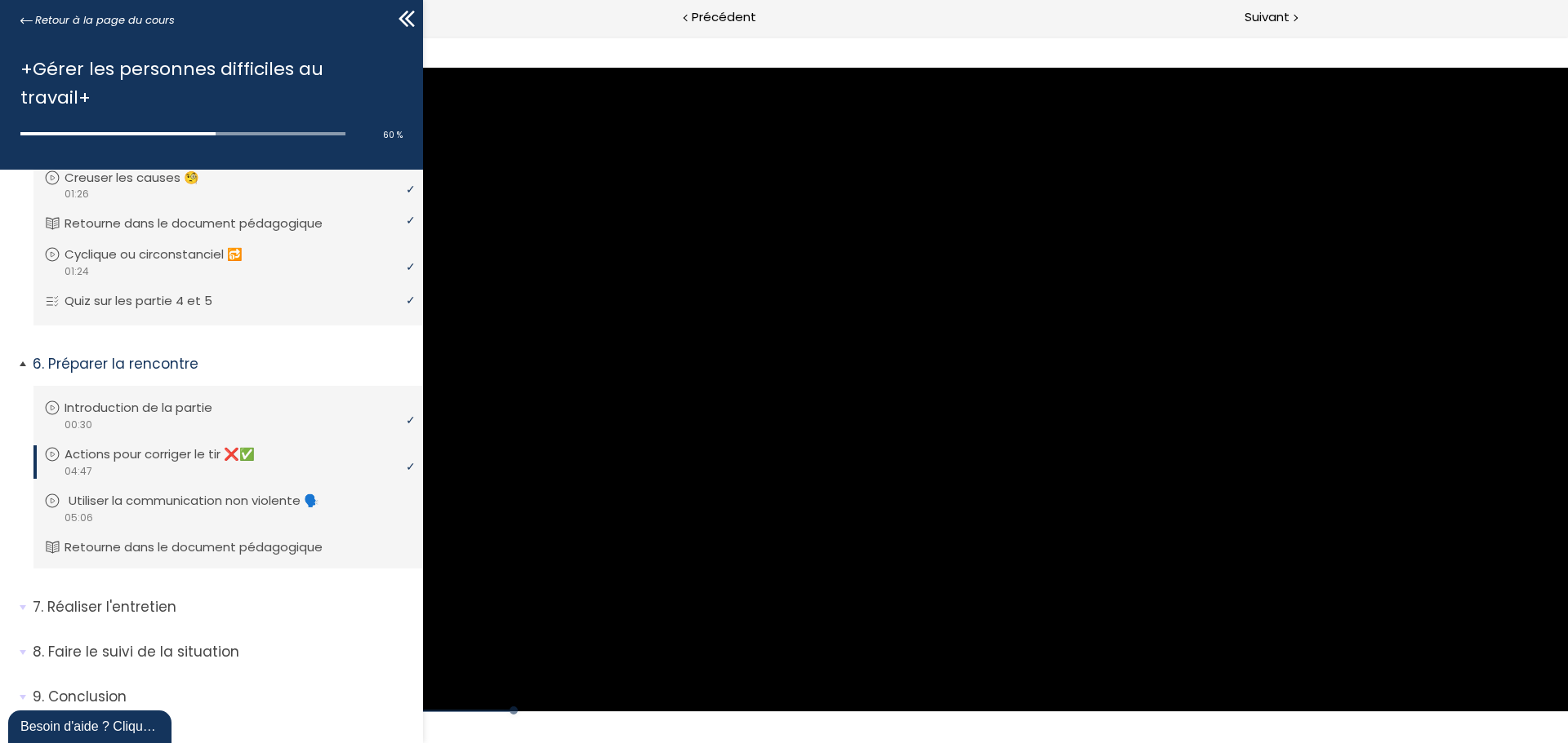
click at [160, 492] on p "Utiliser la communication non violente 🗣️" at bounding box center [206, 501] width 275 height 18
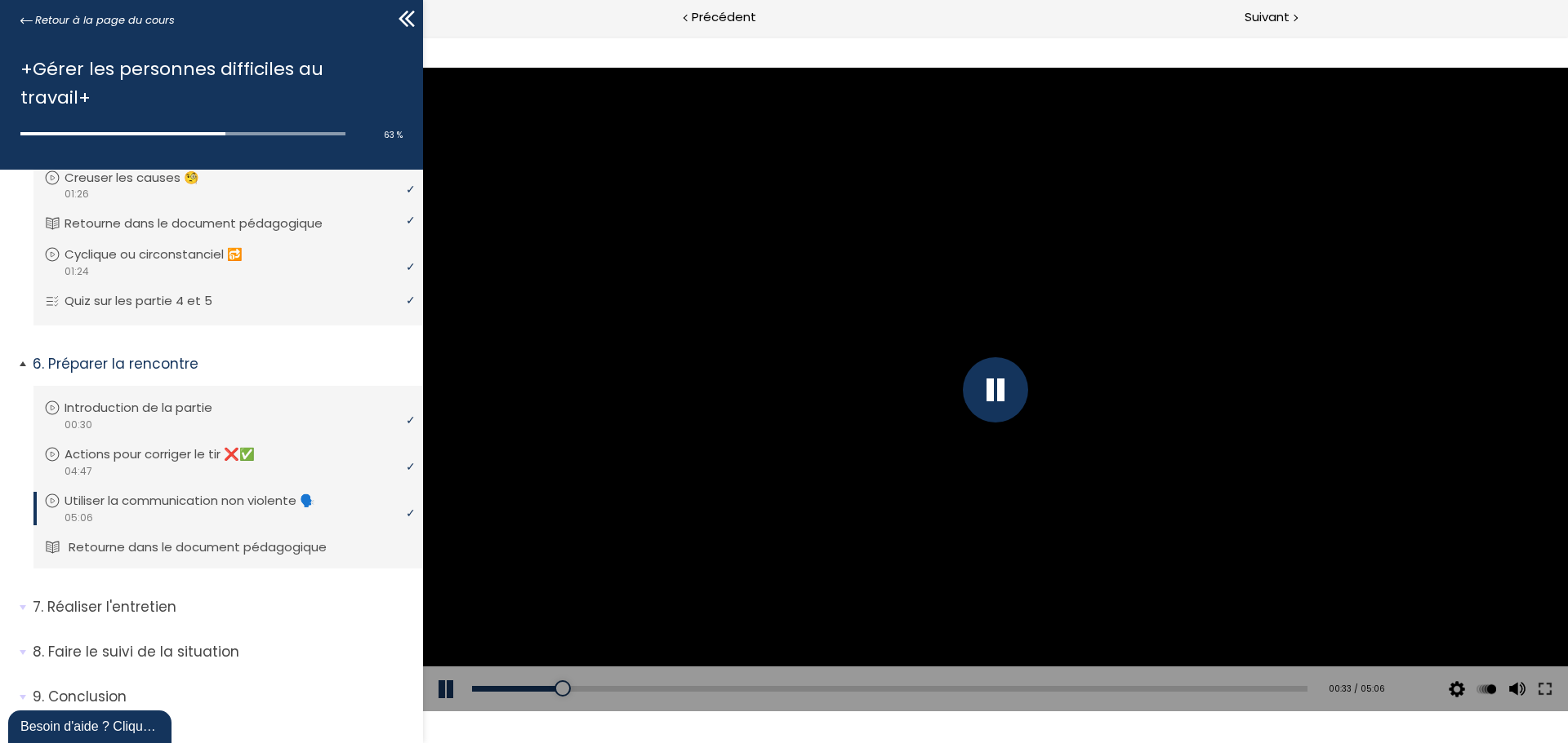
click at [279, 538] on p "Retourne dans le document pédagogique" at bounding box center [210, 548] width 282 height 18
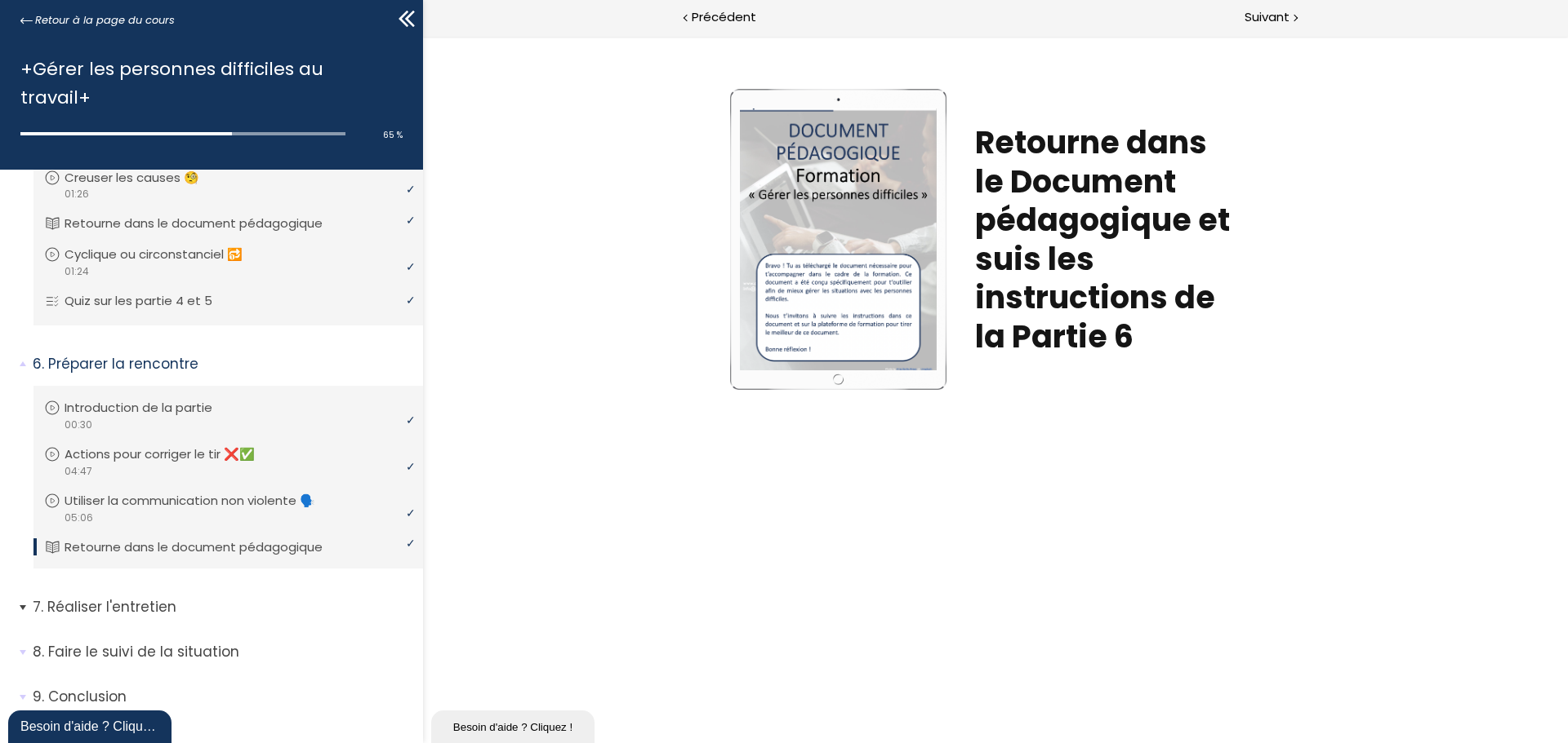
click at [118, 597] on p "Réaliser l'entretien" at bounding box center [221, 607] width 378 height 20
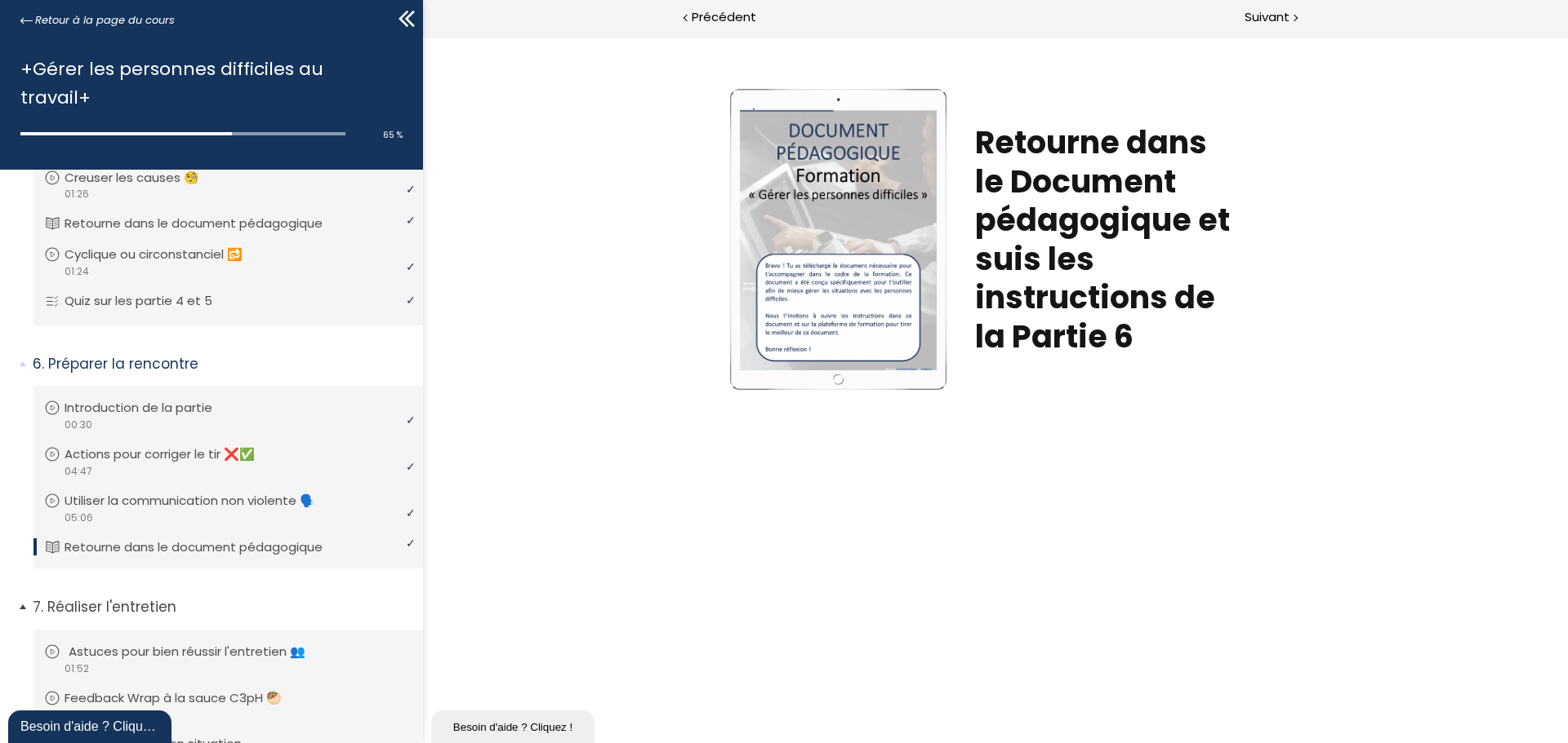
click at [139, 643] on p "Astuces pour bien réussir l'entretien 👥" at bounding box center [199, 652] width 261 height 18
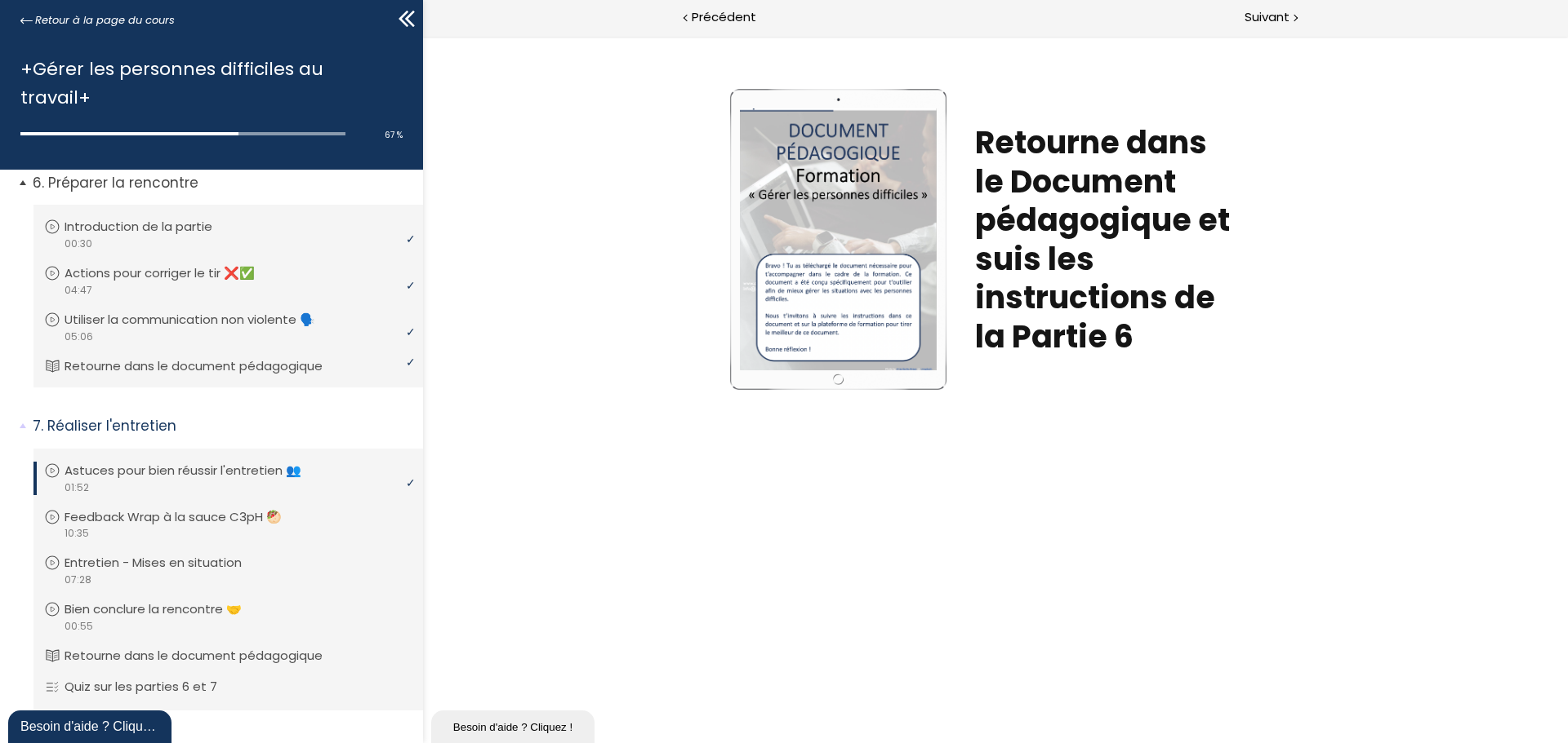
scroll to position [1595, 0]
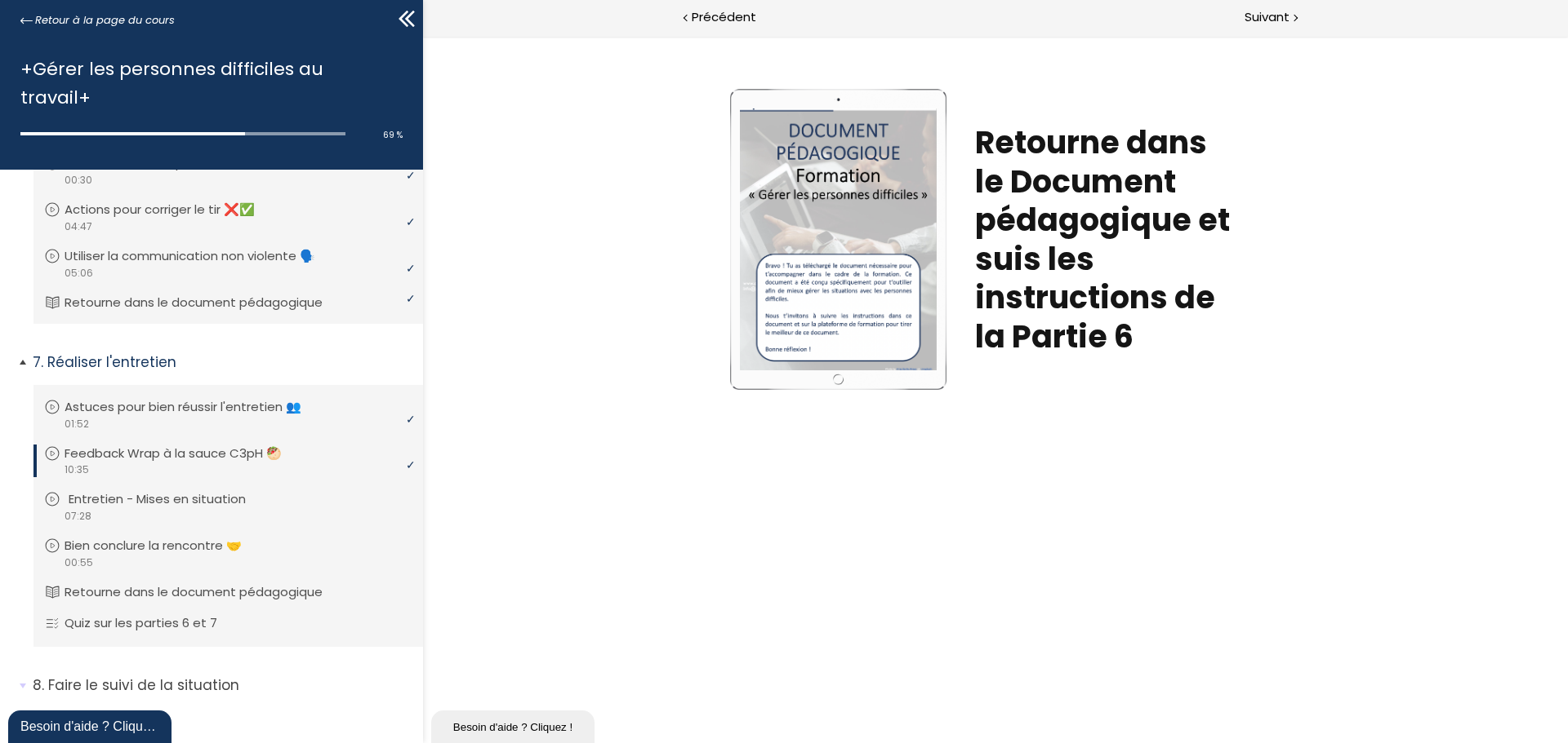
click at [234, 490] on p "Entretien - Mises en situation" at bounding box center [169, 499] width 201 height 18
click at [133, 537] on p "Bien conclure la rencontre 🤝" at bounding box center [169, 546] width 201 height 18
click at [139, 584] on p "Retourne dans le document pédagogique" at bounding box center [210, 593] width 282 height 18
click at [140, 601] on li "Vous devez avoir terminé l'unité (Quiz sur les parties 6 et 7) pour pouvoir con…" at bounding box center [228, 624] width 389 height 47
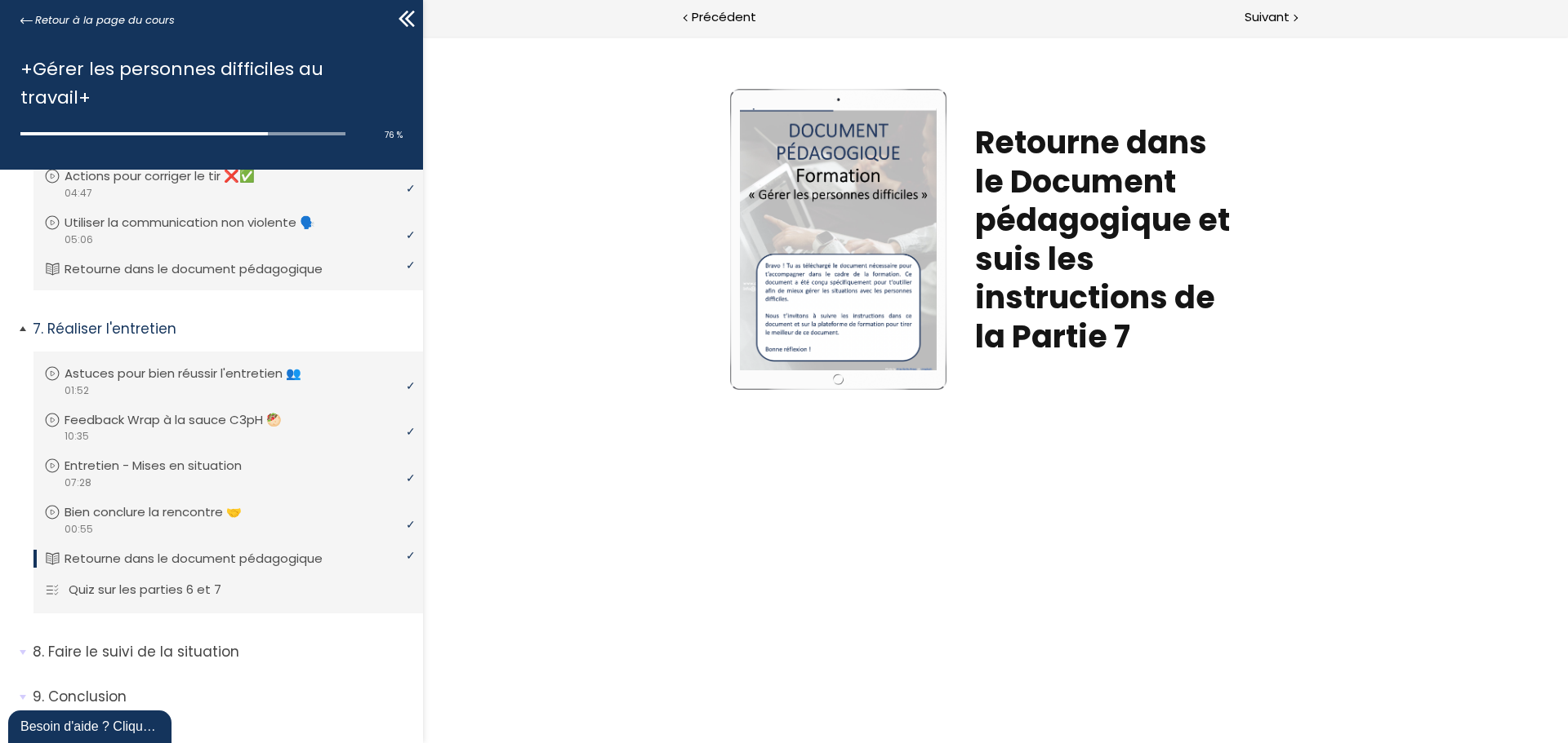
scroll to position [1629, 0]
click at [130, 581] on p "Quiz sur les parties 6 et 7" at bounding box center [157, 590] width 177 height 18
click at [1273, 21] on span "Suivant" at bounding box center [1266, 18] width 45 height 20
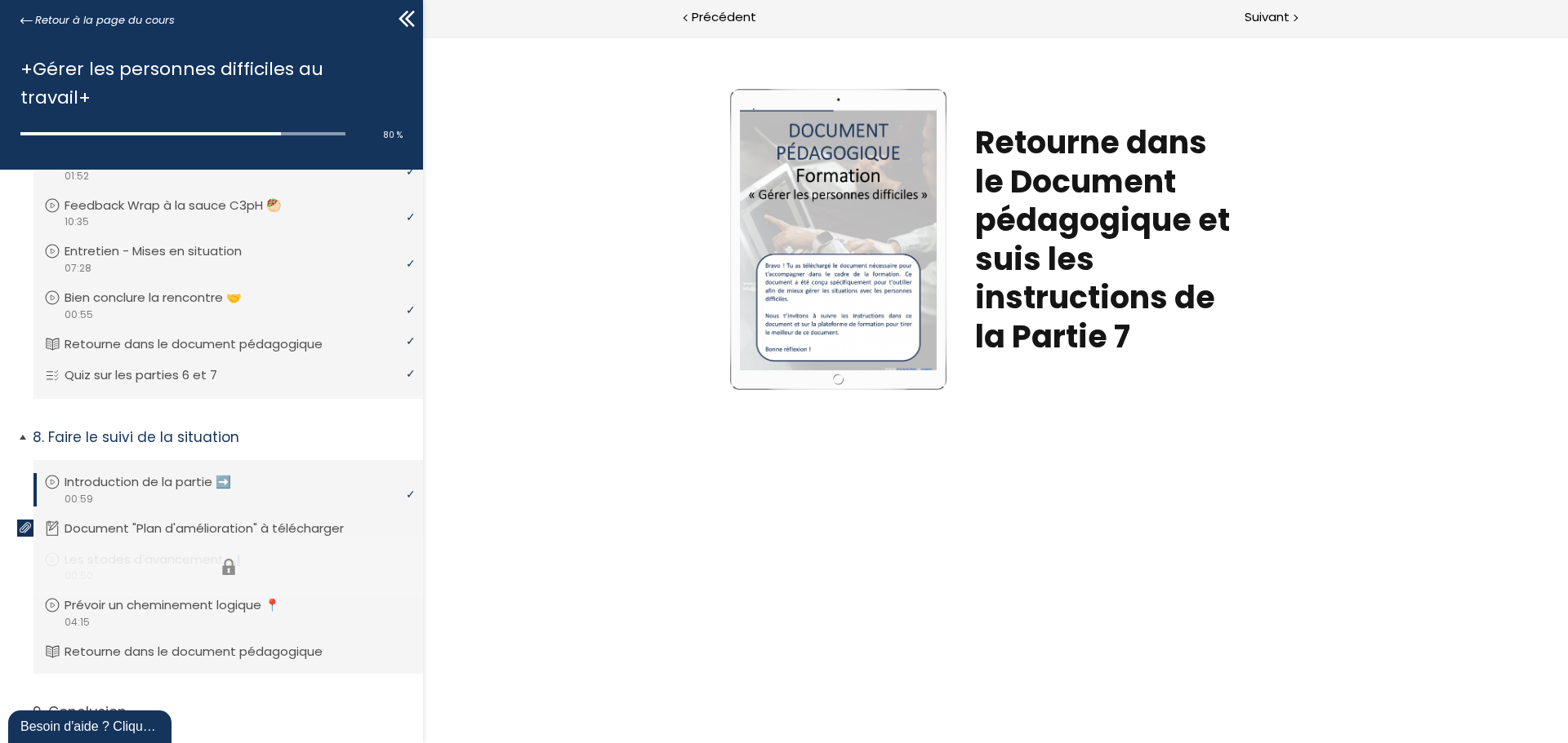
scroll to position [1858, 0]
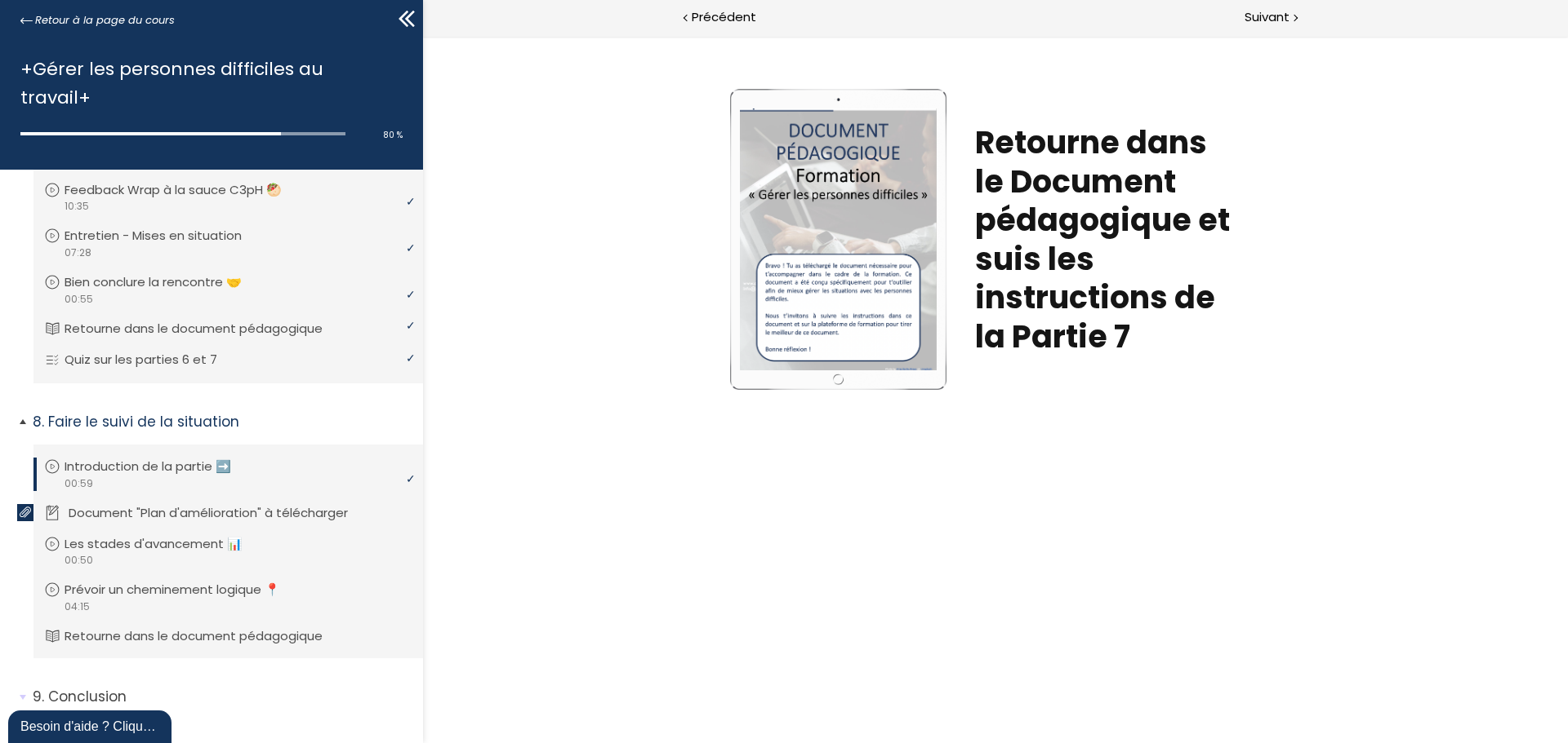
click at [234, 504] on p "Document "Plan d'amélioration" à télécharger" at bounding box center [221, 513] width 304 height 18
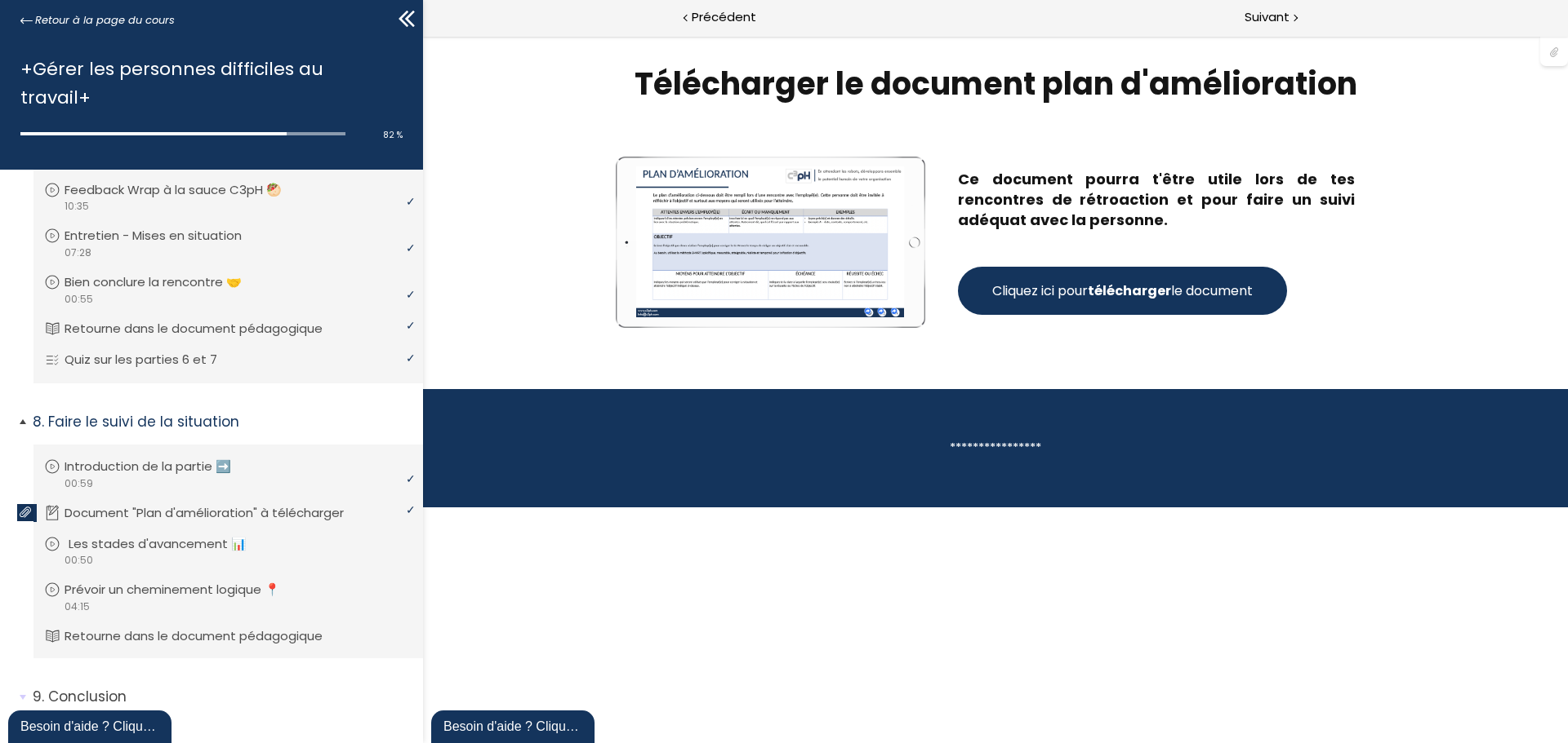
click at [163, 535] on p "Les stades d'avancement 📊" at bounding box center [170, 544] width 202 height 18
click at [169, 581] on p "Prévoir un cheminement logique 📍" at bounding box center [188, 590] width 240 height 18
click at [210, 628] on p "Retourne dans le document pédagogique" at bounding box center [210, 637] width 282 height 18
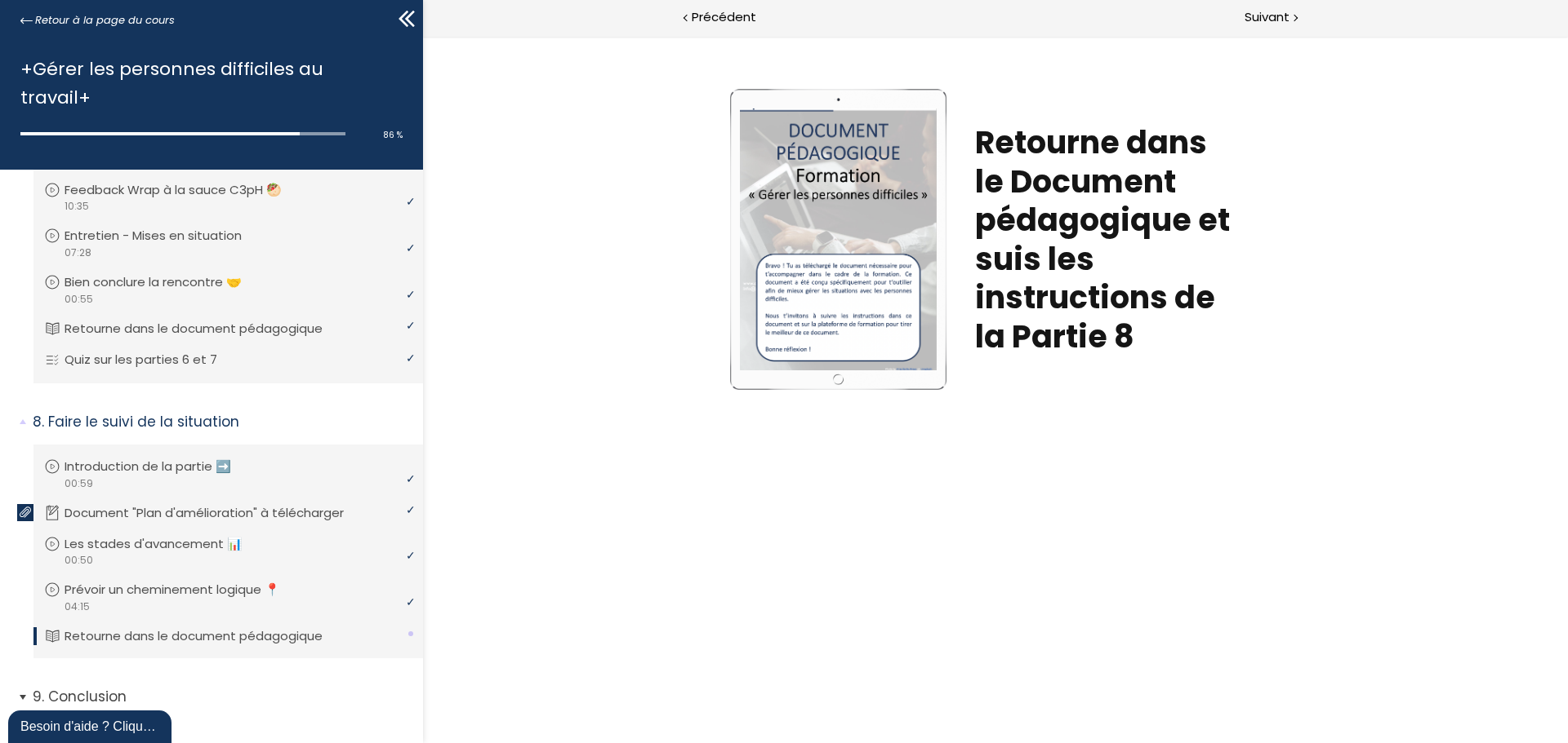
click at [91, 687] on p "Conclusion" at bounding box center [221, 697] width 378 height 20
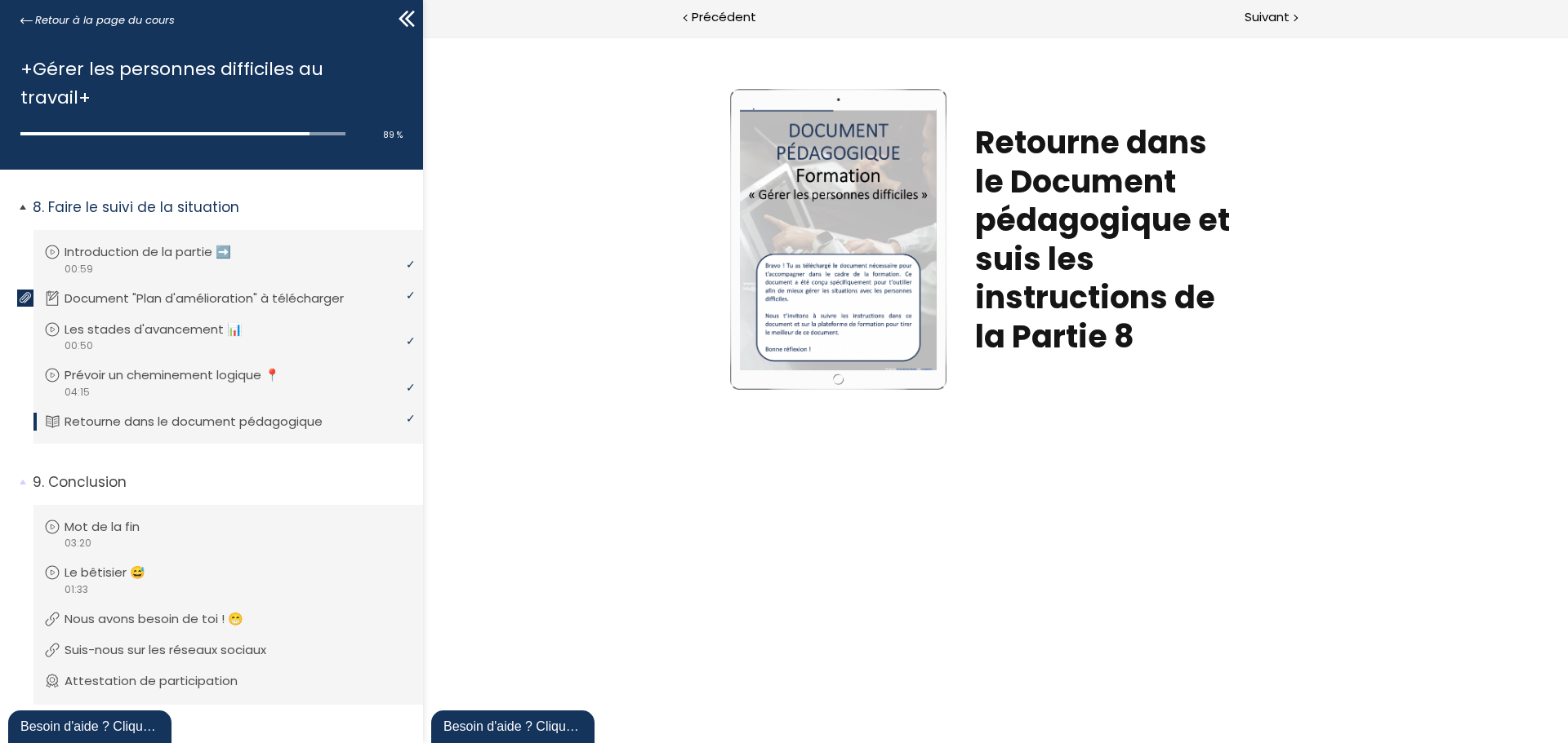
scroll to position [2075, 0]
click at [135, 516] on p "Mot de la fin" at bounding box center [118, 525] width 99 height 18
click at [98, 561] on p "Le bêtisier 😅" at bounding box center [121, 570] width 105 height 18
click at [147, 608] on p "Nous avons besoin de toi ! 😁" at bounding box center [170, 617] width 203 height 18
click at [155, 639] on p "Suis-nous sur les réseaux sociaux" at bounding box center [181, 648] width 226 height 18
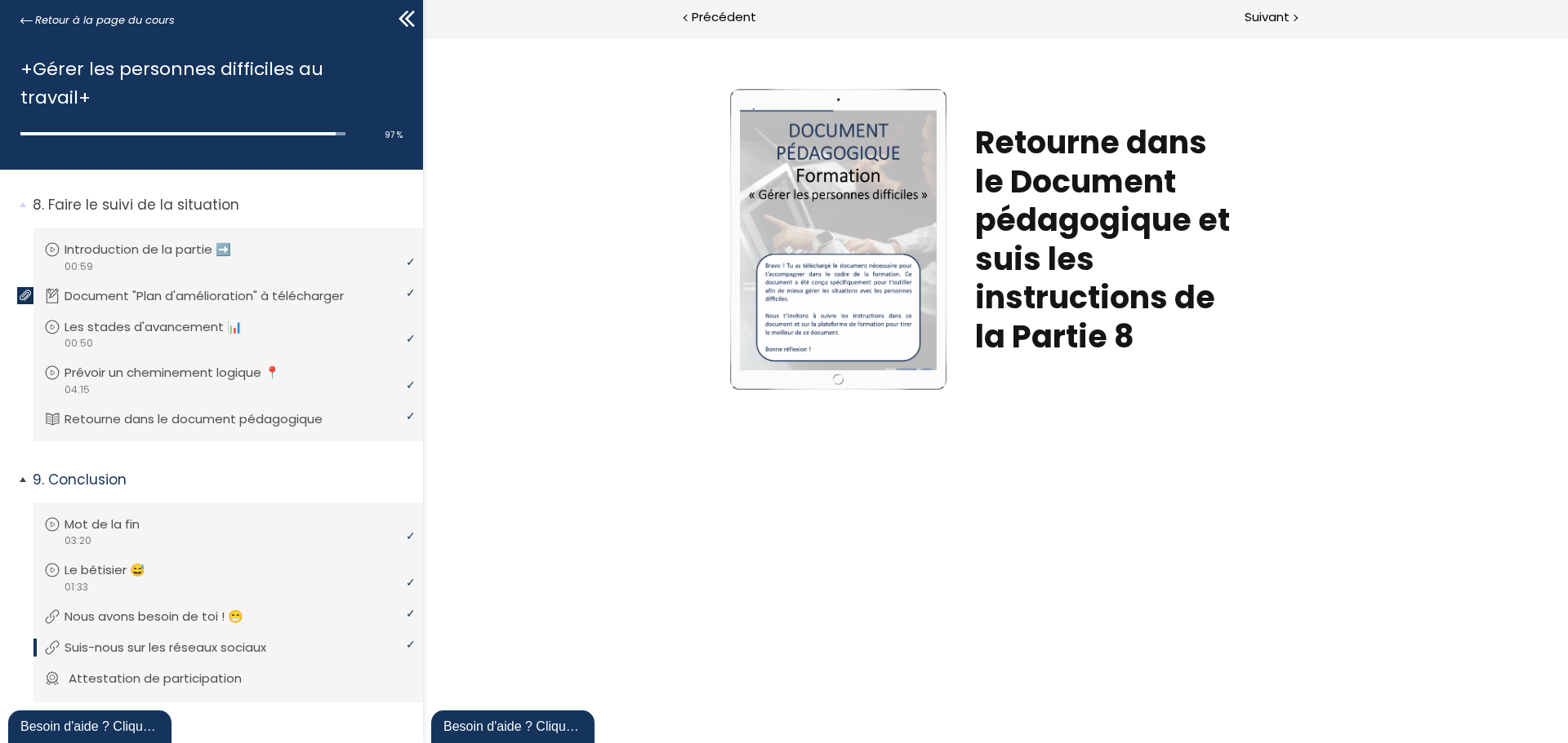
click at [157, 670] on p "Attestation de participation" at bounding box center [167, 679] width 198 height 18
